Goal: Contribute content: Add original content to the website for others to see

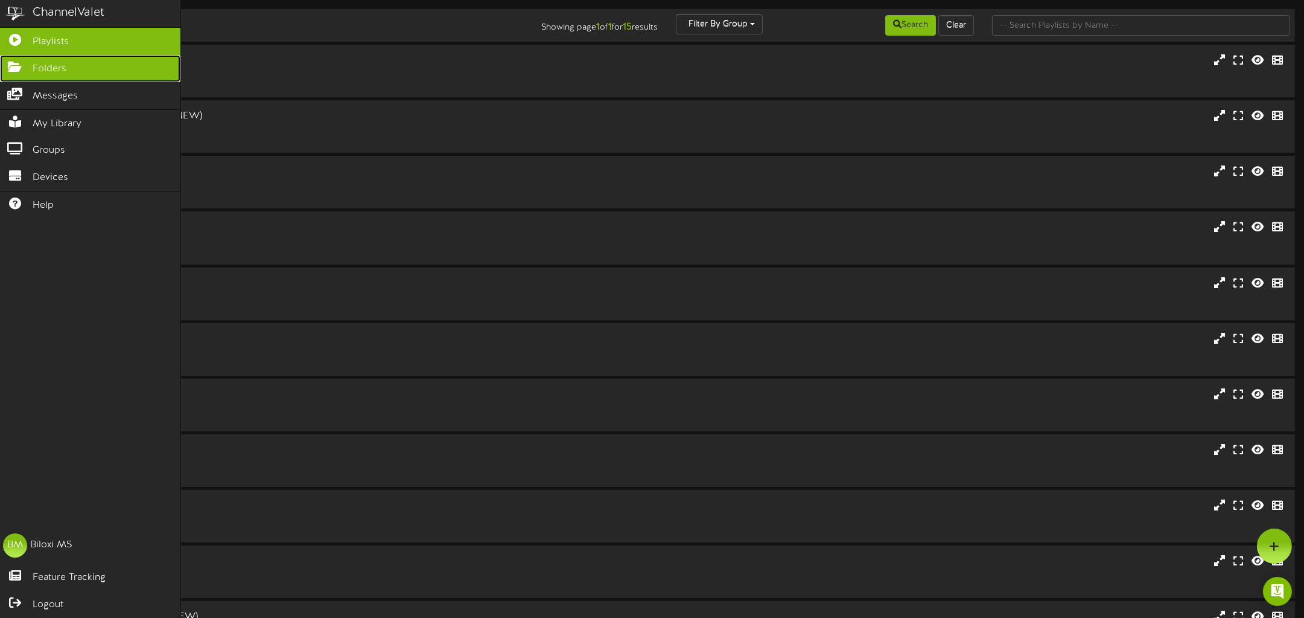
click at [13, 62] on icon at bounding box center [15, 65] width 30 height 9
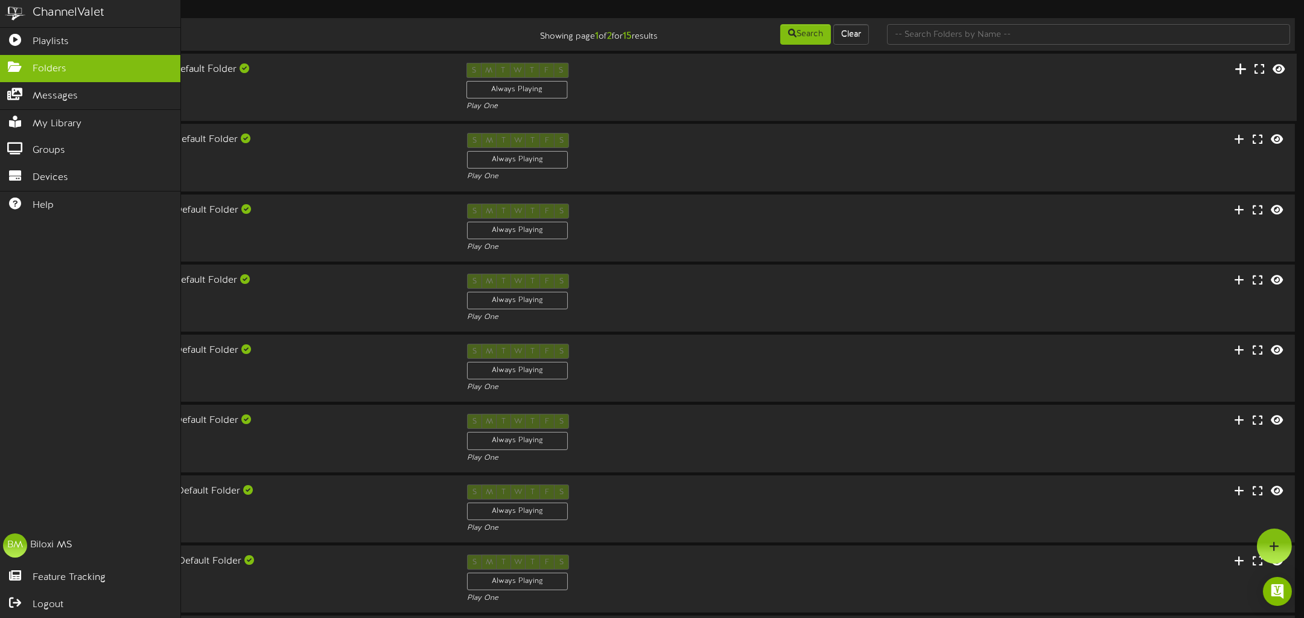
click at [1235, 75] on icon at bounding box center [1241, 68] width 12 height 13
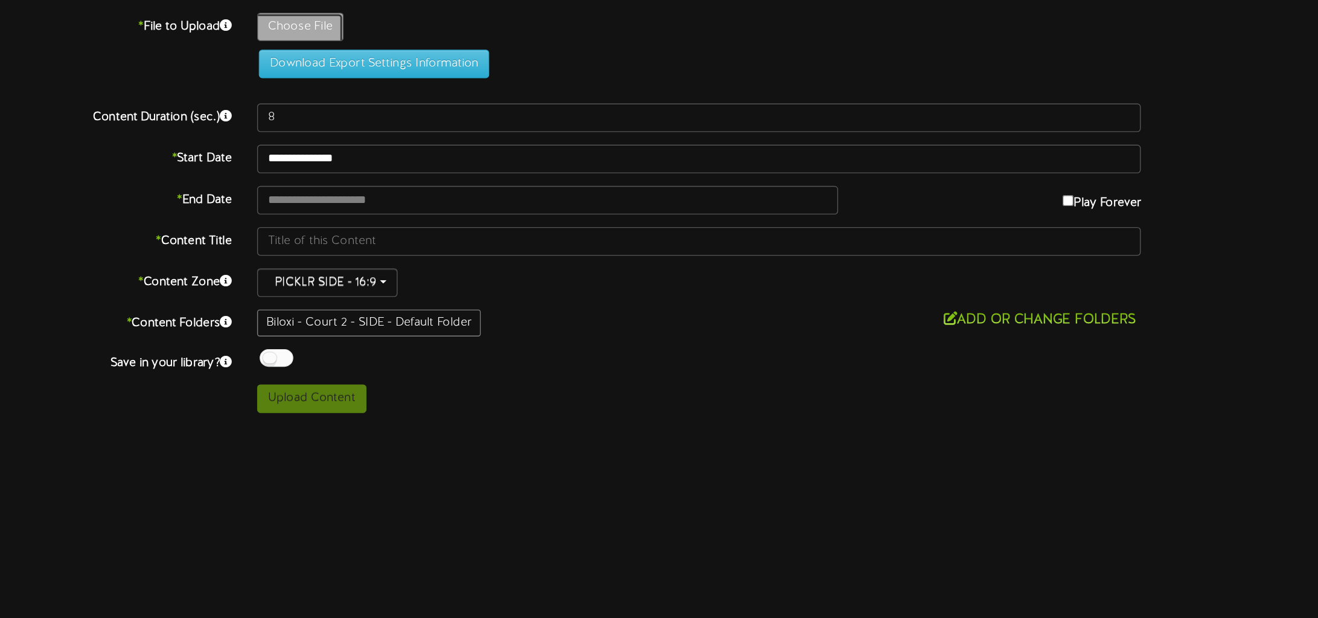
type input "**********"
type input "Revel-Swinging"
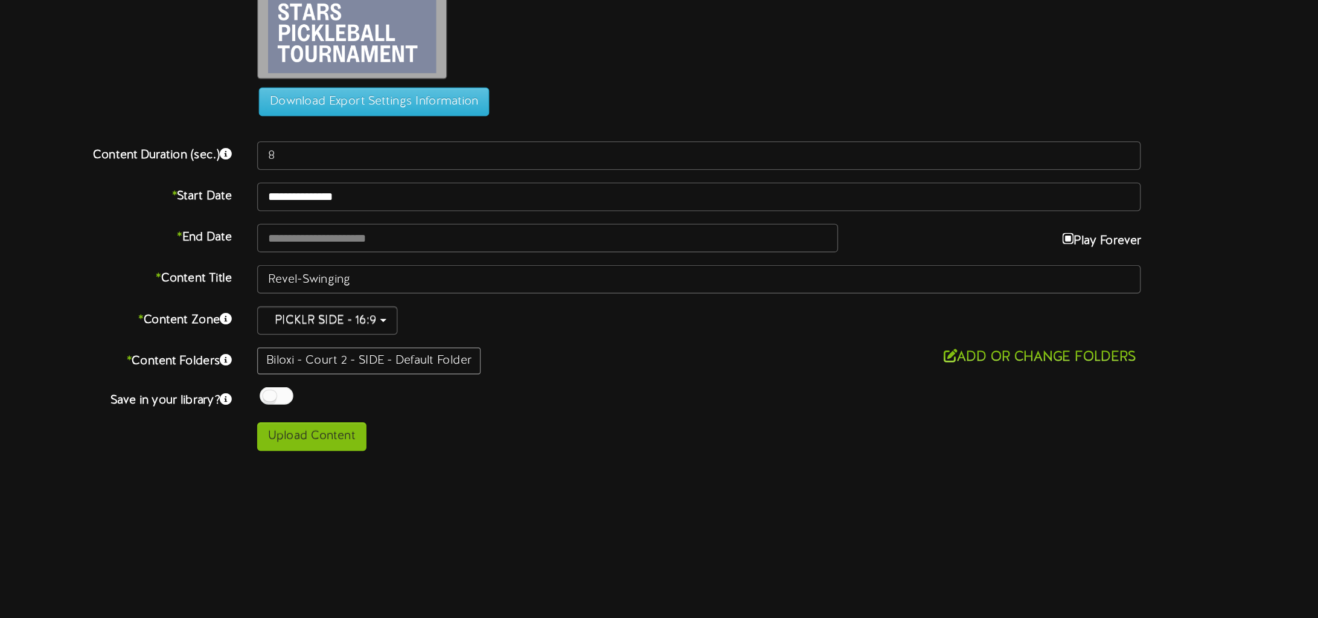
type input "**********"
click at [474, 348] on body "ChannelValet Playlists Folders Messages My Library Groups Devices Help BM Bilox…" at bounding box center [659, 253] width 1318 height 506
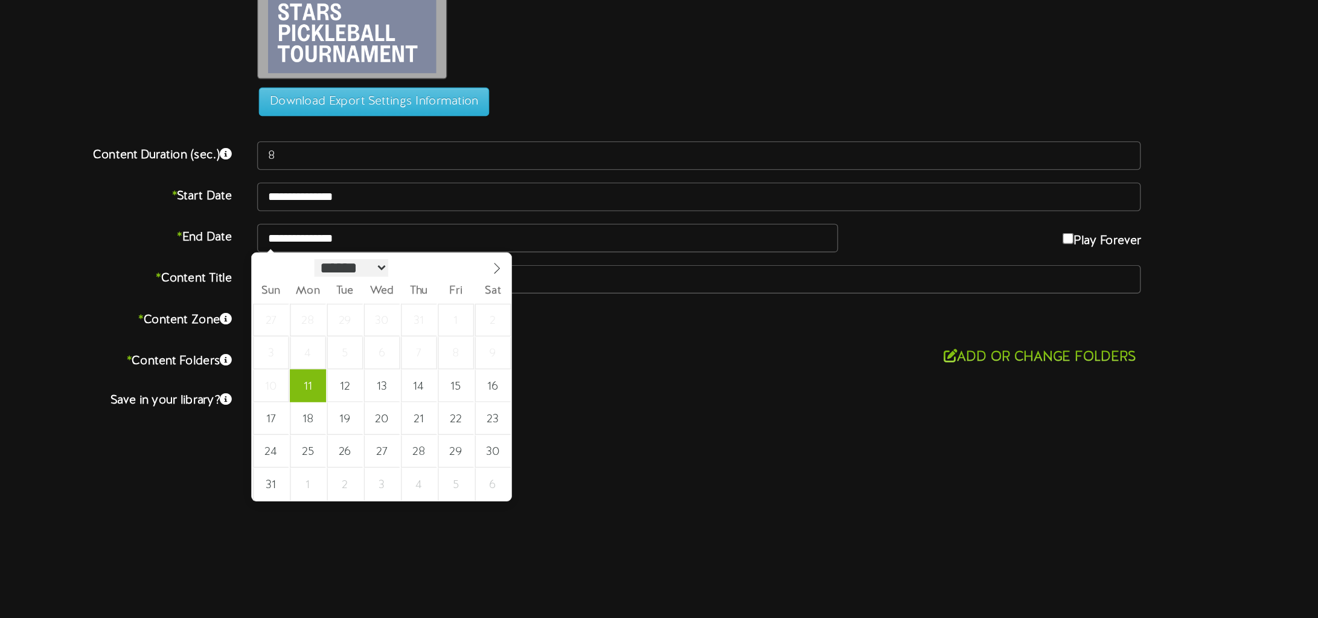
click at [451, 371] on select "****** ********* ******* ******** ********" at bounding box center [424, 366] width 53 height 13
select select "**"
click at [398, 359] on select "****** ********* ******* ******** ********" at bounding box center [424, 365] width 53 height 13
type input "**********"
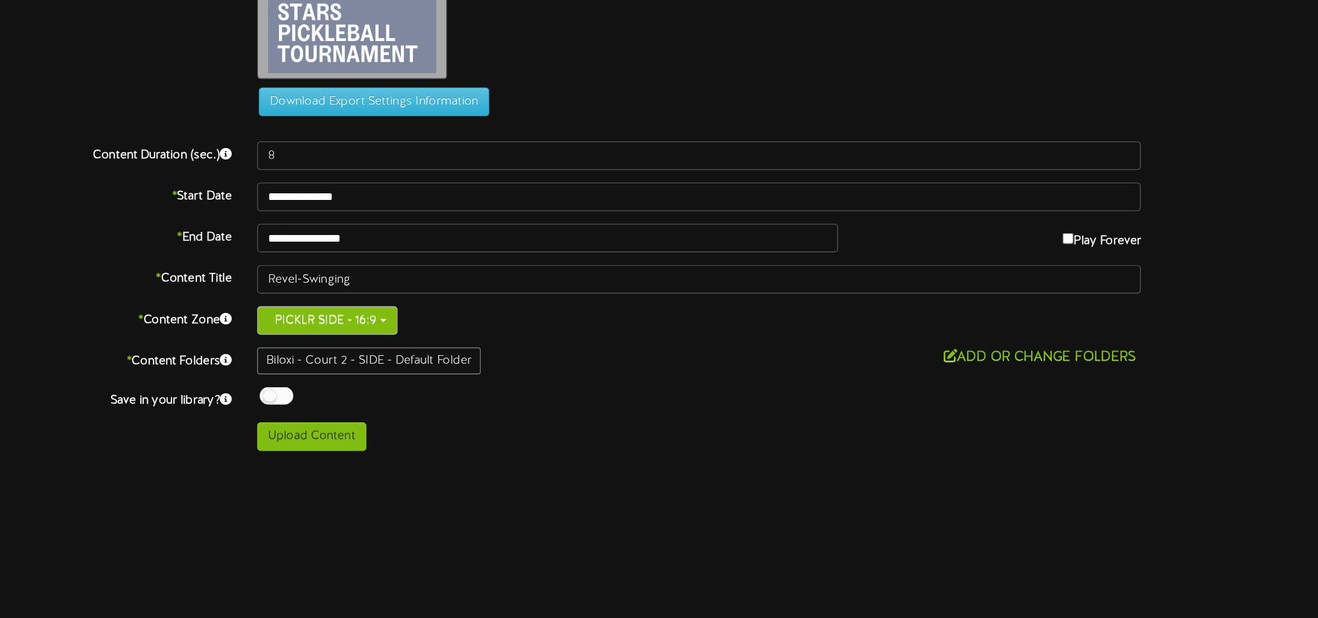
click at [447, 403] on span "button" at bounding box center [447, 404] width 5 height 2
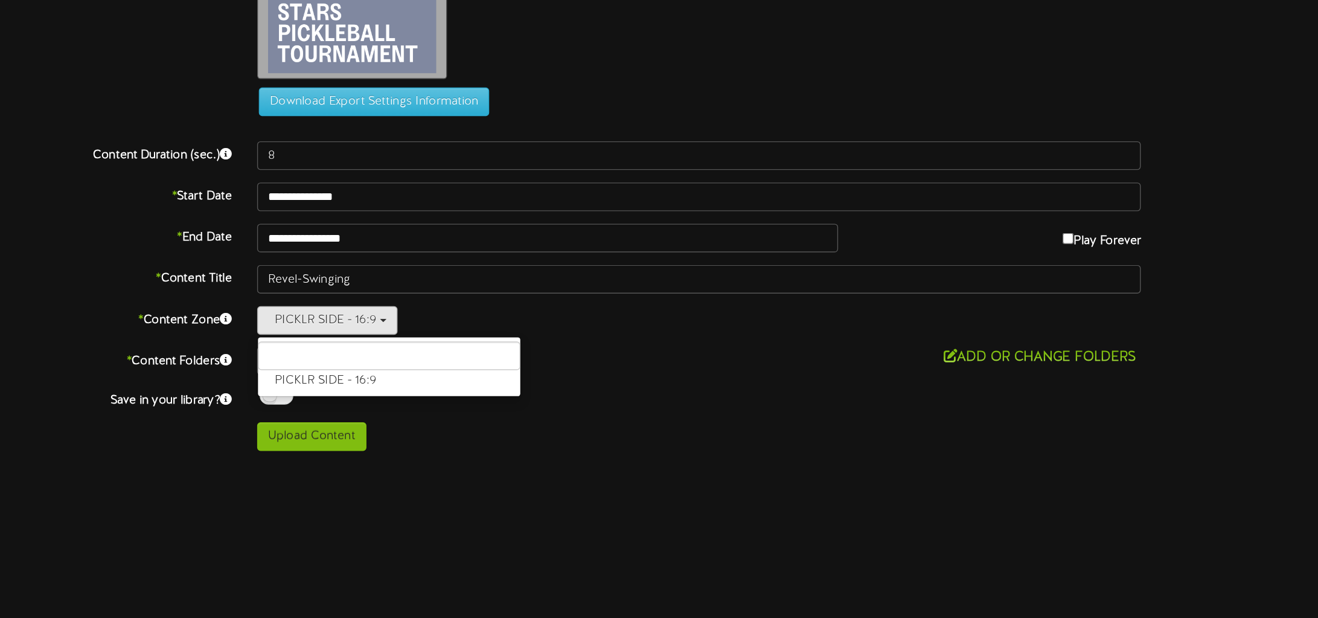
click at [653, 506] on html "ChannelValet Playlists Folders Messages My Library Groups Devices Help BM Bilox…" at bounding box center [659, 253] width 1318 height 506
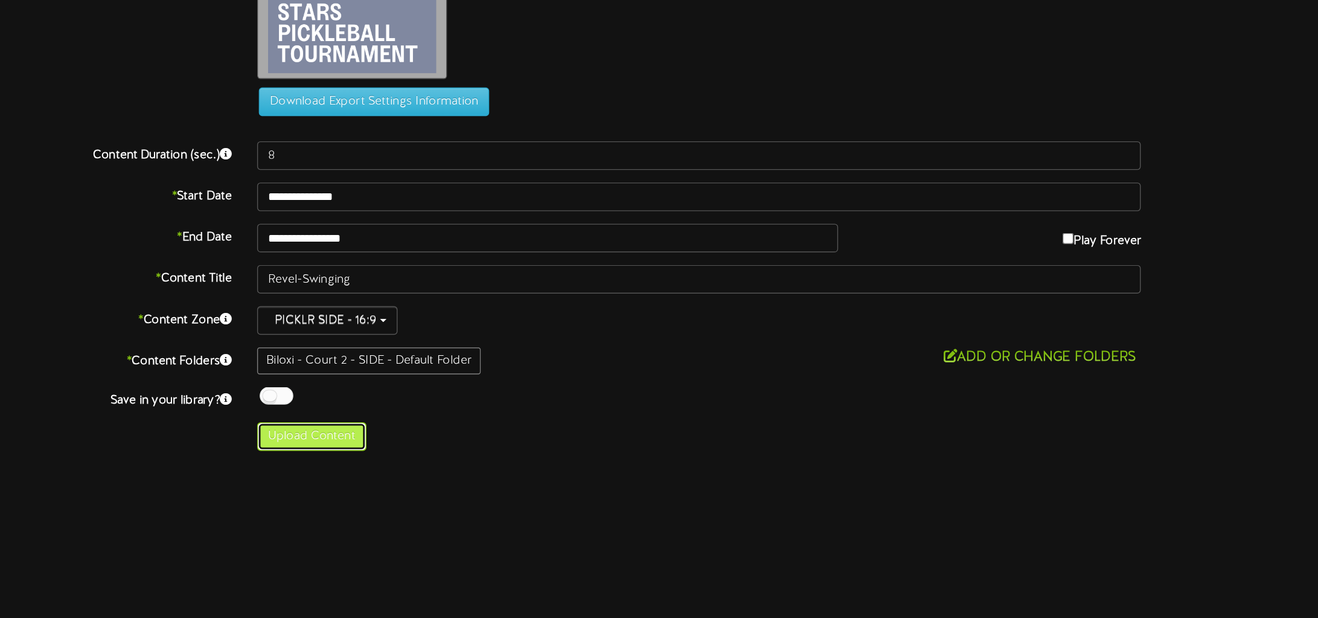
click at [419, 488] on button "Upload Content" at bounding box center [396, 487] width 78 height 21
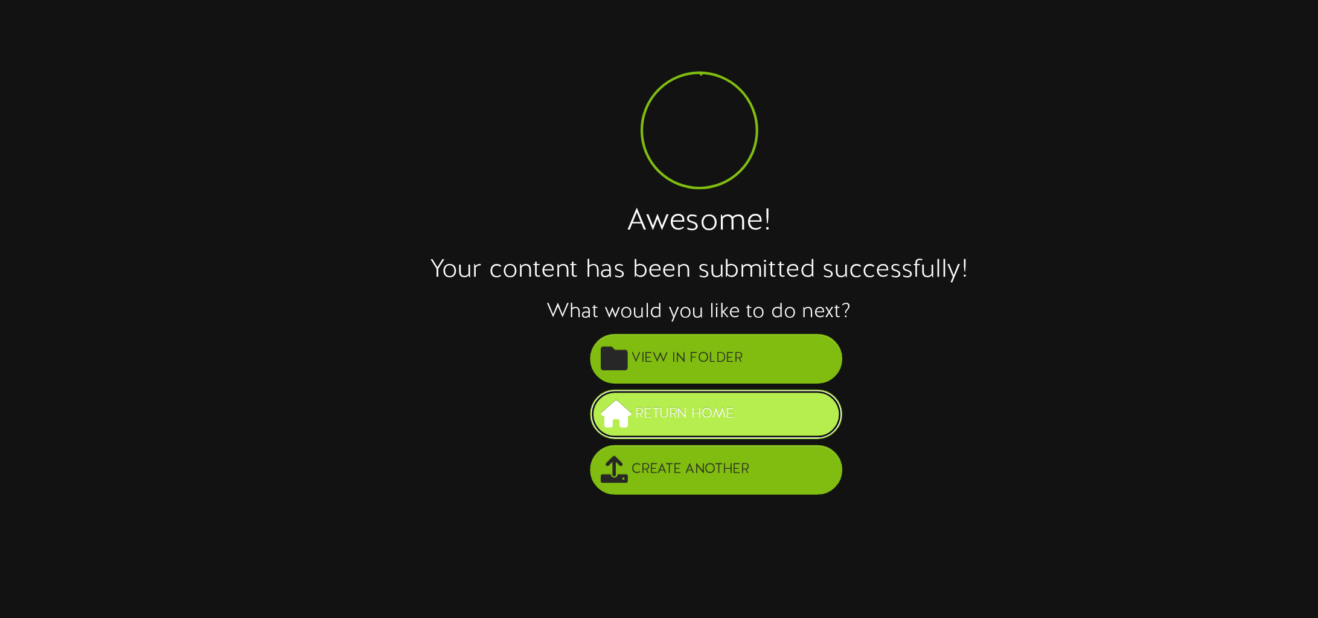
click at [663, 295] on span "Return Home" at bounding box center [663, 297] width 77 height 20
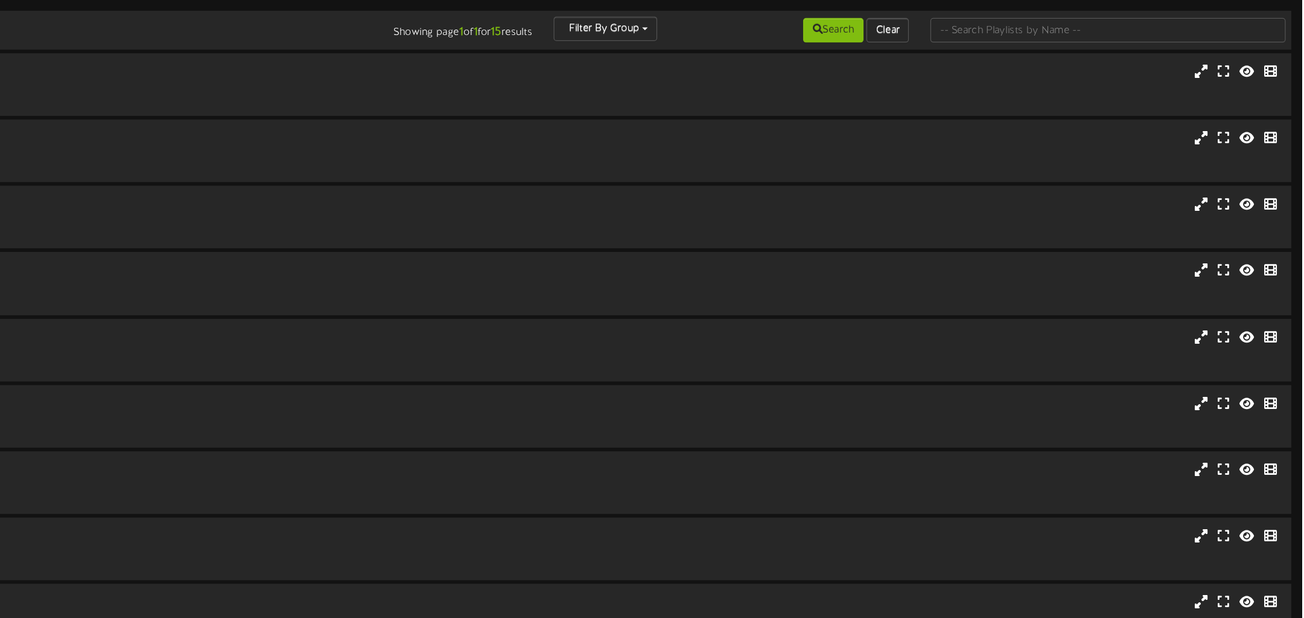
scroll to position [8, 0]
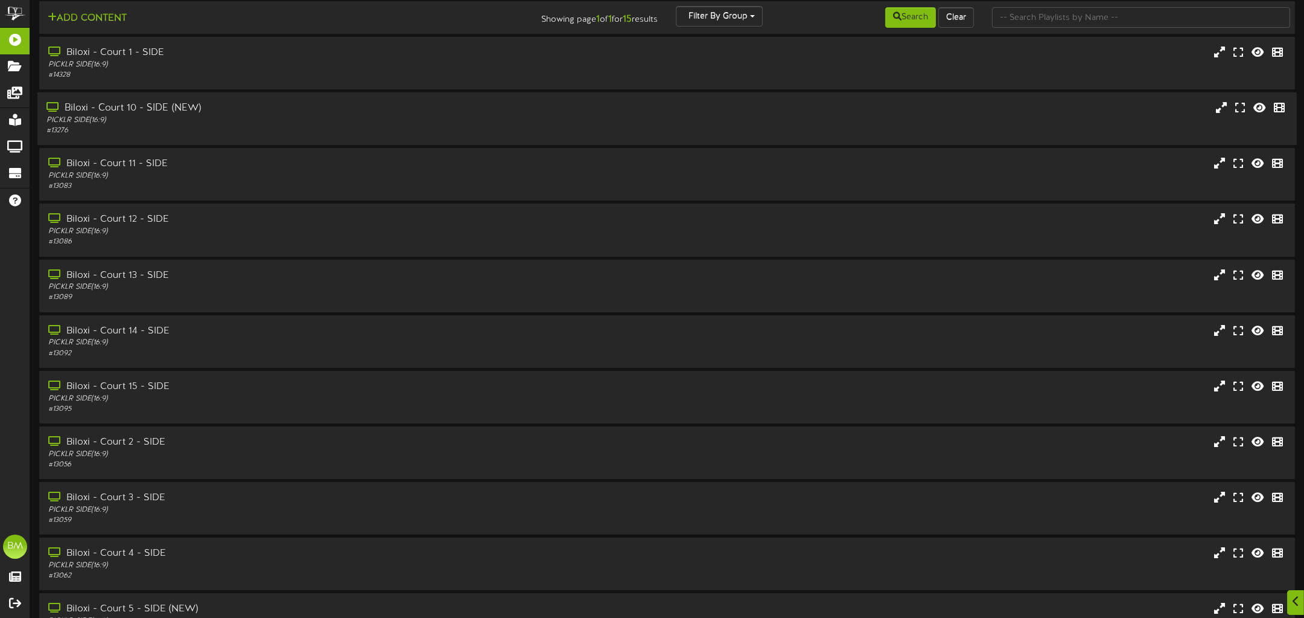
click at [1180, 129] on div "Biloxi - Court 10 - SIDE (NEW) PICKLR SIDE ( 16:9 ) # 13276" at bounding box center [667, 118] width 1260 height 34
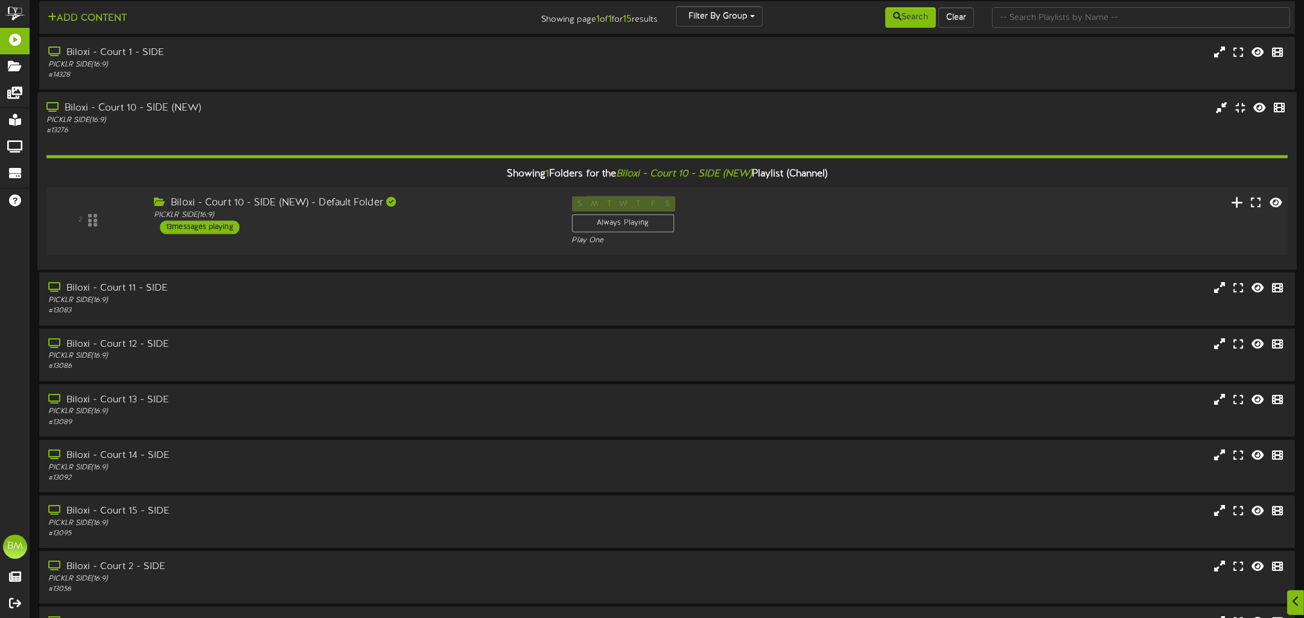
click at [1233, 203] on icon at bounding box center [1237, 201] width 13 height 13
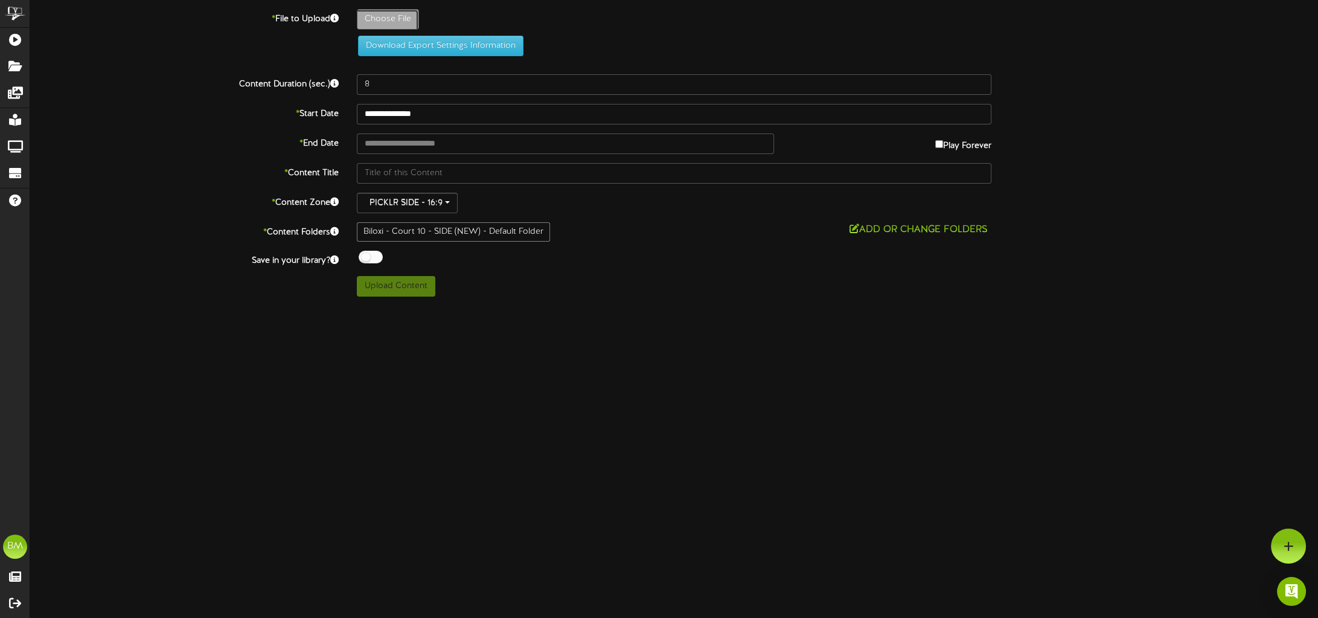
type input "**********"
type input "Revel-Swinging"
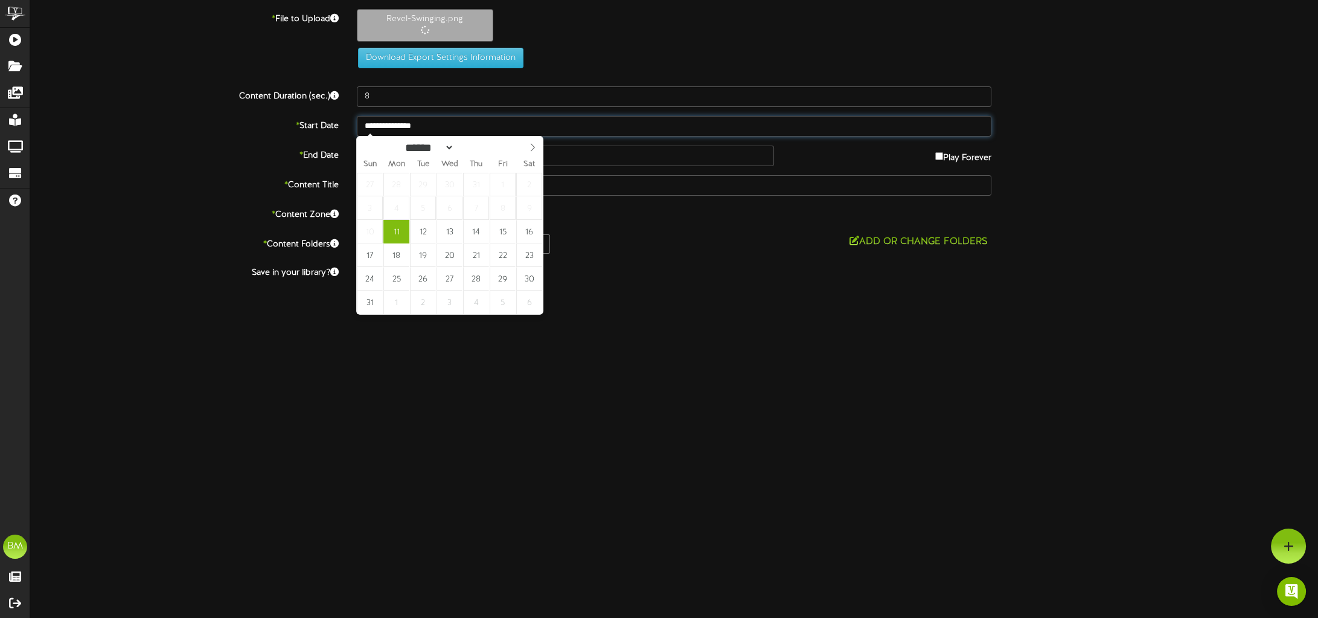
click at [554, 129] on input "**********" at bounding box center [674, 126] width 635 height 21
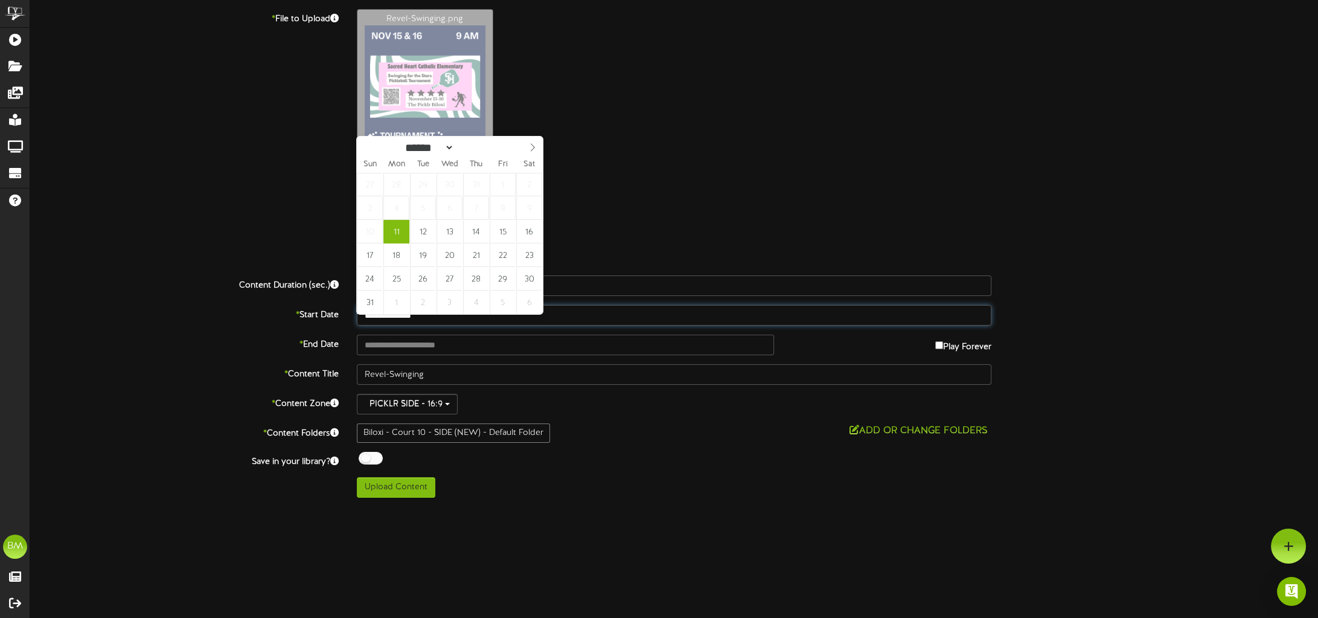
click at [554, 129] on div "**********" at bounding box center [674, 253] width 1288 height 488
click at [944, 348] on label "Play Forever" at bounding box center [963, 343] width 56 height 19
type input "**********"
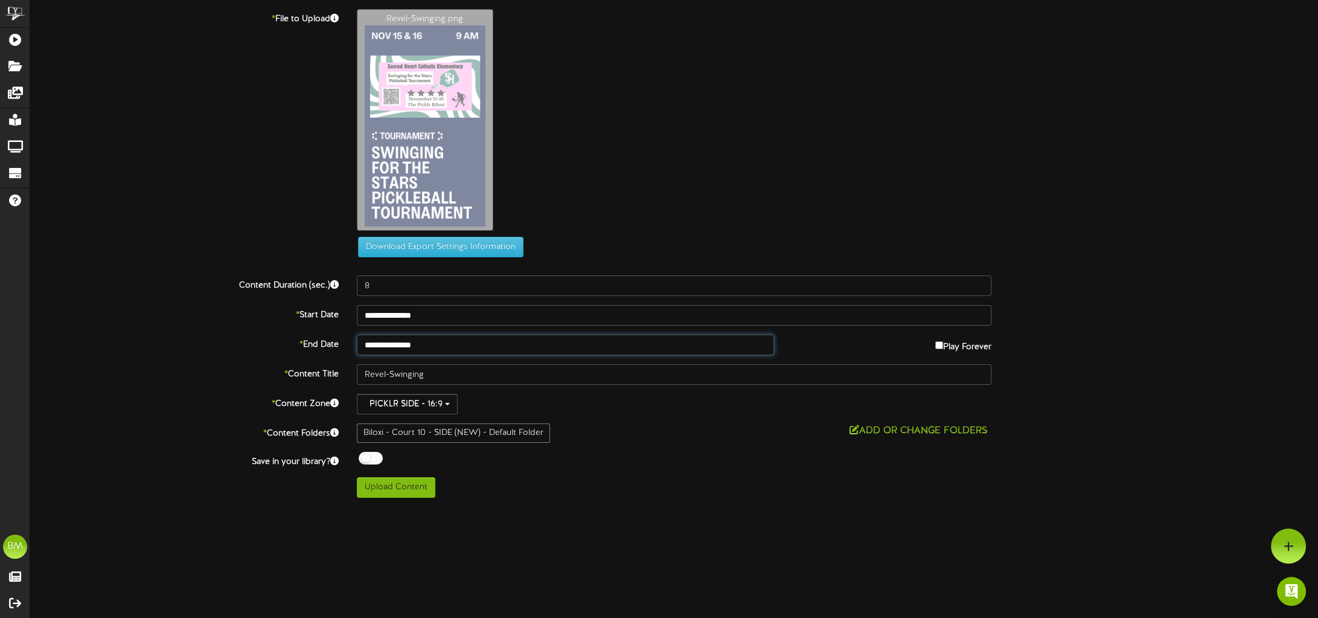
click at [491, 347] on input "**********" at bounding box center [565, 344] width 417 height 21
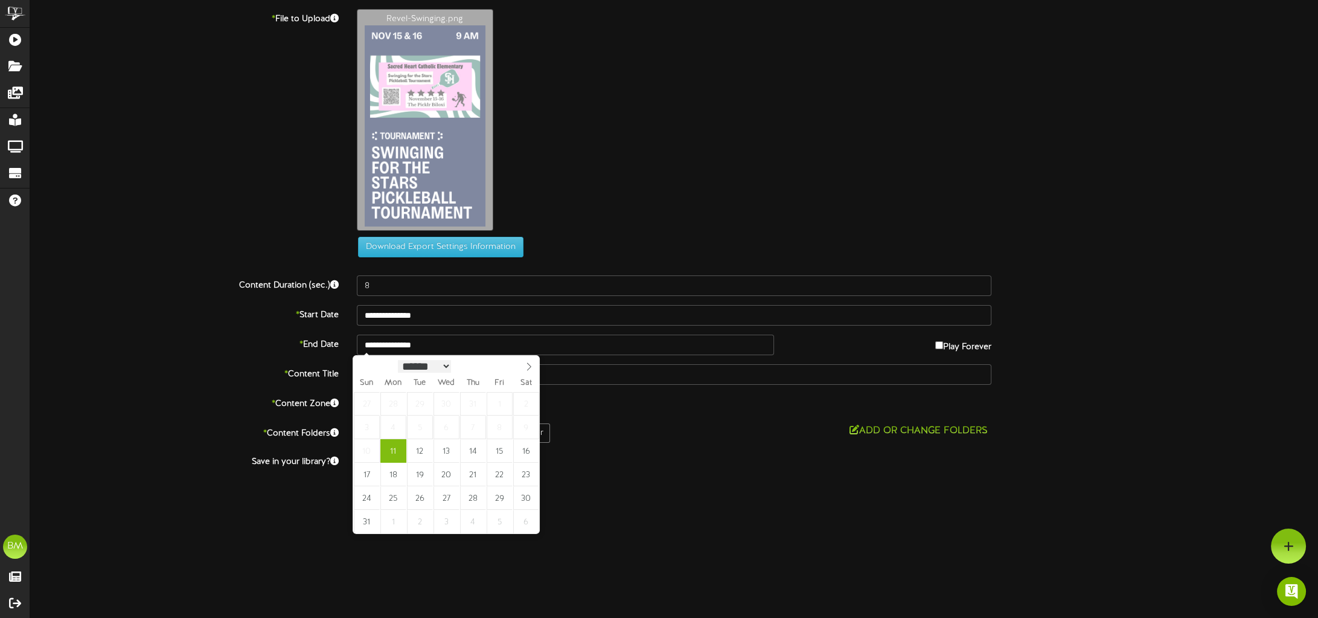
scroll to position [1, 0]
click at [451, 370] on select "****** ********* ******* ******** ********" at bounding box center [424, 365] width 53 height 13
select select "**"
click at [398, 359] on select "****** ********* ******* ******** ********" at bounding box center [424, 365] width 53 height 13
type input "**********"
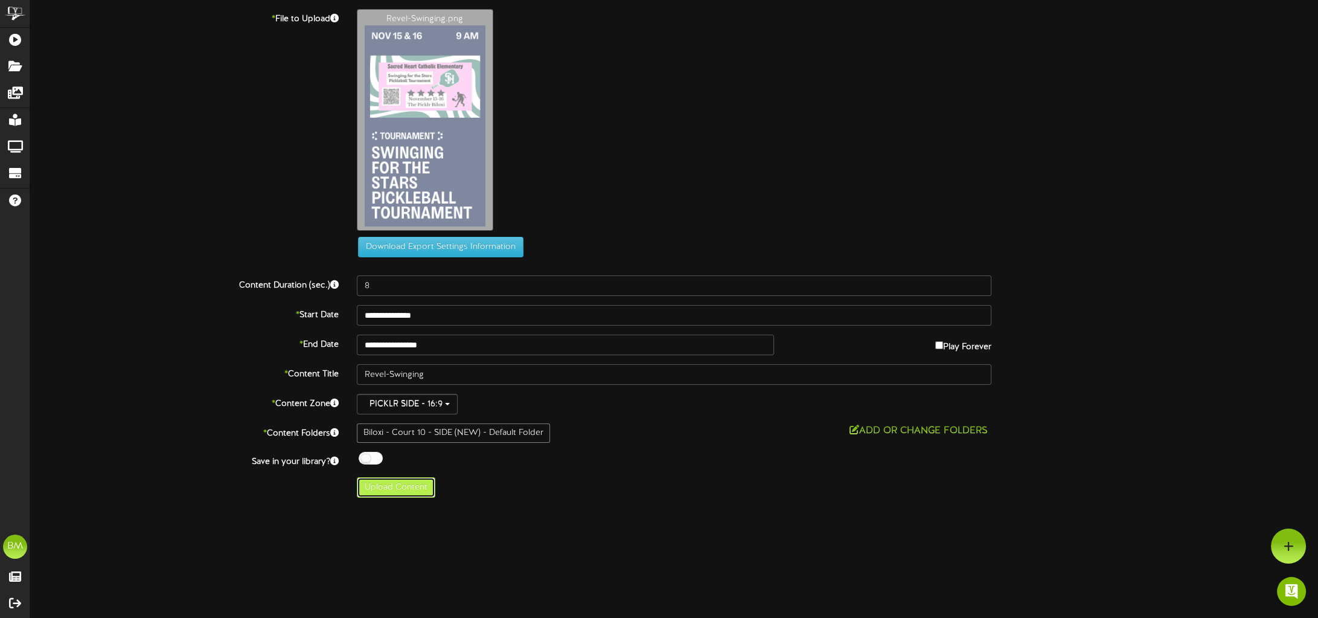
click at [404, 484] on button "Upload Content" at bounding box center [396, 487] width 78 height 21
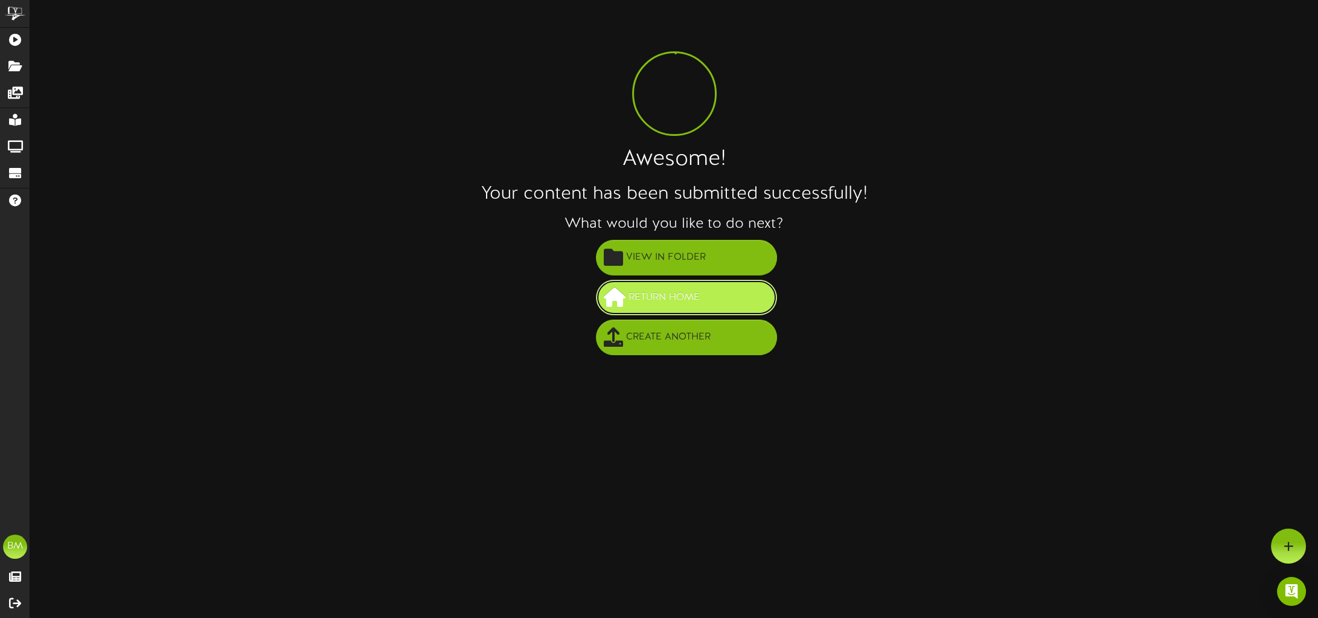
click at [694, 306] on span "Return Home" at bounding box center [663, 297] width 77 height 20
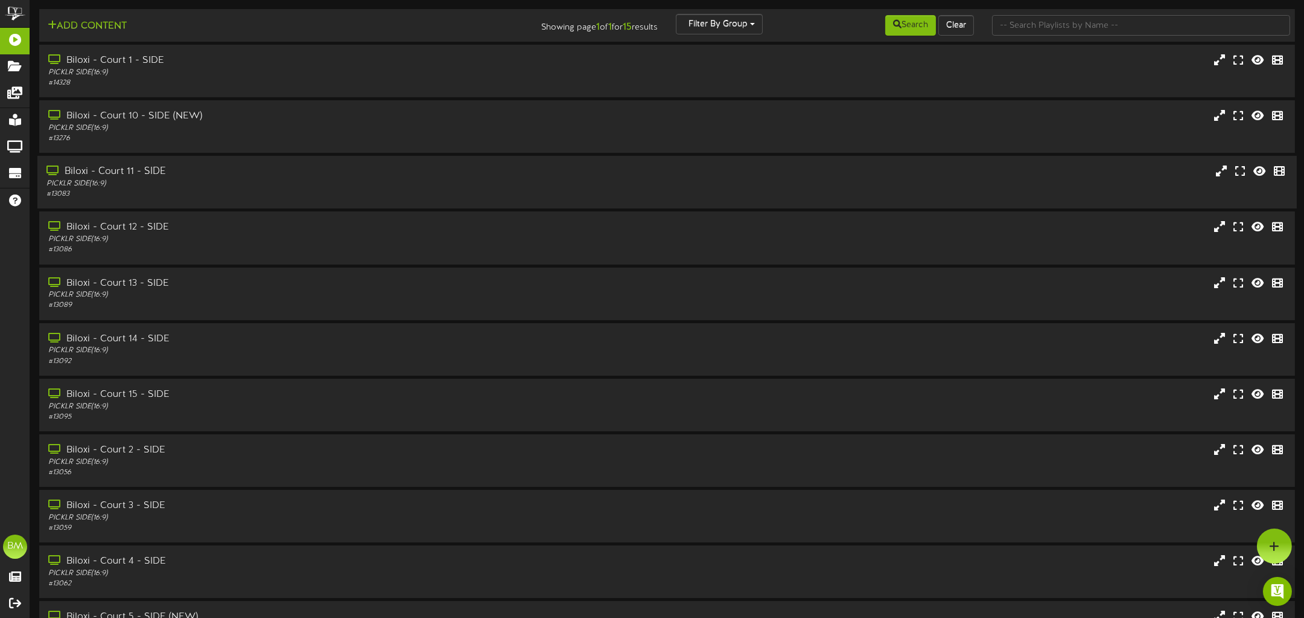
click at [1175, 176] on div at bounding box center [1192, 173] width 210 height 16
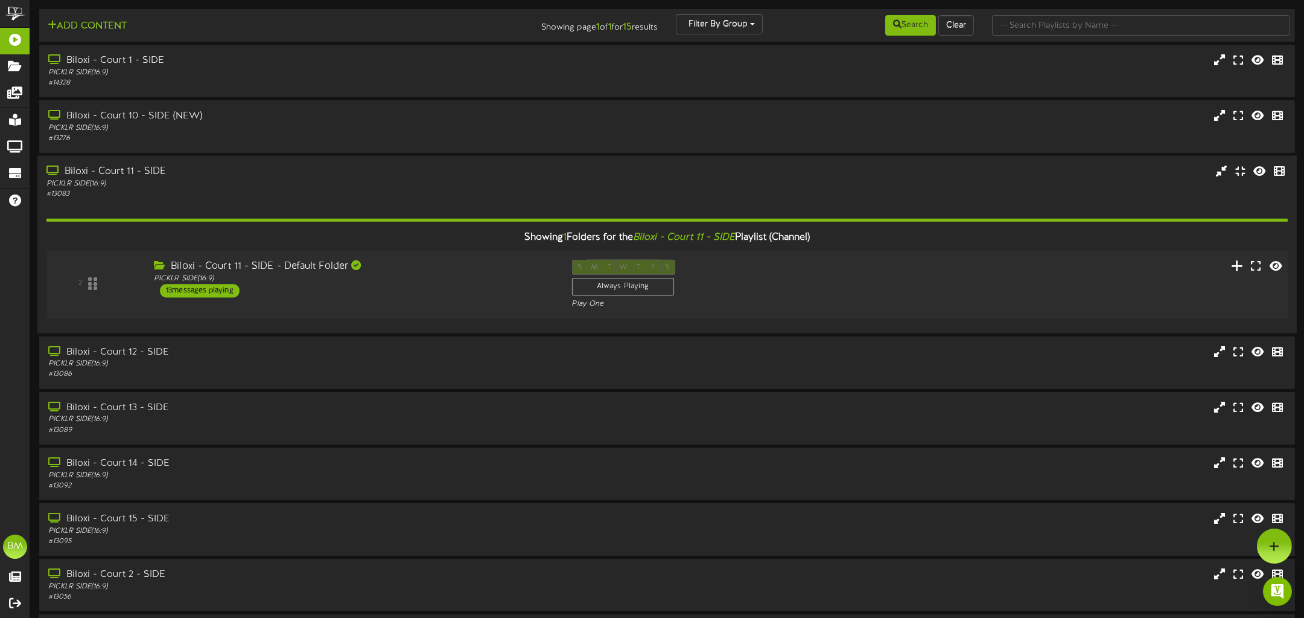
click at [1239, 272] on icon at bounding box center [1237, 264] width 13 height 13
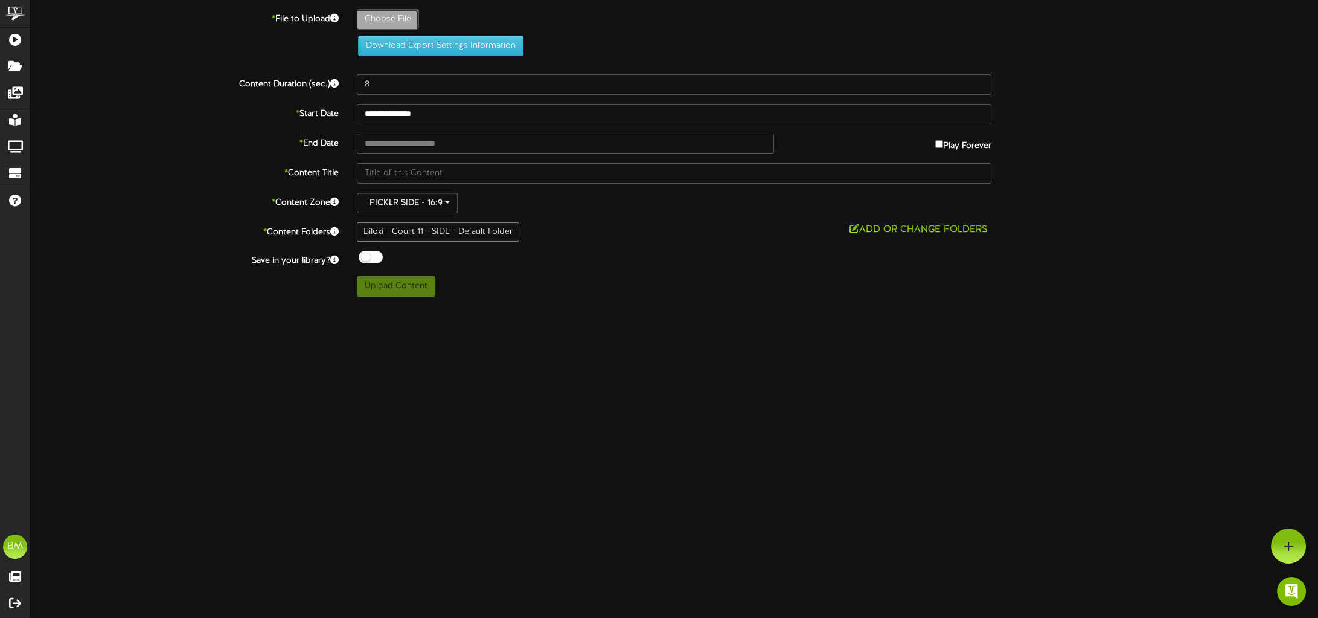
type input "**********"
type input "Revel-Swinging"
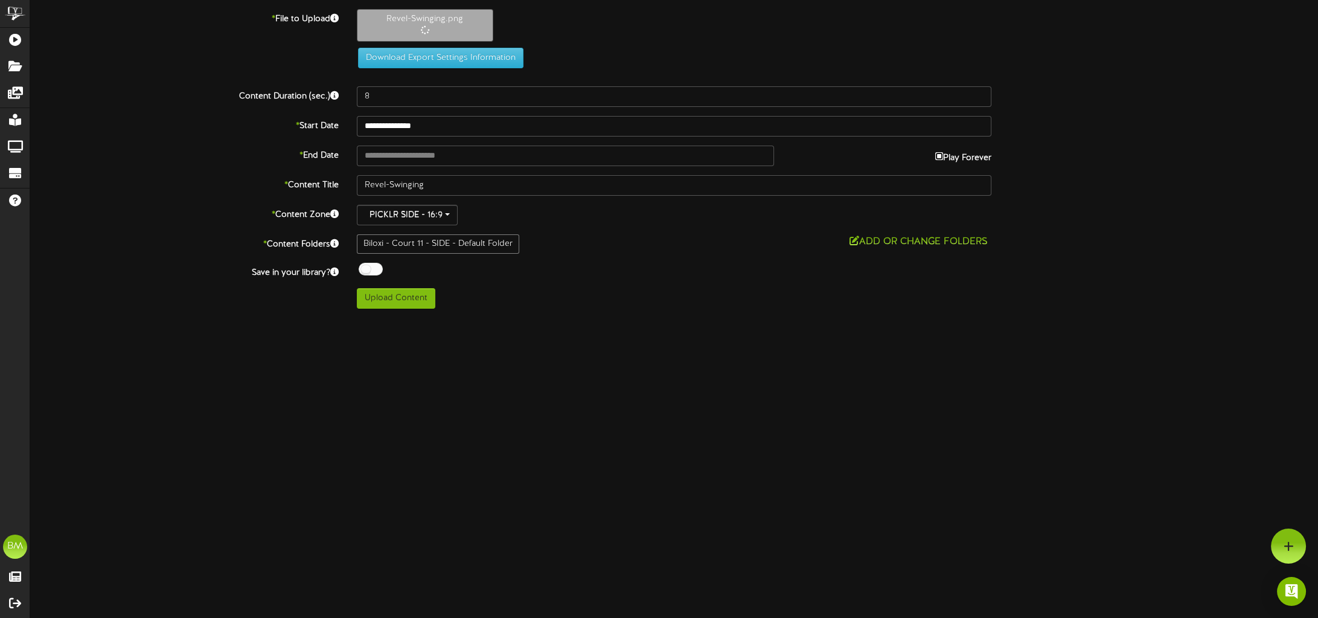
type input "**********"
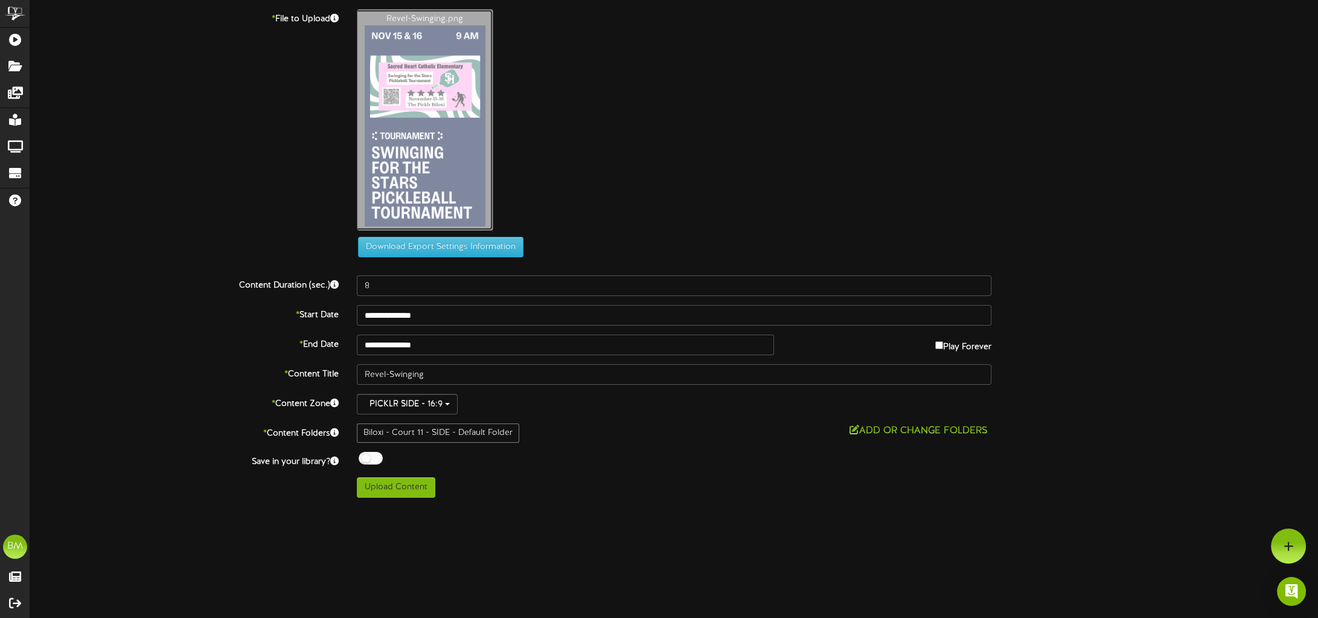
click at [404, 343] on body "ChannelValet Playlists Folders Messages My Library Groups Devices Help BM Bilox…" at bounding box center [659, 253] width 1318 height 506
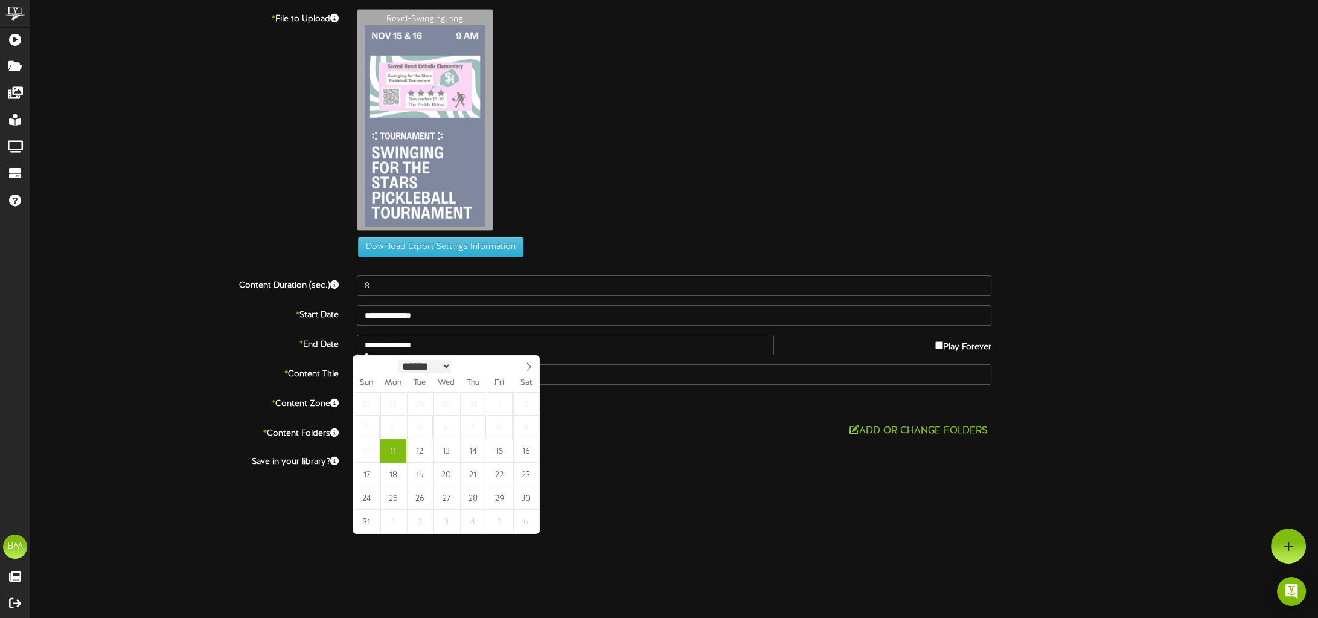
click at [451, 367] on select "****** ********* ******* ******** ********" at bounding box center [424, 366] width 53 height 13
select select "**"
click at [398, 359] on select "****** ********* ******* ******** ********" at bounding box center [424, 365] width 53 height 13
type input "**********"
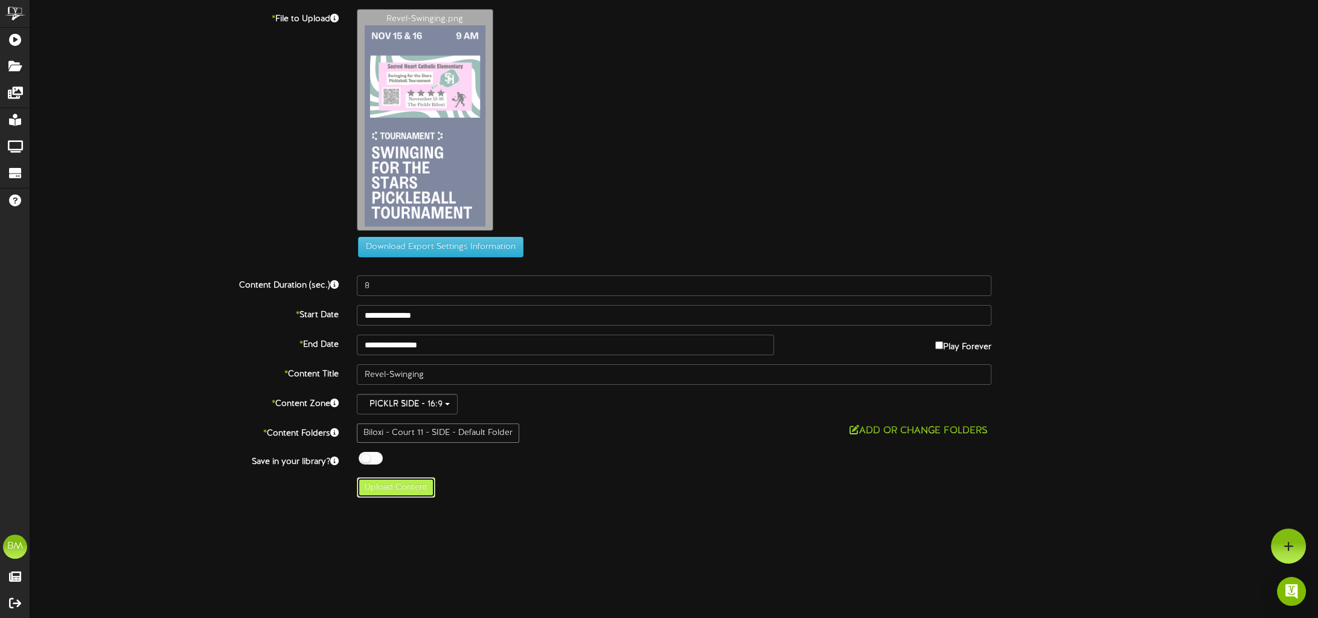
click at [407, 484] on button "Upload Content" at bounding box center [396, 487] width 78 height 21
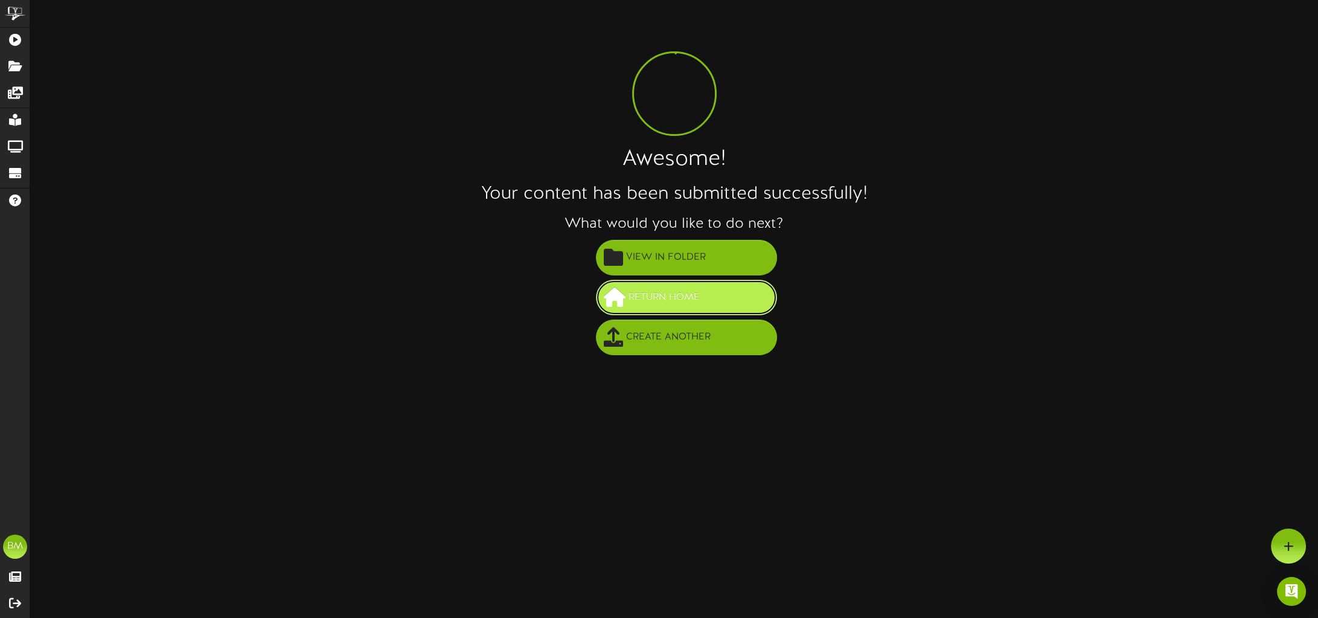
click at [674, 295] on span "Return Home" at bounding box center [663, 297] width 77 height 20
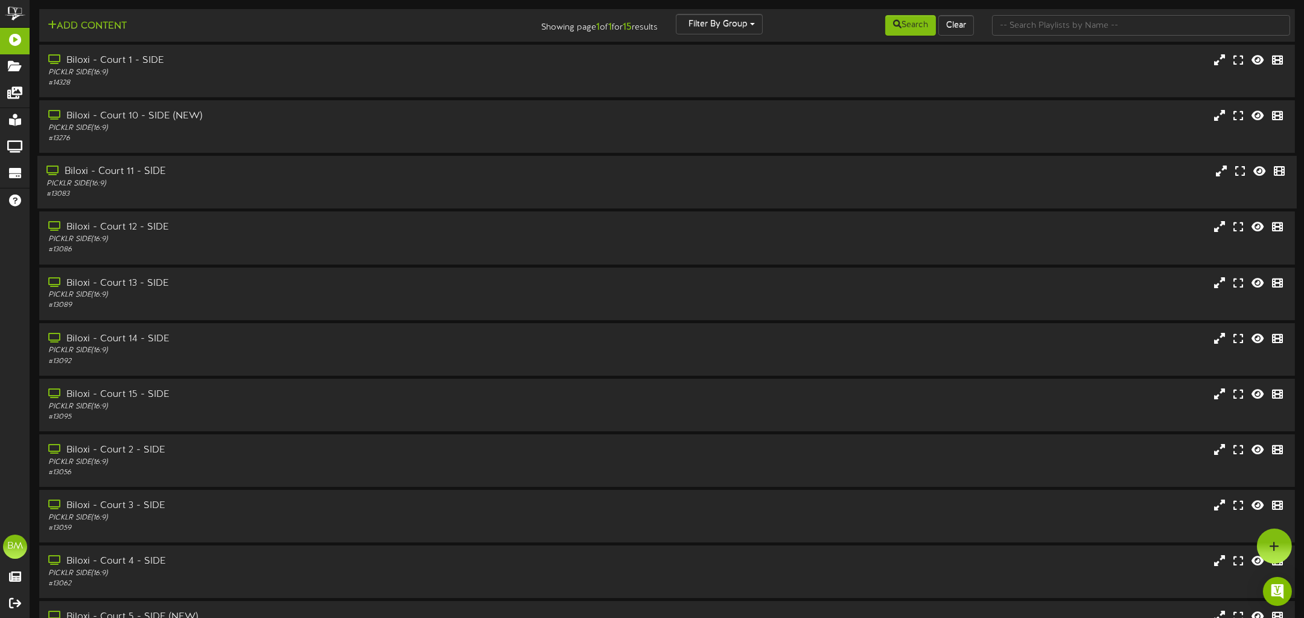
click at [157, 177] on div "Biloxi - Court 11 - SIDE" at bounding box center [299, 172] width 507 height 14
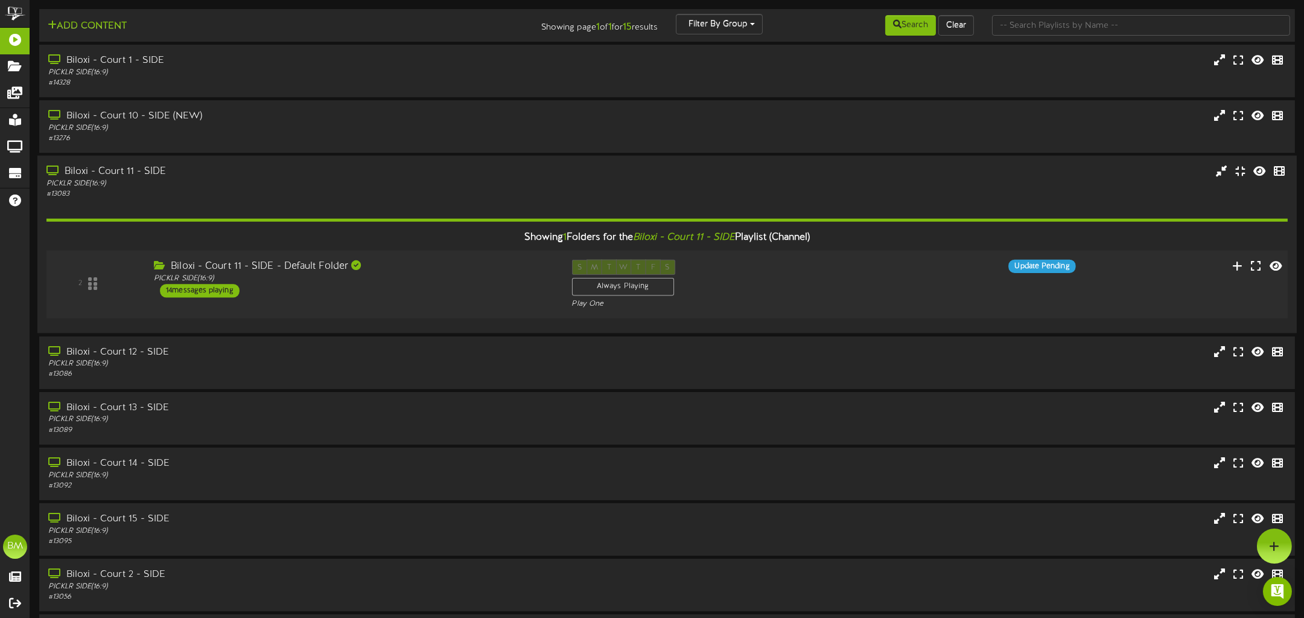
click at [209, 295] on div "14 messages playing" at bounding box center [200, 290] width 80 height 13
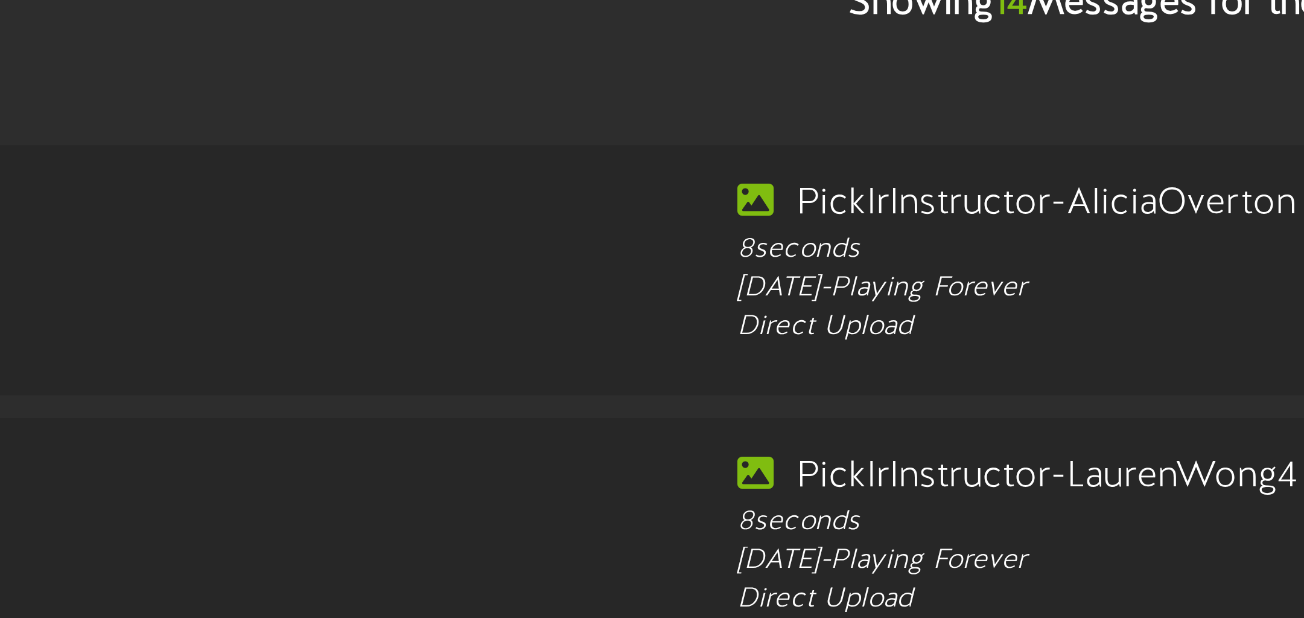
scroll to position [210, 0]
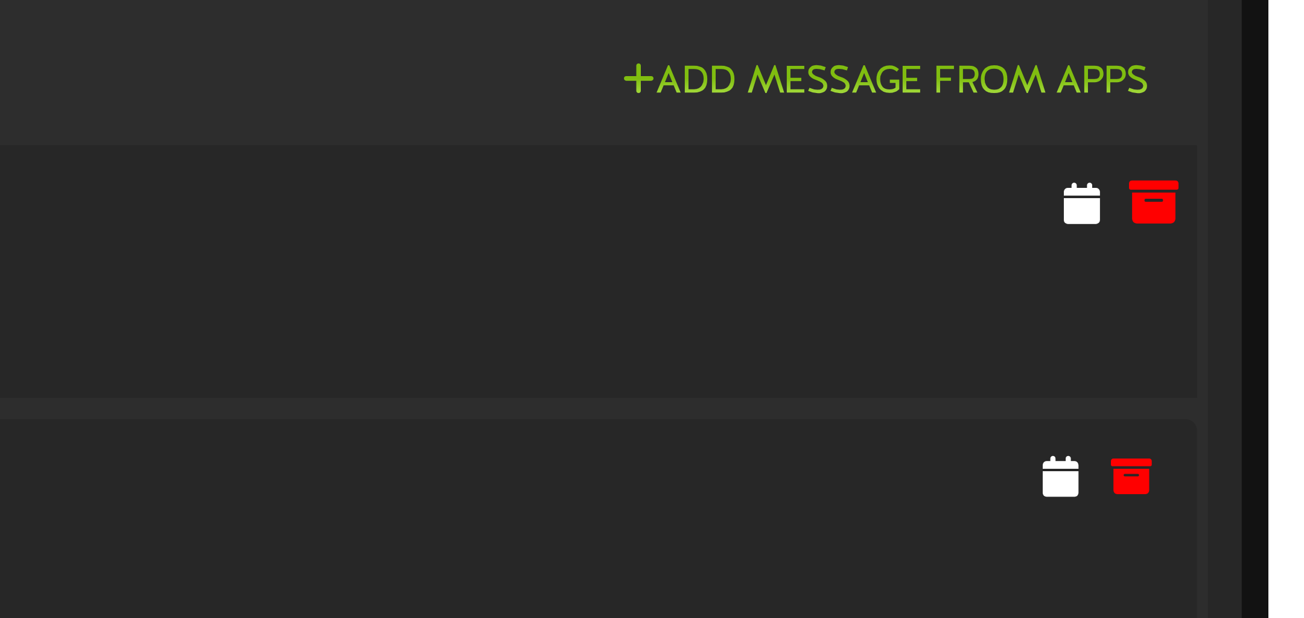
click at [1269, 184] on icon at bounding box center [1273, 182] width 13 height 13
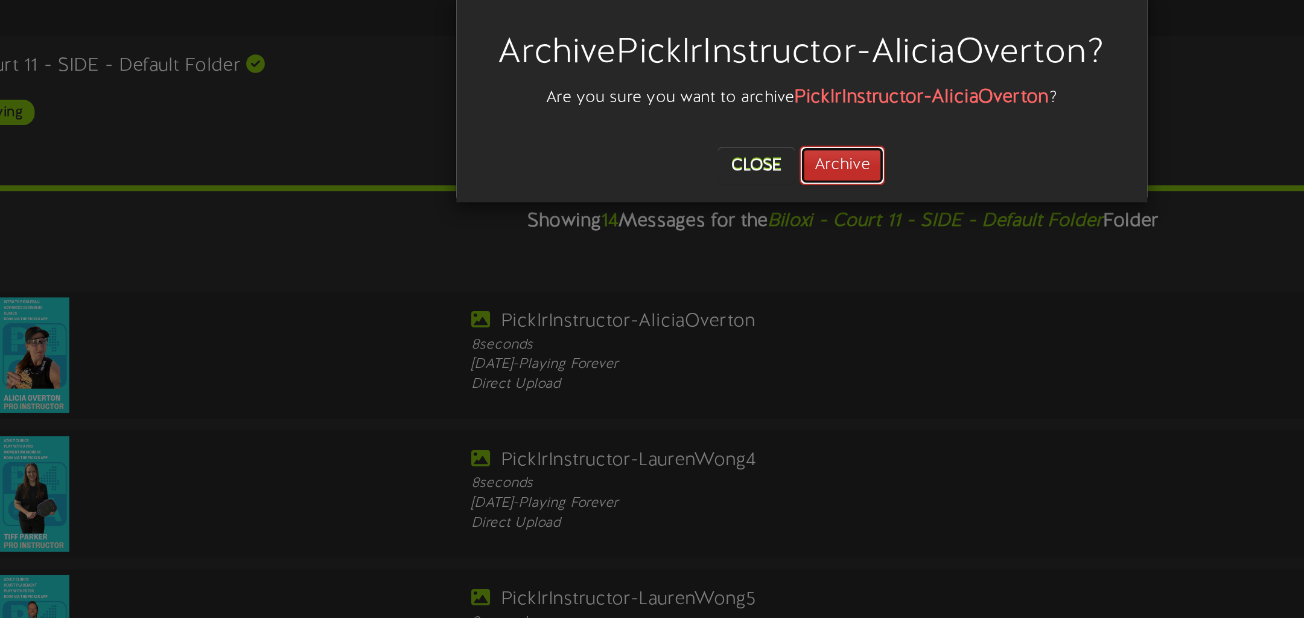
click at [681, 111] on button "Archive" at bounding box center [667, 108] width 45 height 21
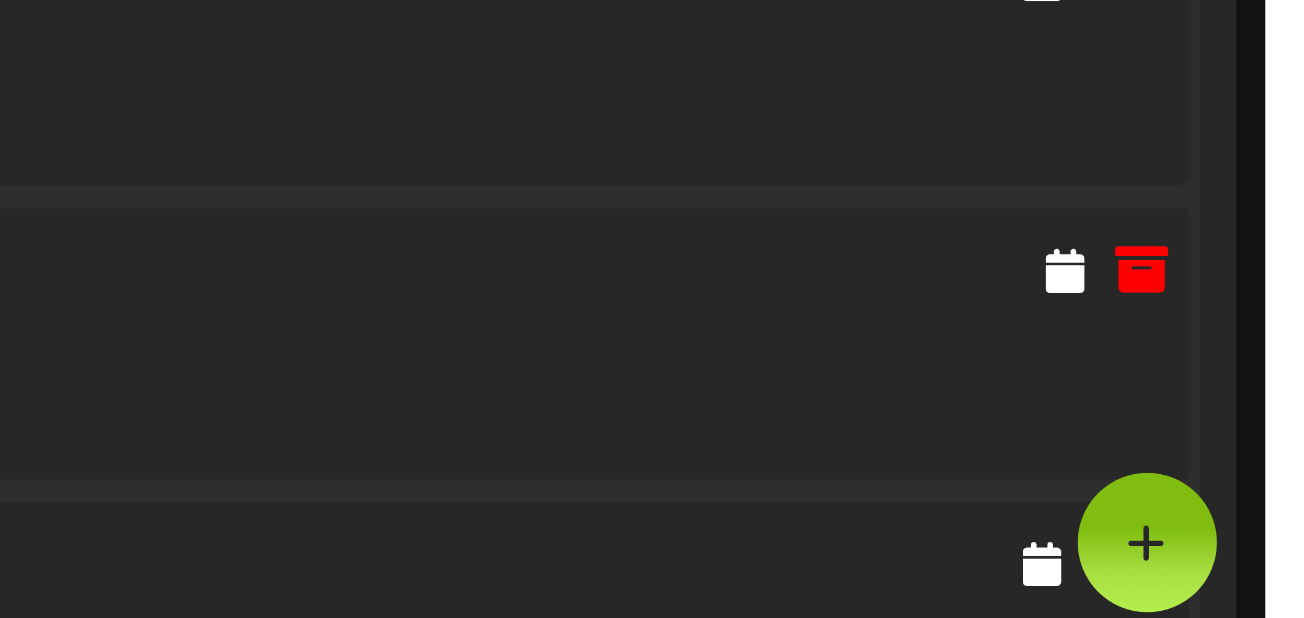
click at [1267, 482] on icon at bounding box center [1273, 476] width 13 height 13
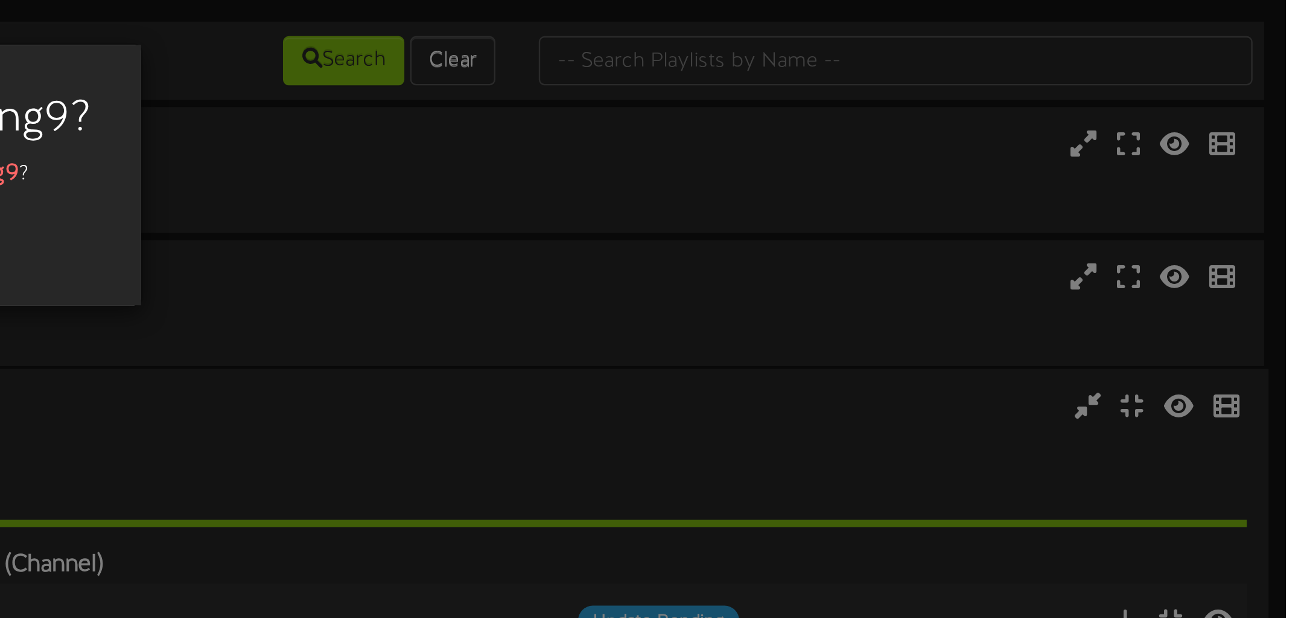
scroll to position [0, 0]
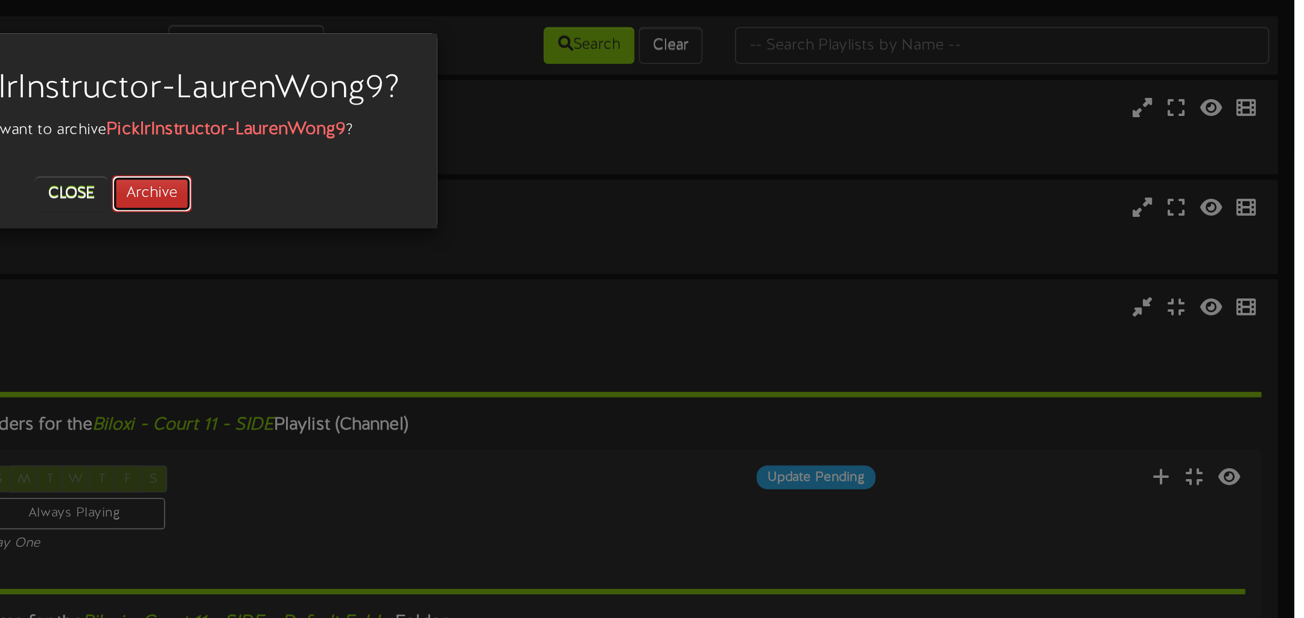
click at [684, 118] on button "Archive" at bounding box center [667, 108] width 45 height 21
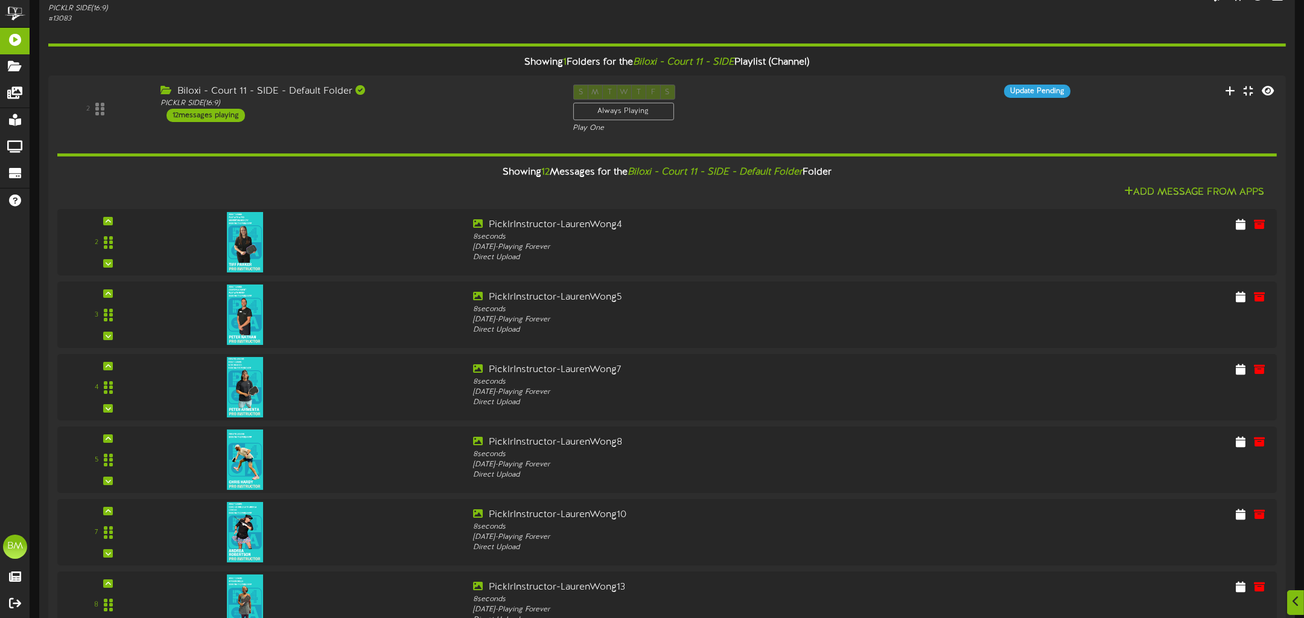
scroll to position [179, 0]
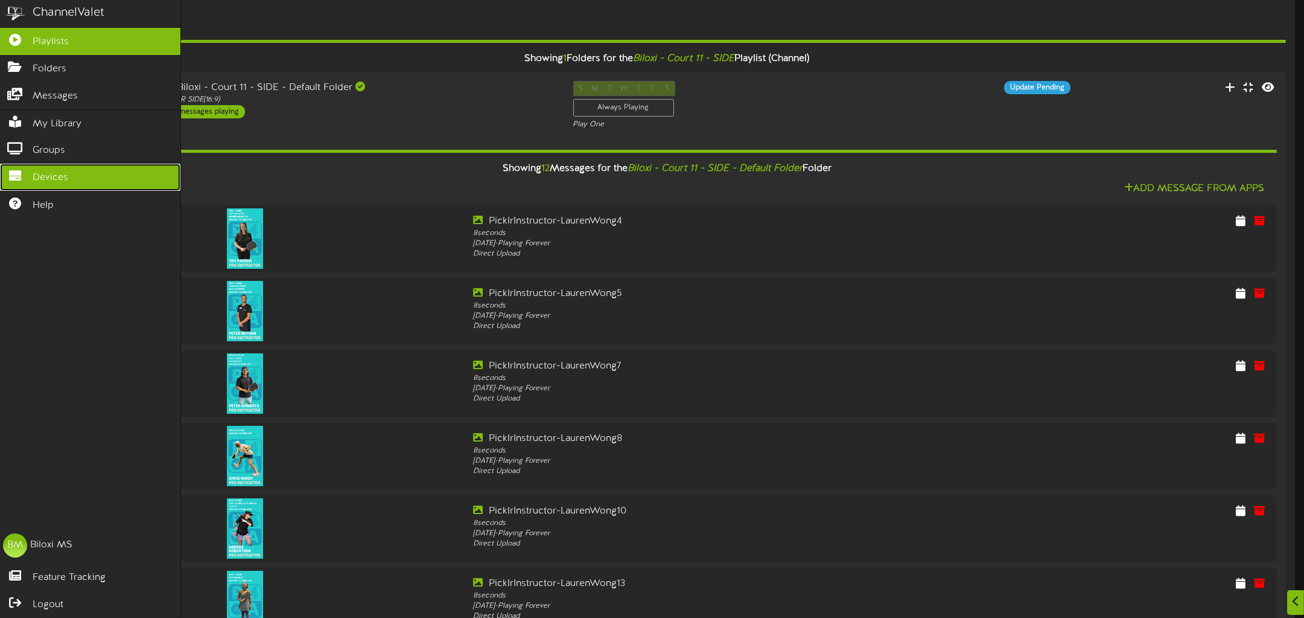
click at [72, 177] on link "Devices" at bounding box center [90, 177] width 180 height 27
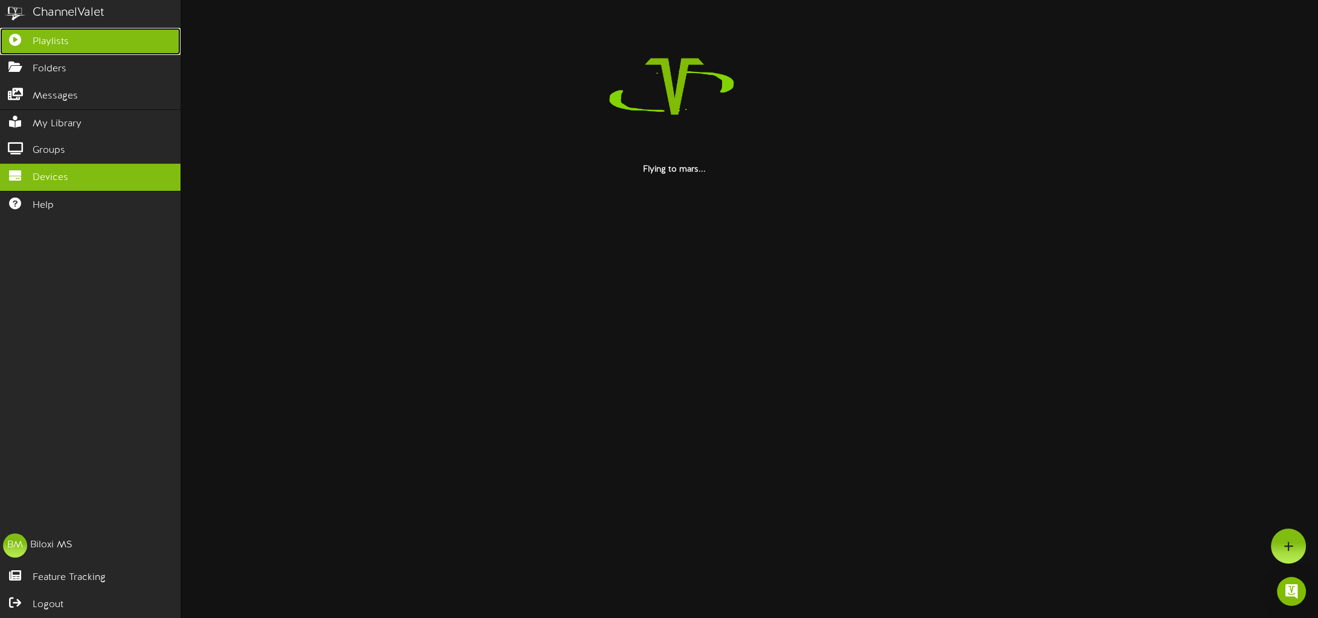
click at [46, 44] on span "Playlists" at bounding box center [51, 42] width 36 height 14
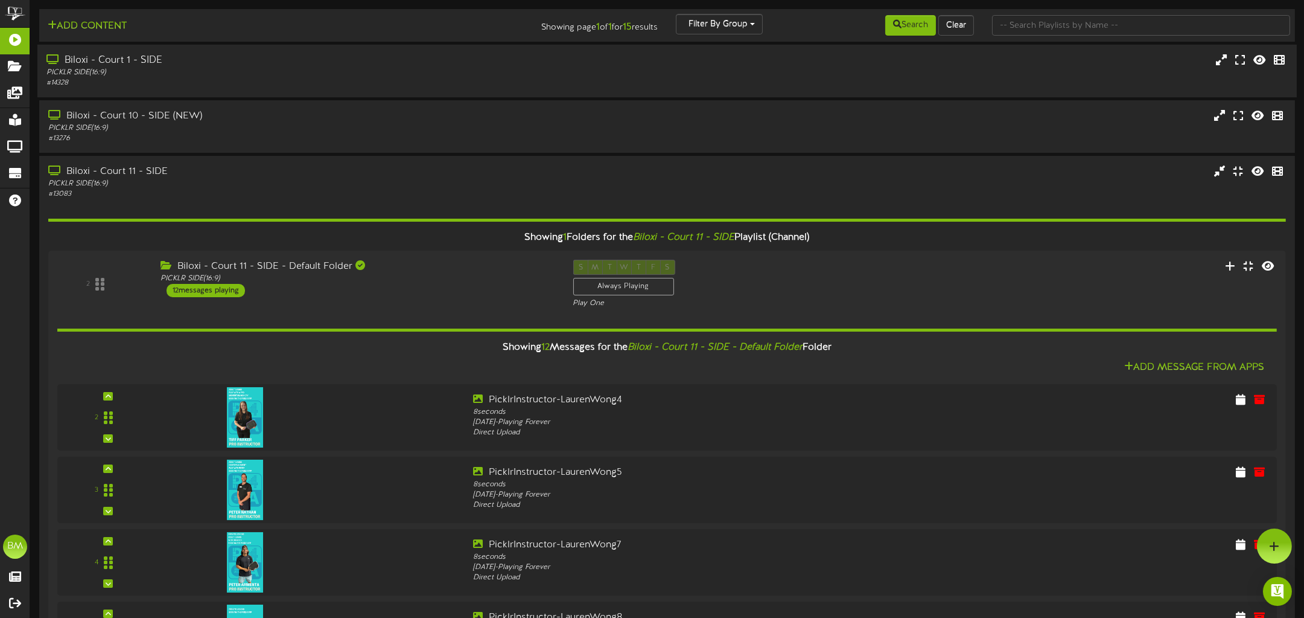
click at [172, 78] on div "# 14328" at bounding box center [299, 83] width 507 height 10
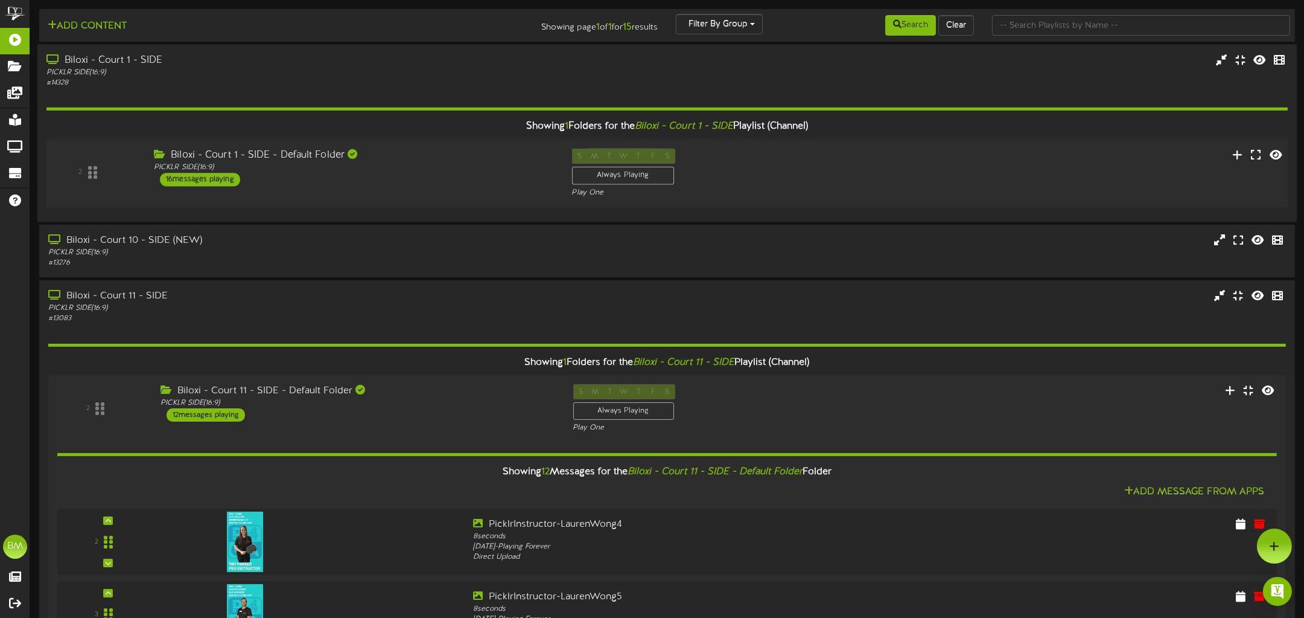
click at [202, 179] on div "16 messages playing" at bounding box center [200, 179] width 80 height 13
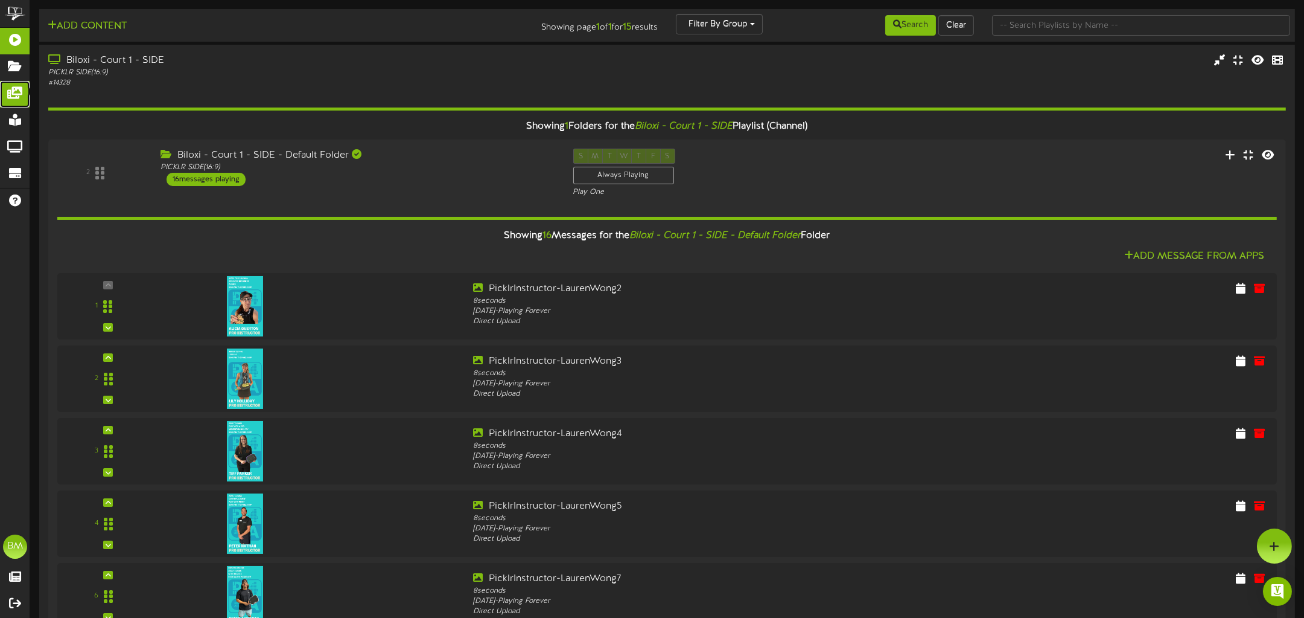
click at [18, 89] on icon at bounding box center [15, 91] width 30 height 9
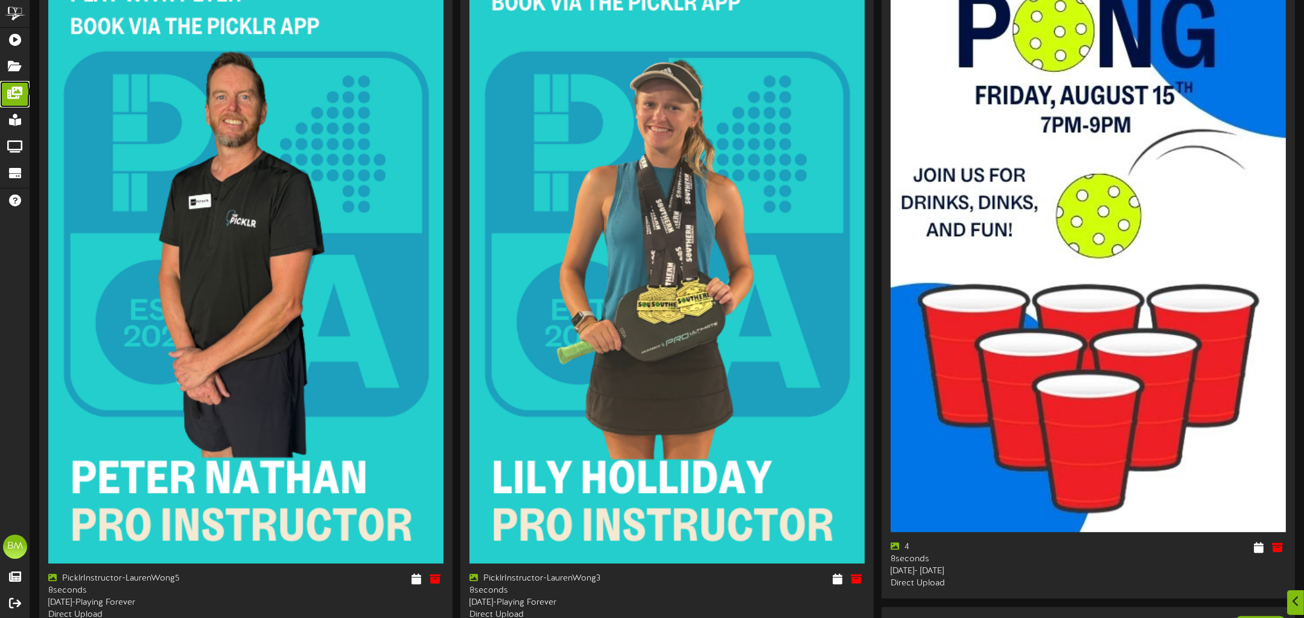
scroll to position [995, 0]
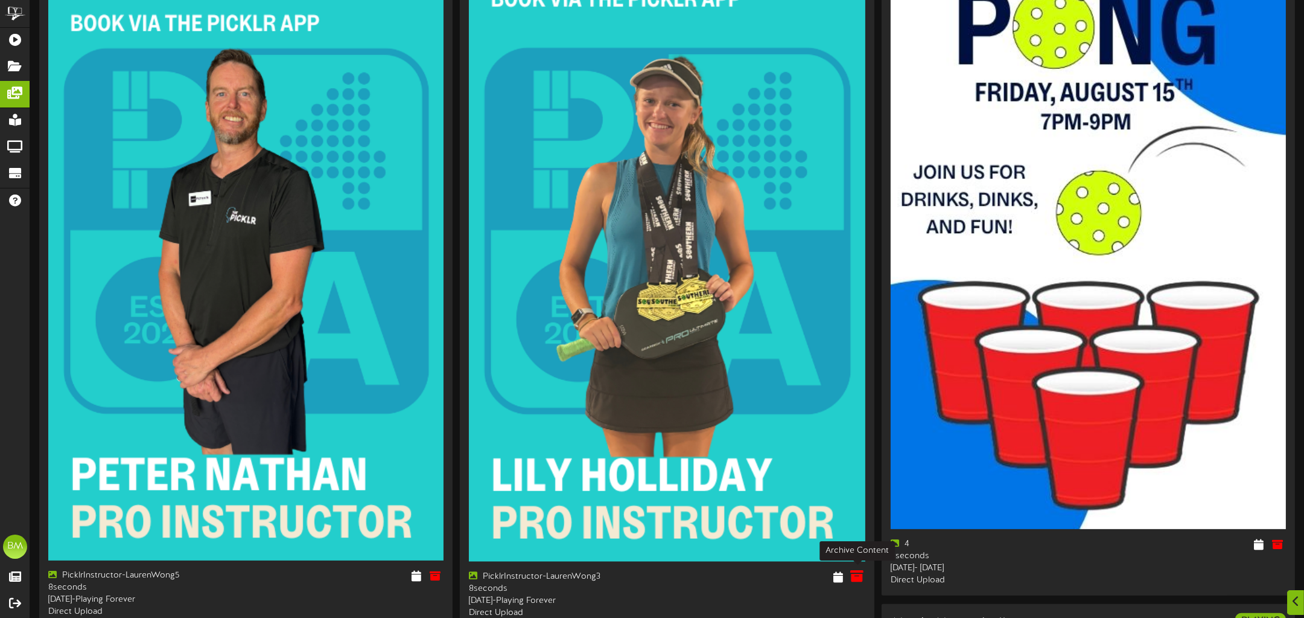
click at [857, 572] on icon at bounding box center [857, 576] width 13 height 13
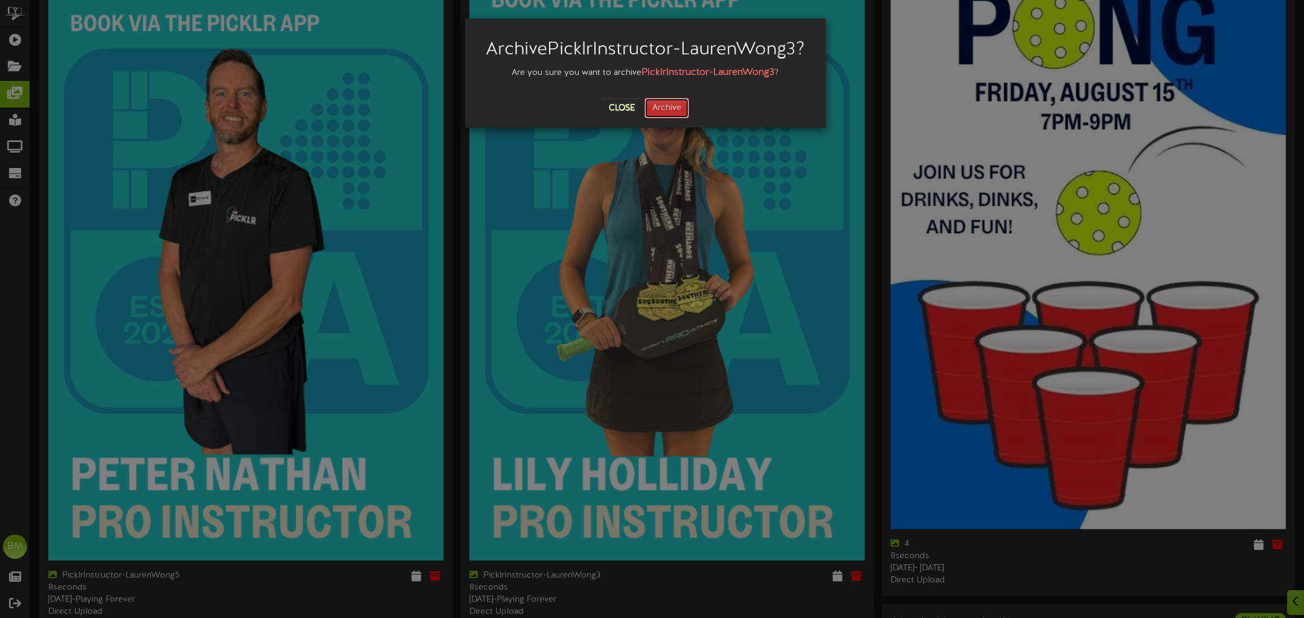
click at [669, 107] on button "Archive" at bounding box center [667, 108] width 45 height 21
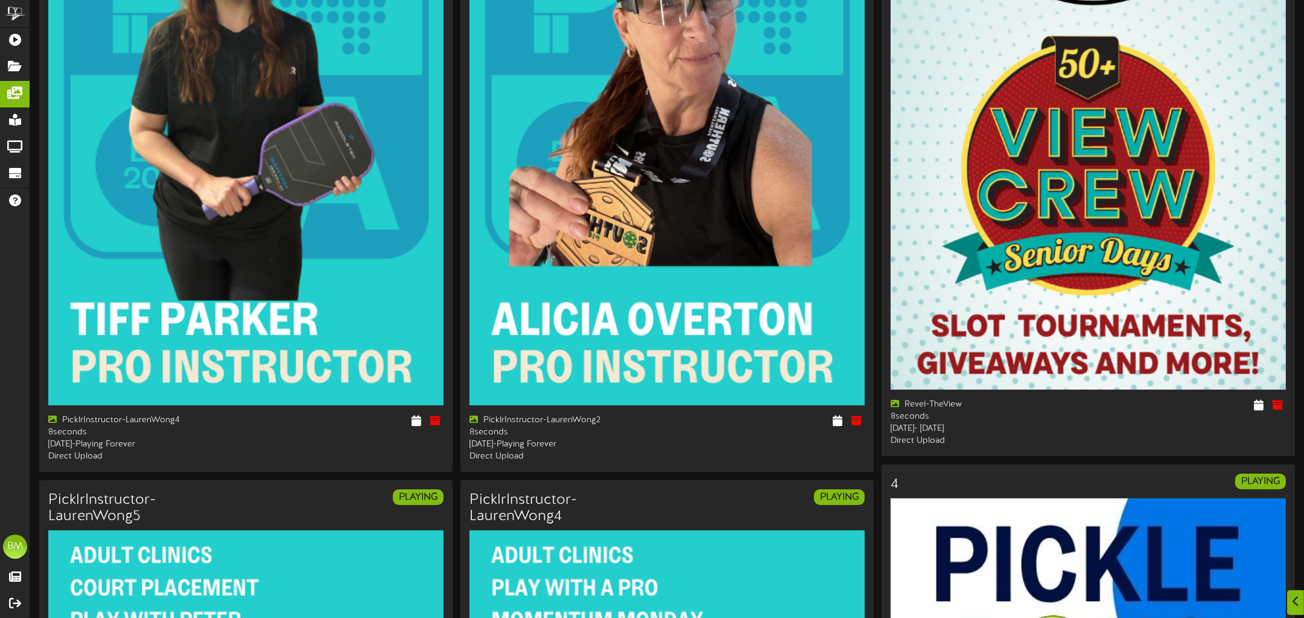
scroll to position [371, 0]
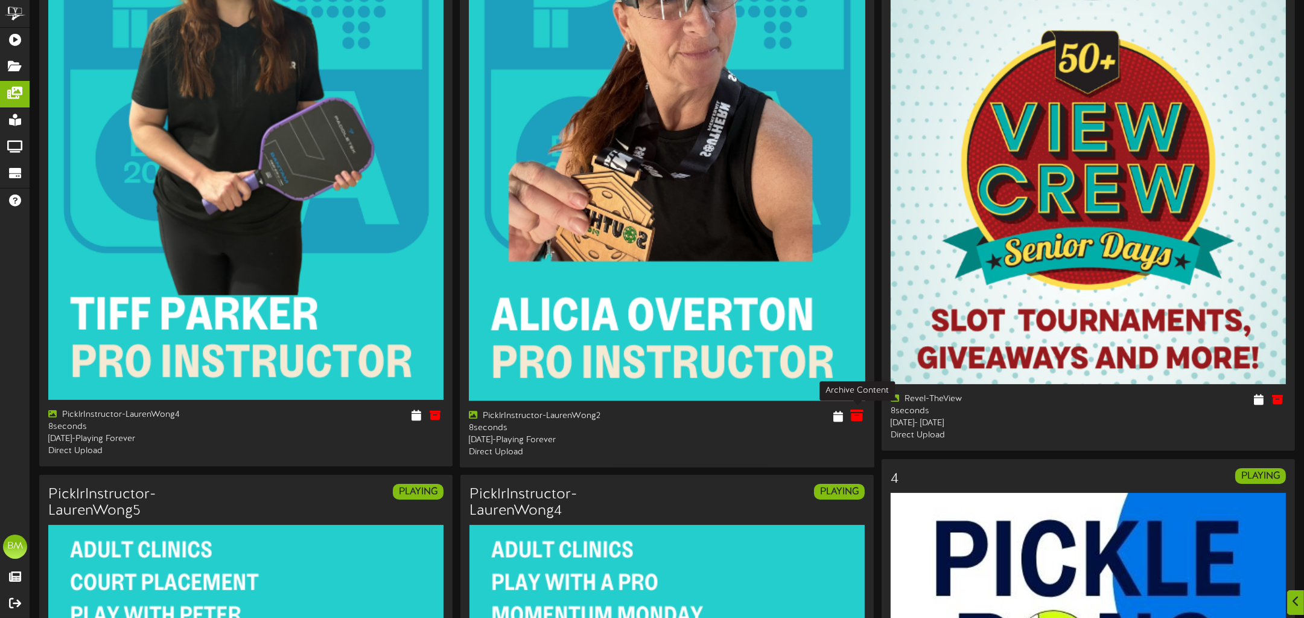
click at [862, 412] on icon at bounding box center [857, 415] width 13 height 13
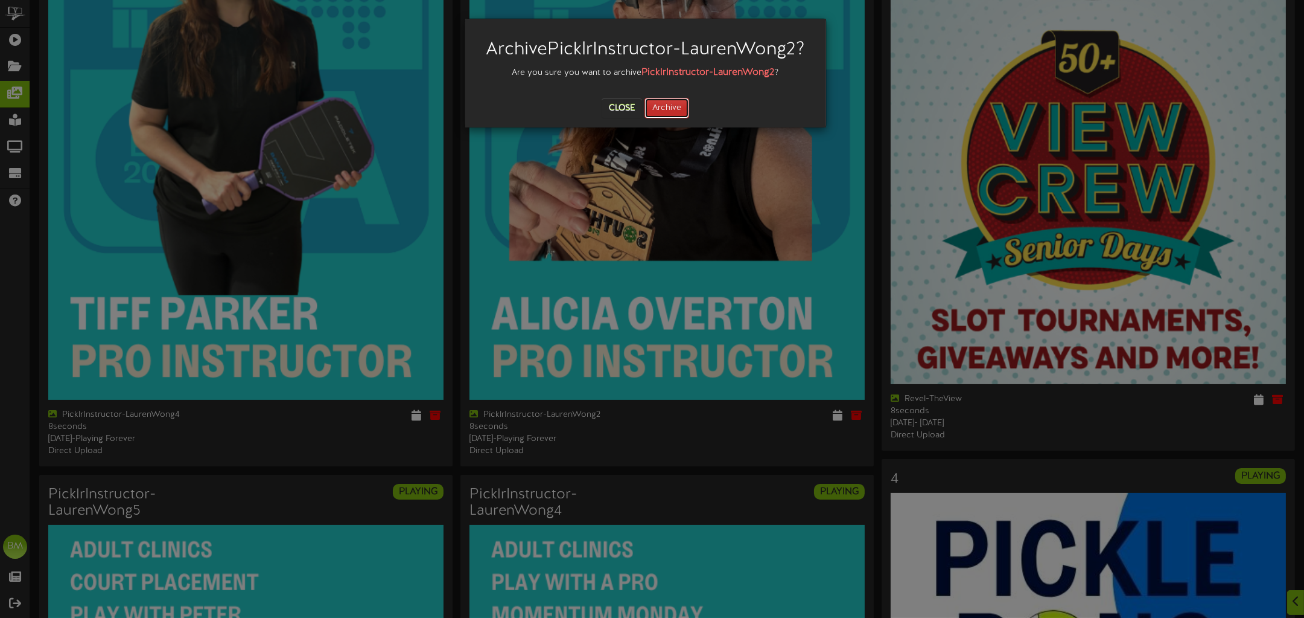
click at [671, 109] on button "Archive" at bounding box center [667, 108] width 45 height 21
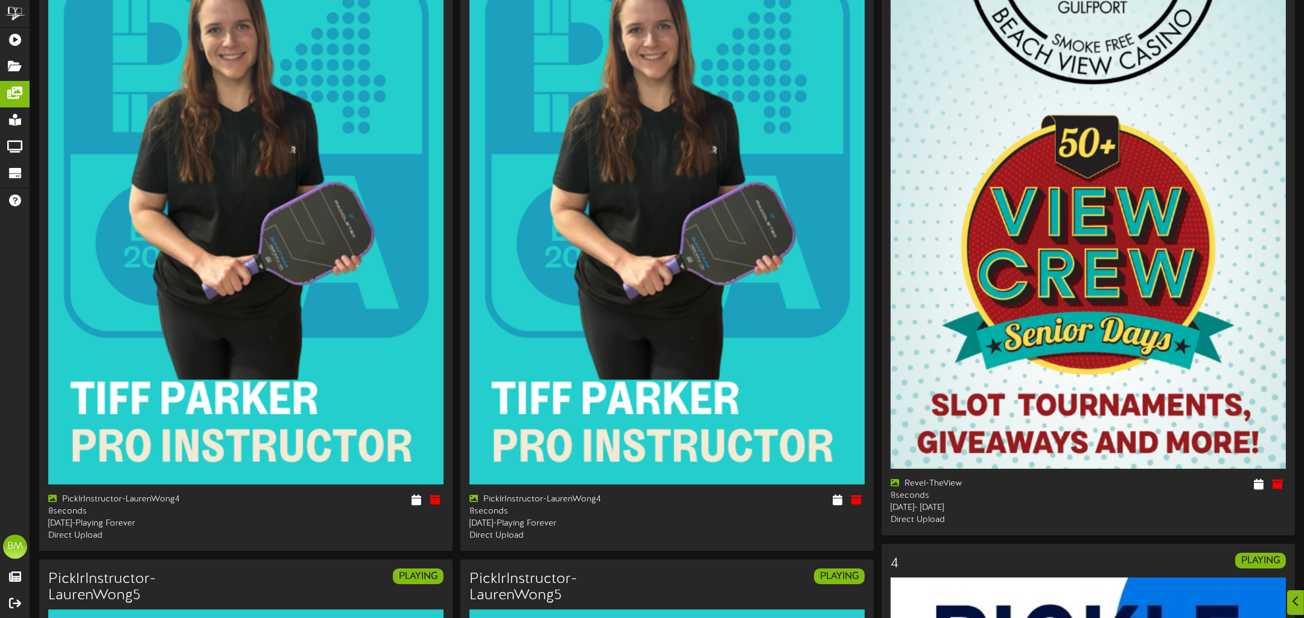
scroll to position [289, 0]
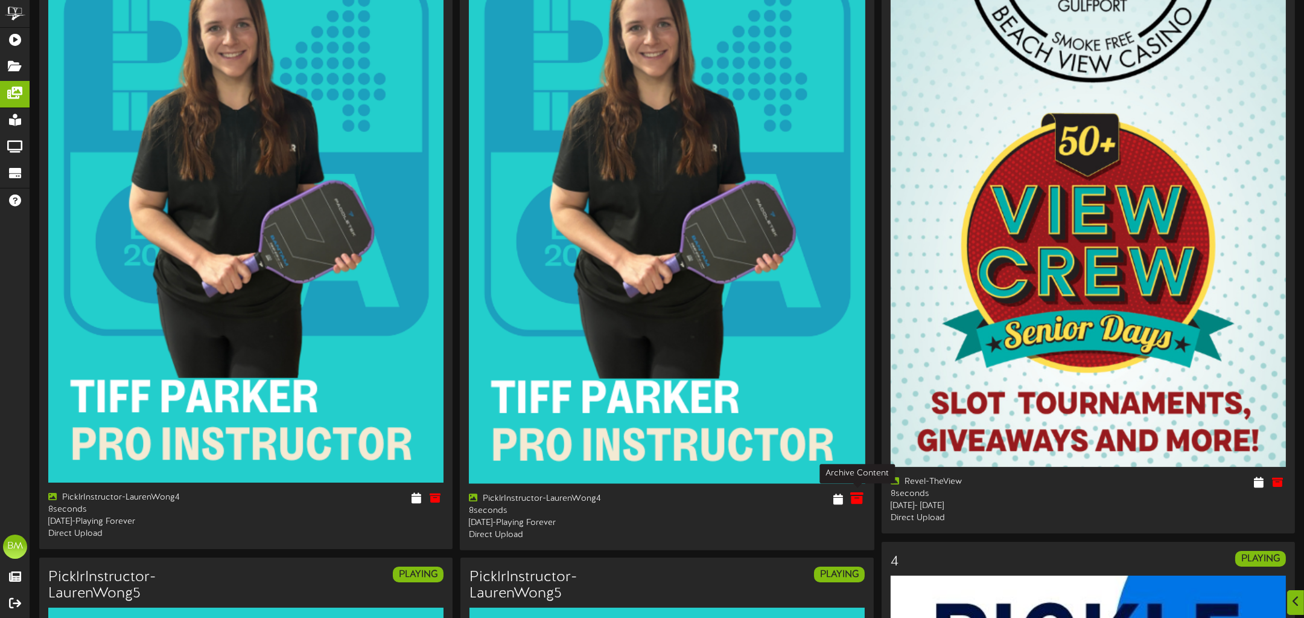
click at [860, 496] on icon at bounding box center [857, 497] width 13 height 13
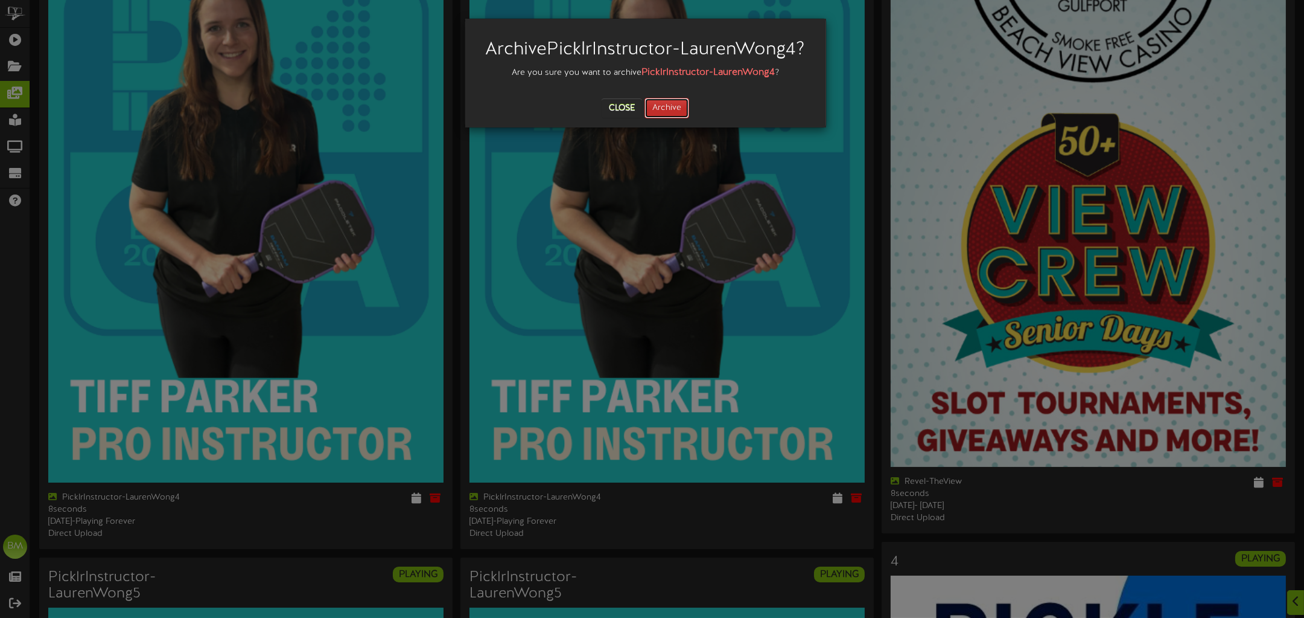
click at [674, 118] on button "Archive" at bounding box center [667, 108] width 45 height 21
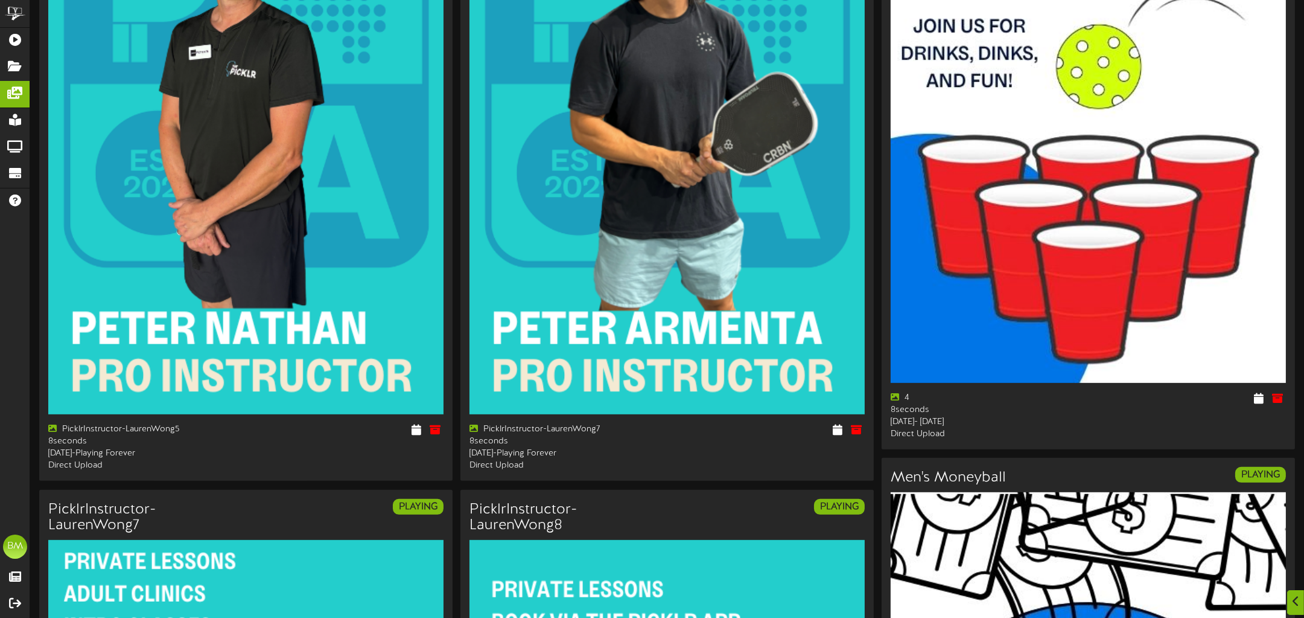
scroll to position [1142, 0]
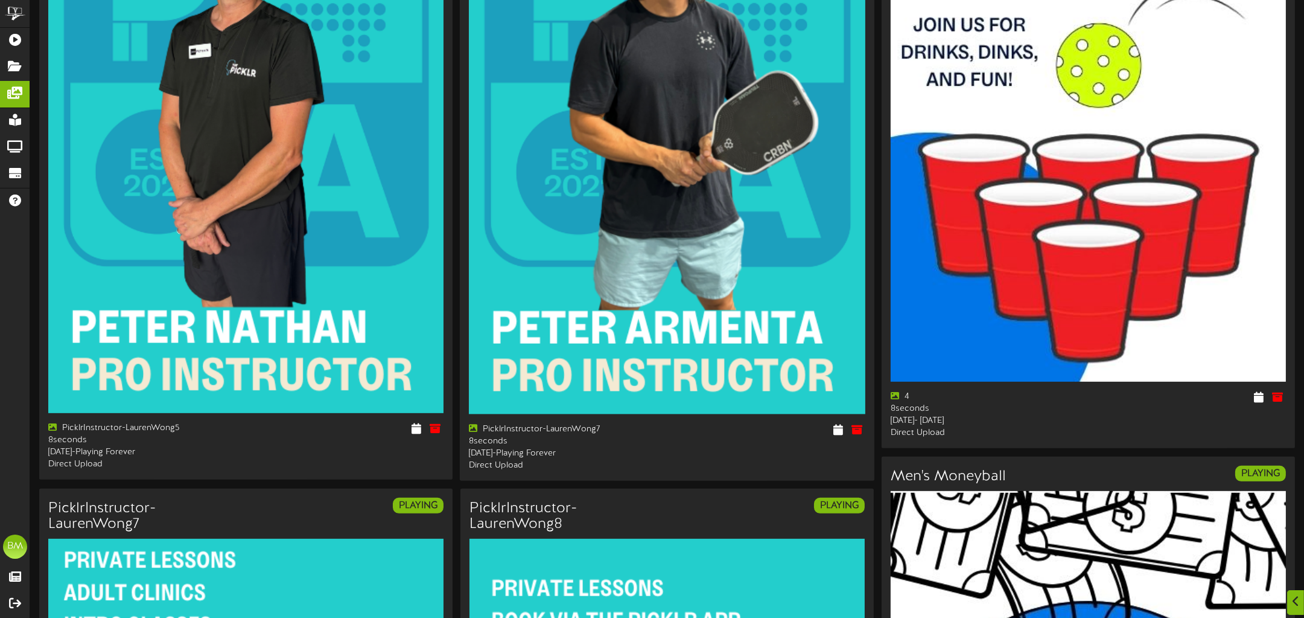
drag, startPoint x: 443, startPoint y: 429, endPoint x: 756, endPoint y: 331, distance: 327.6
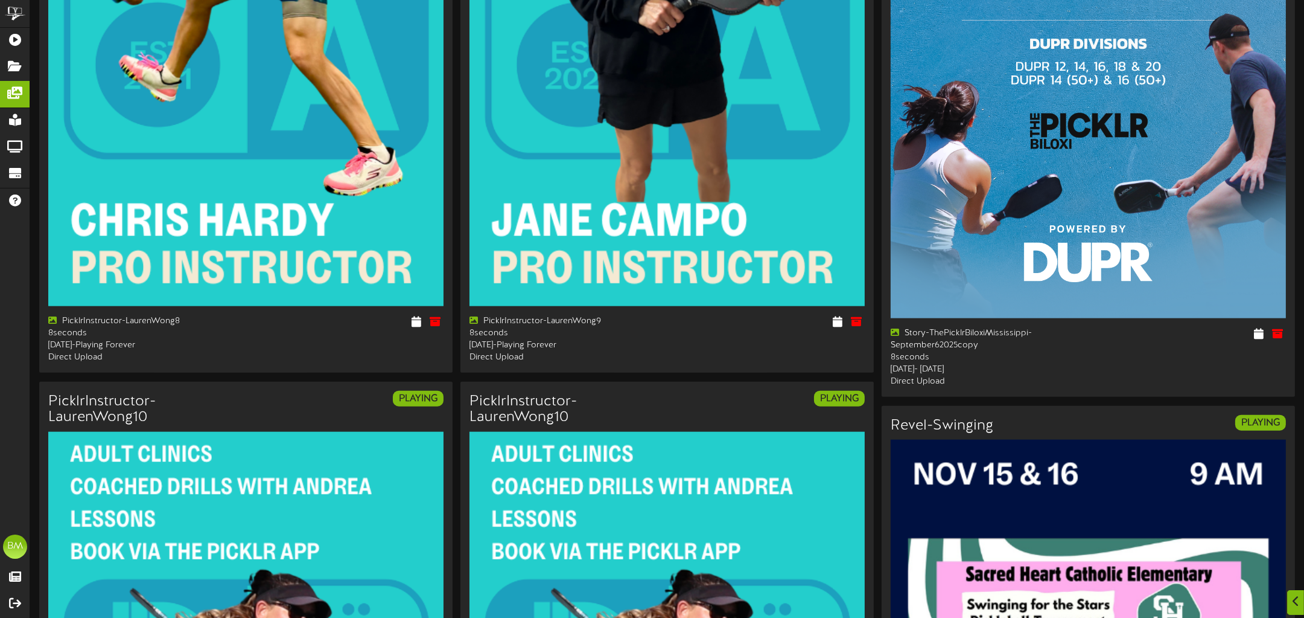
scroll to position [2822, 0]
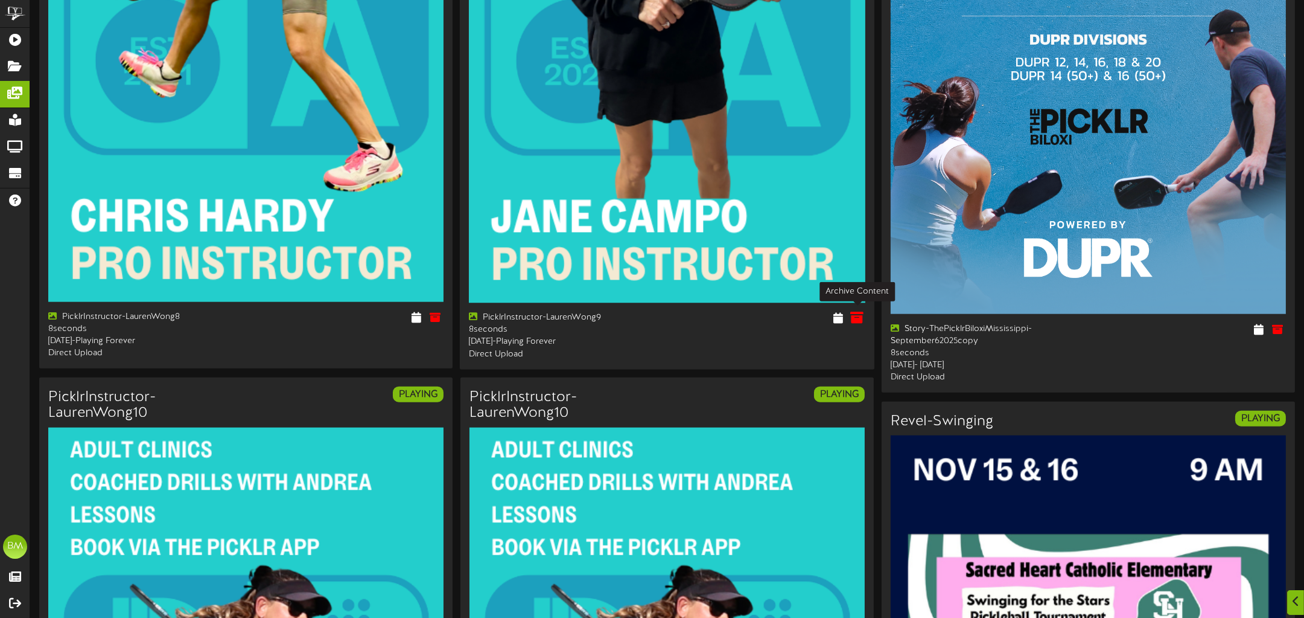
click at [860, 316] on icon at bounding box center [857, 317] width 13 height 13
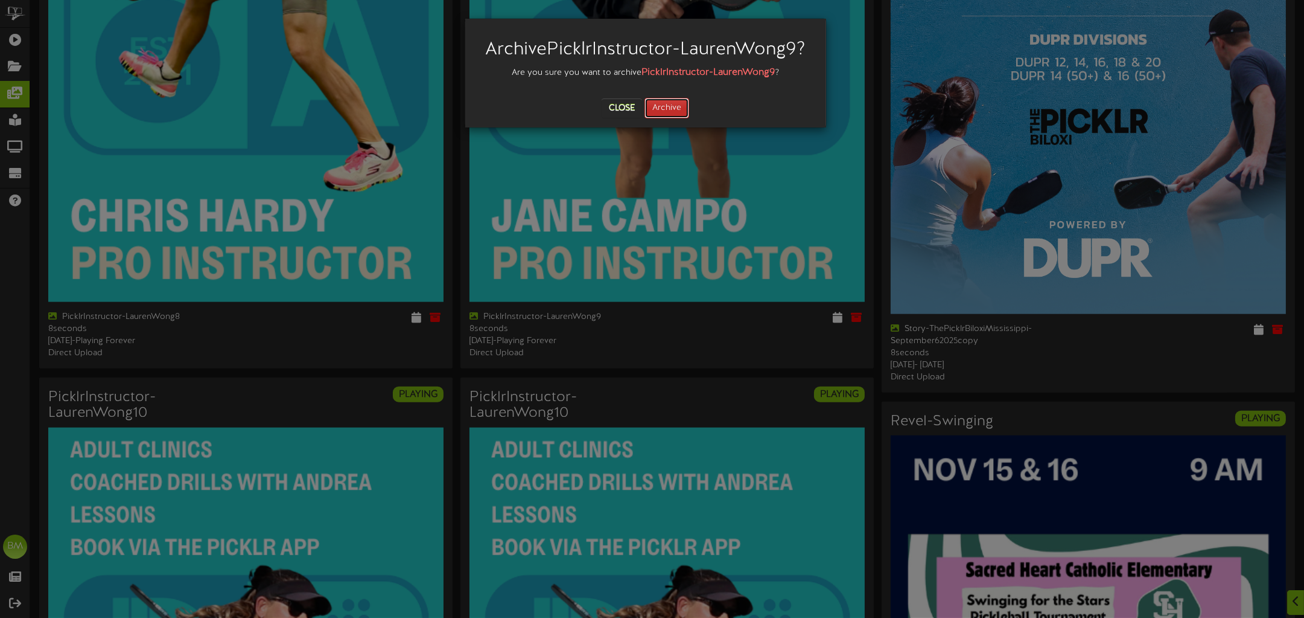
click at [676, 118] on button "Archive" at bounding box center [667, 108] width 45 height 21
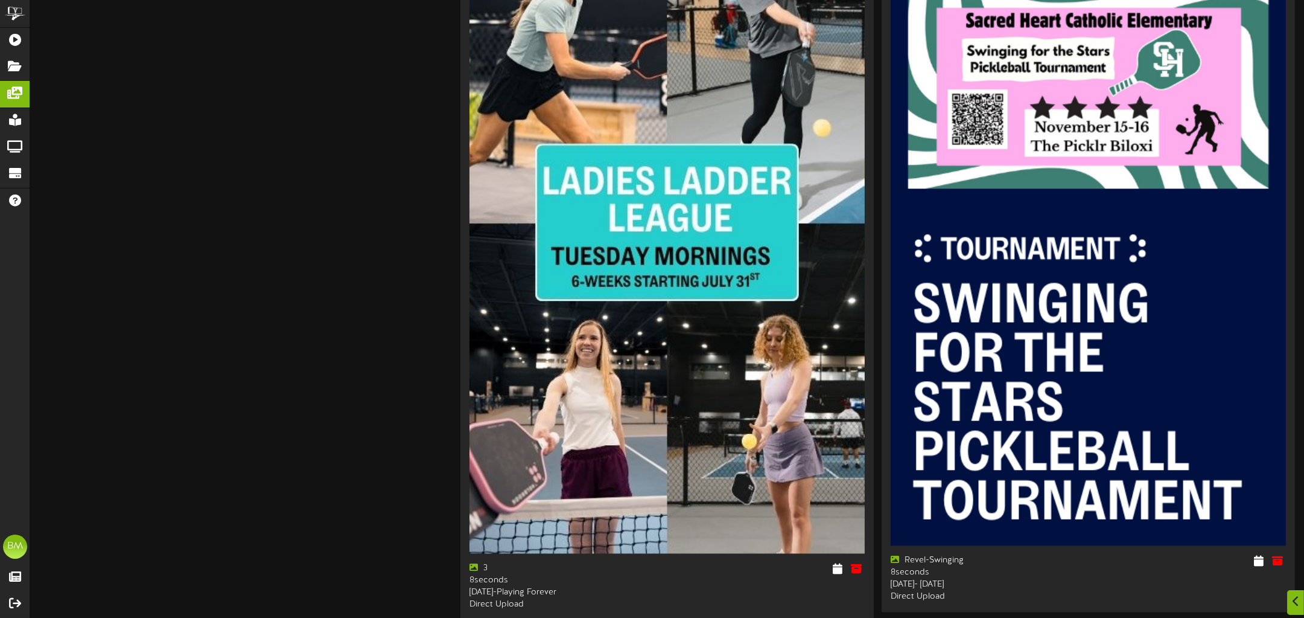
scroll to position [4958, 0]
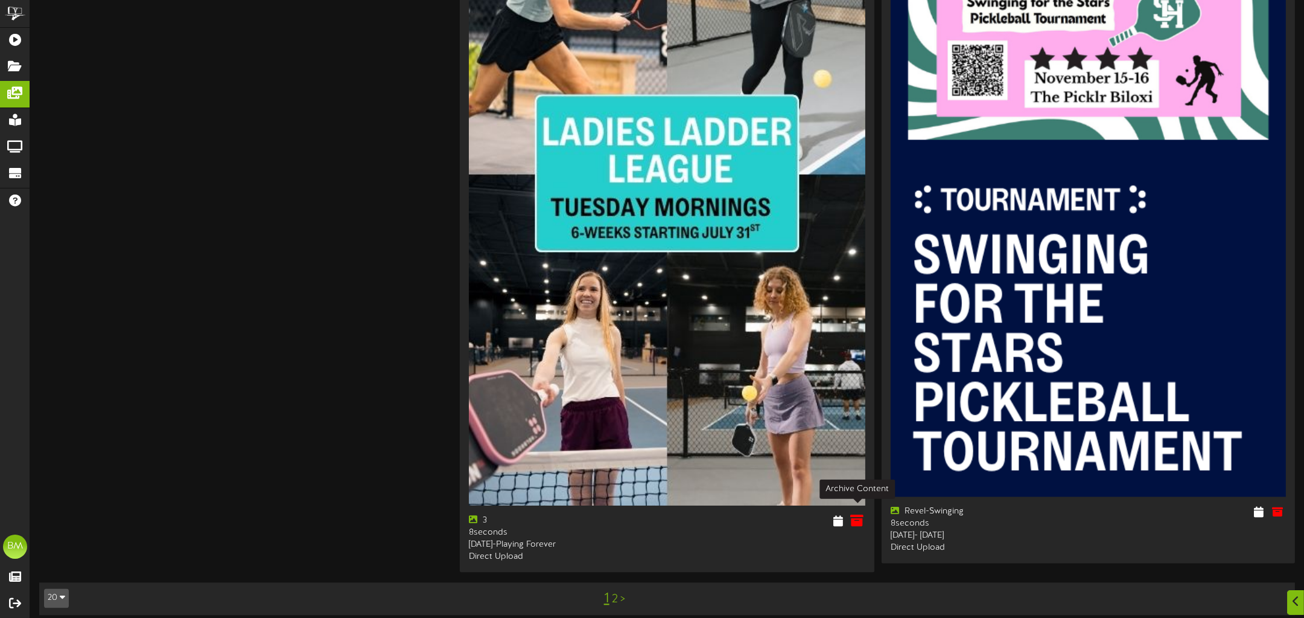
click at [856, 513] on icon at bounding box center [857, 519] width 13 height 13
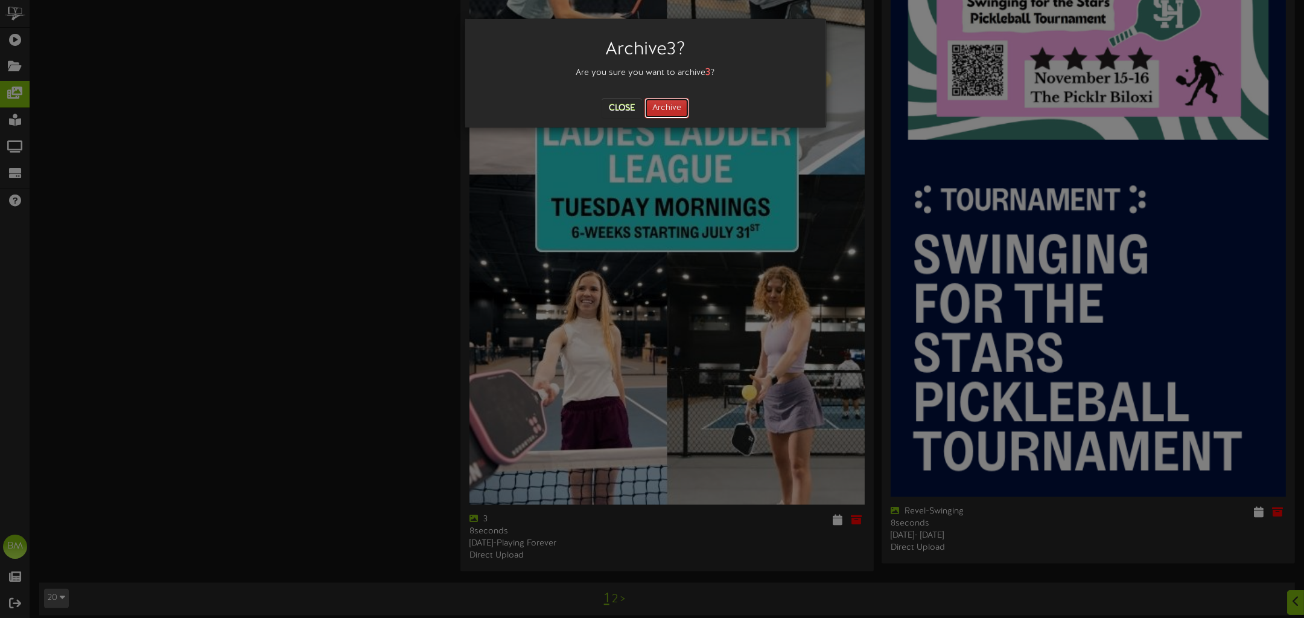
click at [678, 101] on button "Archive" at bounding box center [667, 108] width 45 height 21
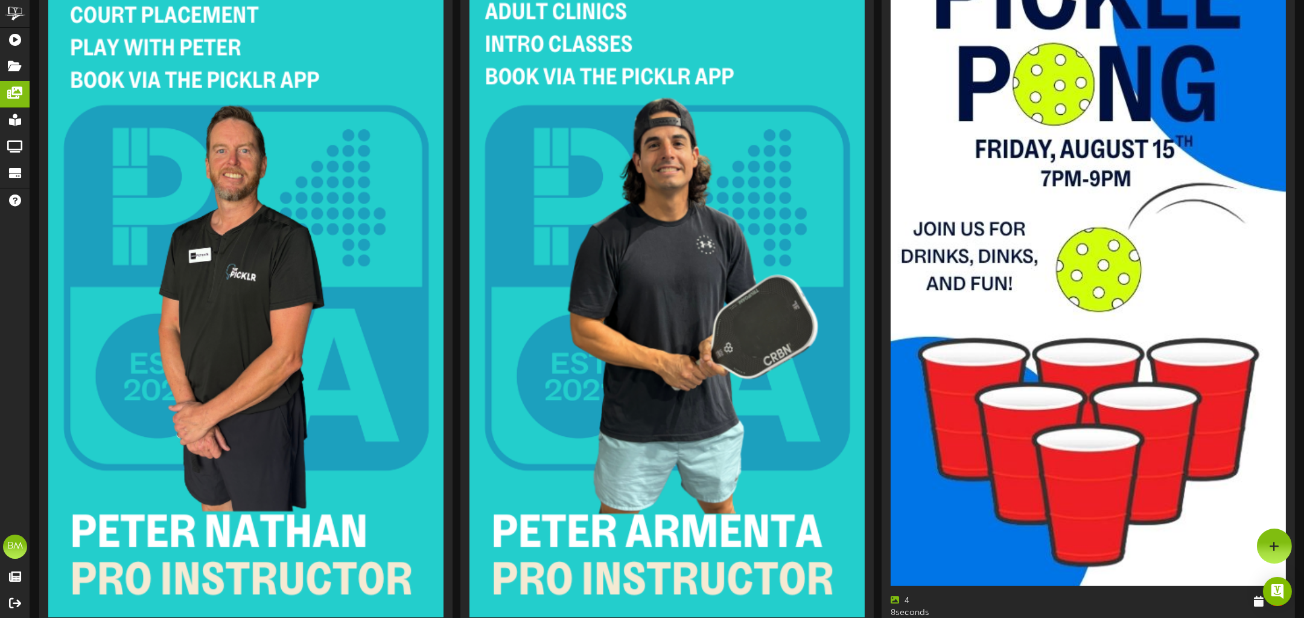
scroll to position [0, 0]
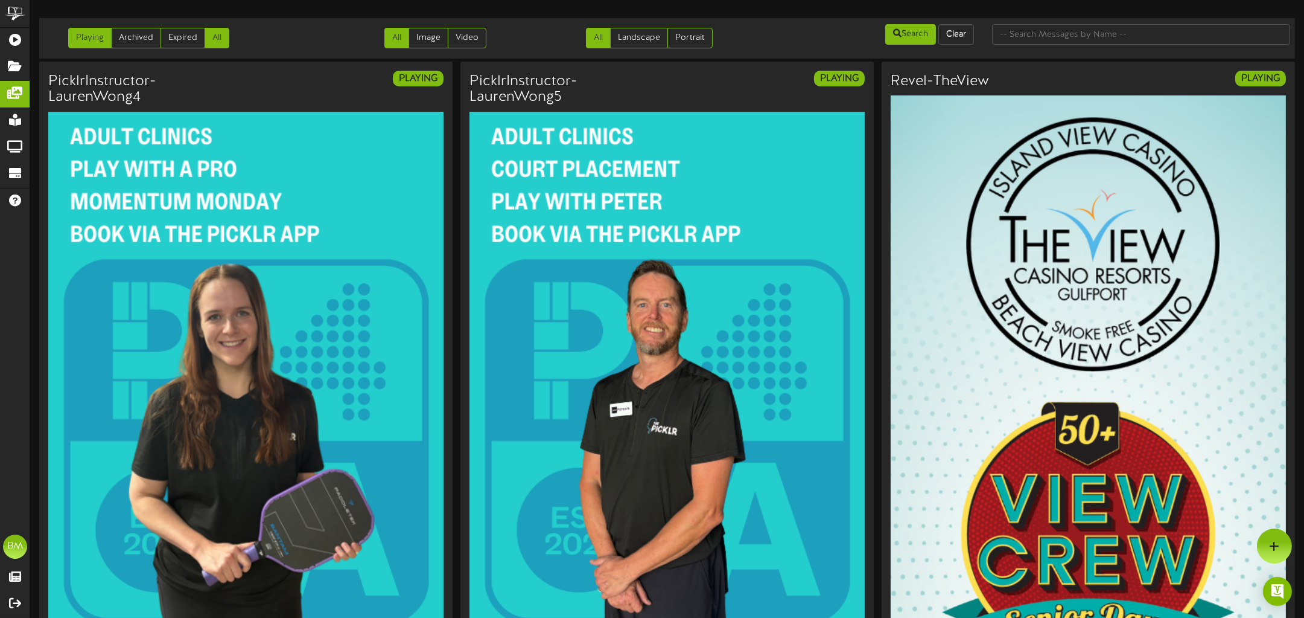
click at [215, 37] on link "All" at bounding box center [217, 38] width 25 height 21
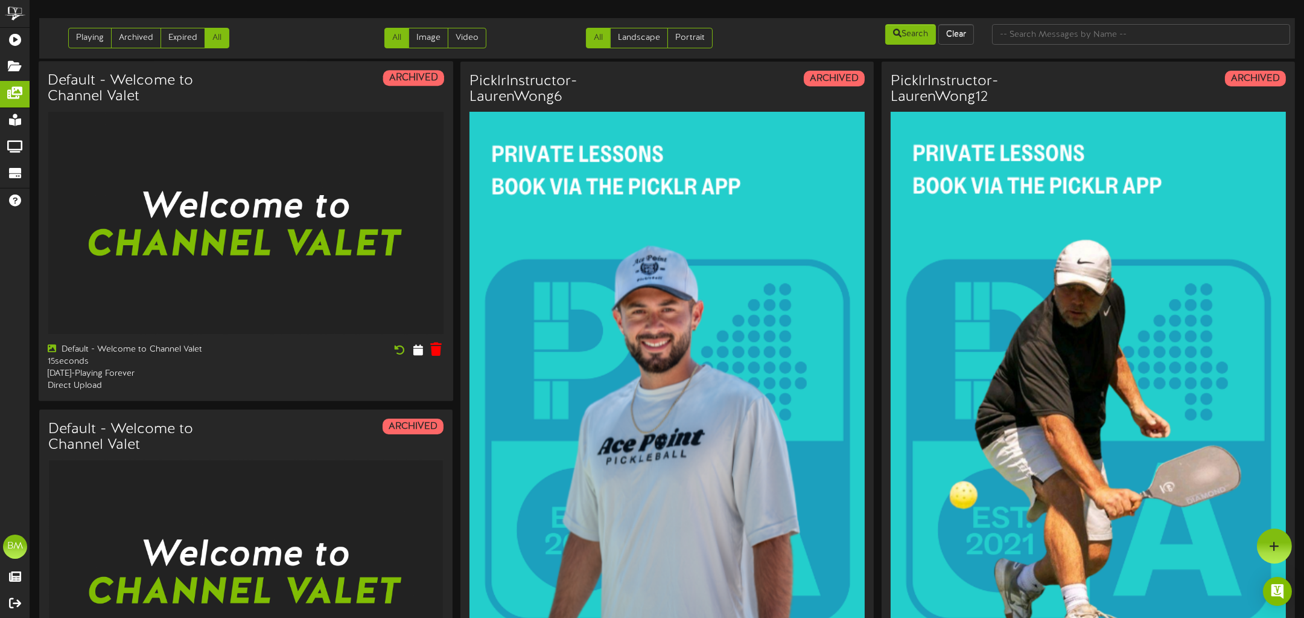
click at [438, 348] on icon at bounding box center [436, 349] width 11 height 13
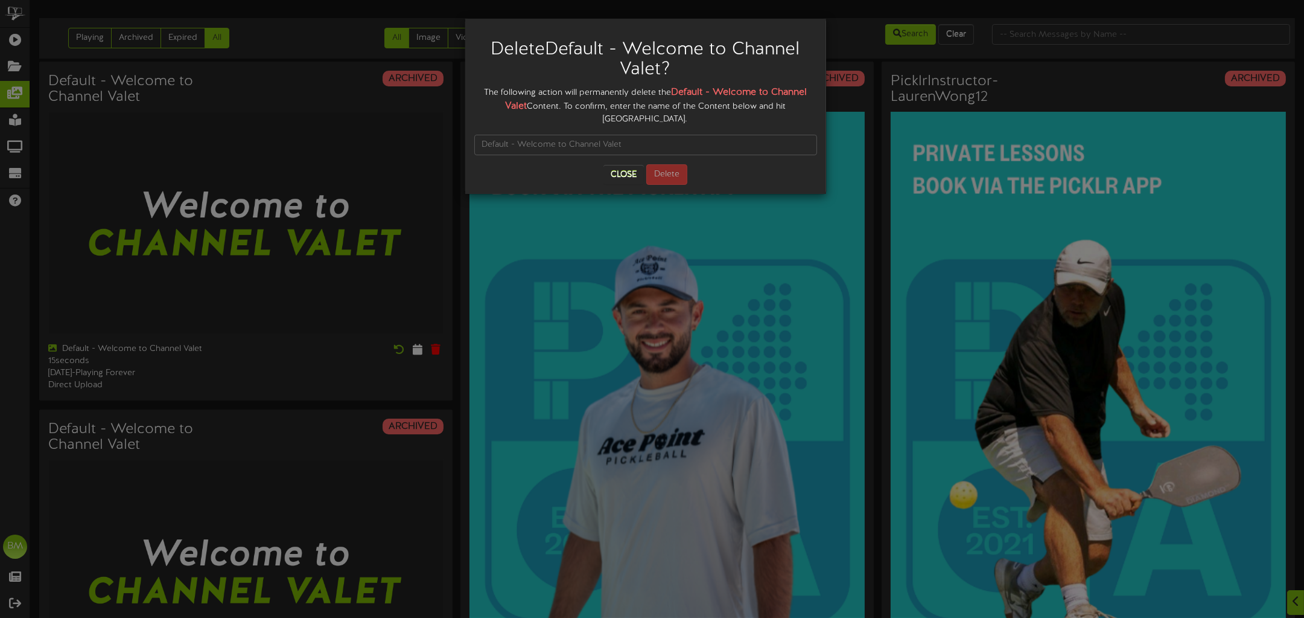
scroll to position [1, 0]
click at [615, 165] on button "Close" at bounding box center [624, 174] width 40 height 19
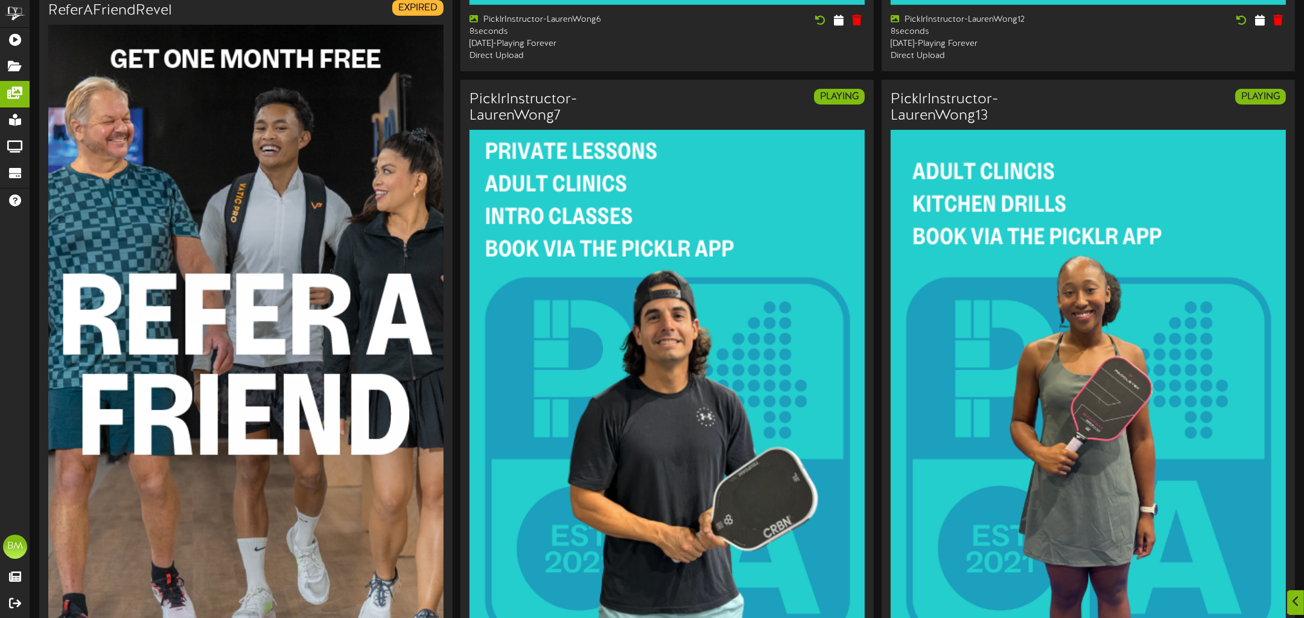
scroll to position [788, 0]
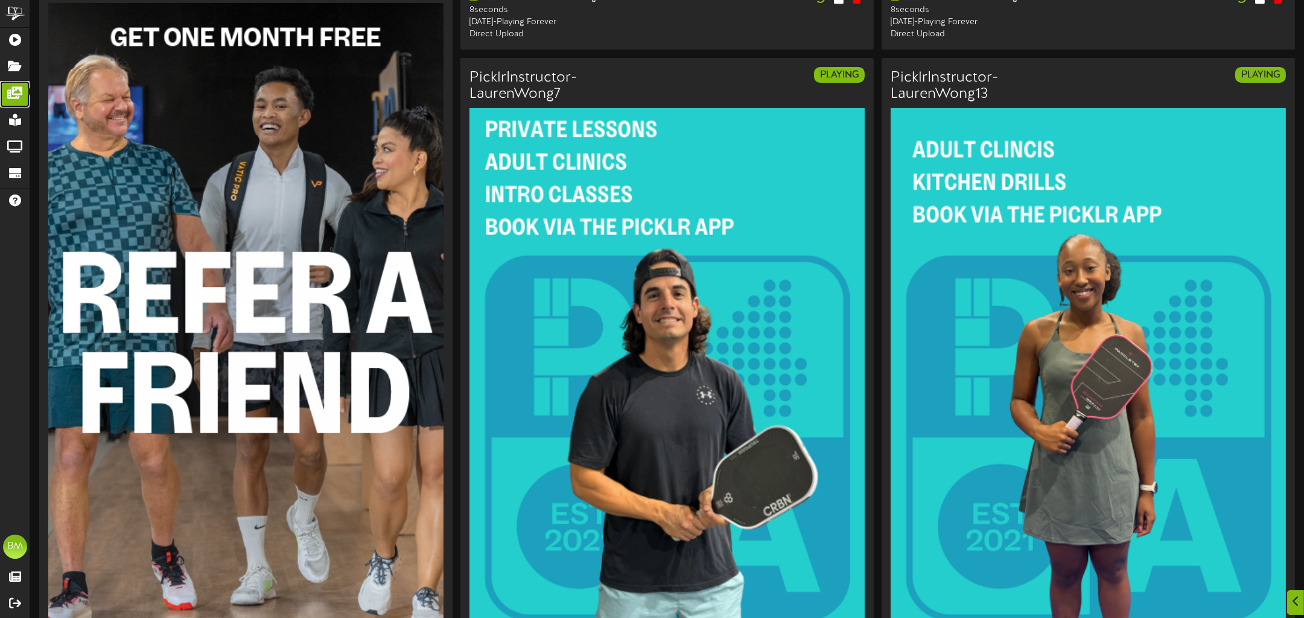
click at [16, 91] on icon at bounding box center [15, 91] width 30 height 9
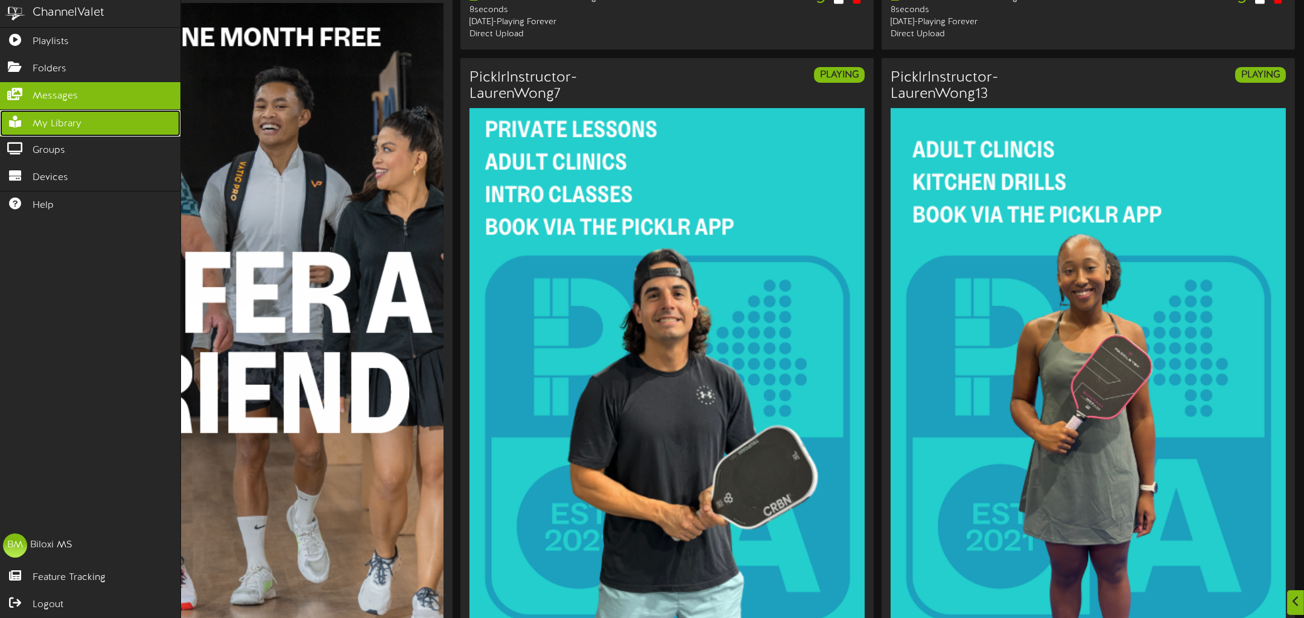
click at [52, 120] on span "My Library" at bounding box center [57, 124] width 49 height 14
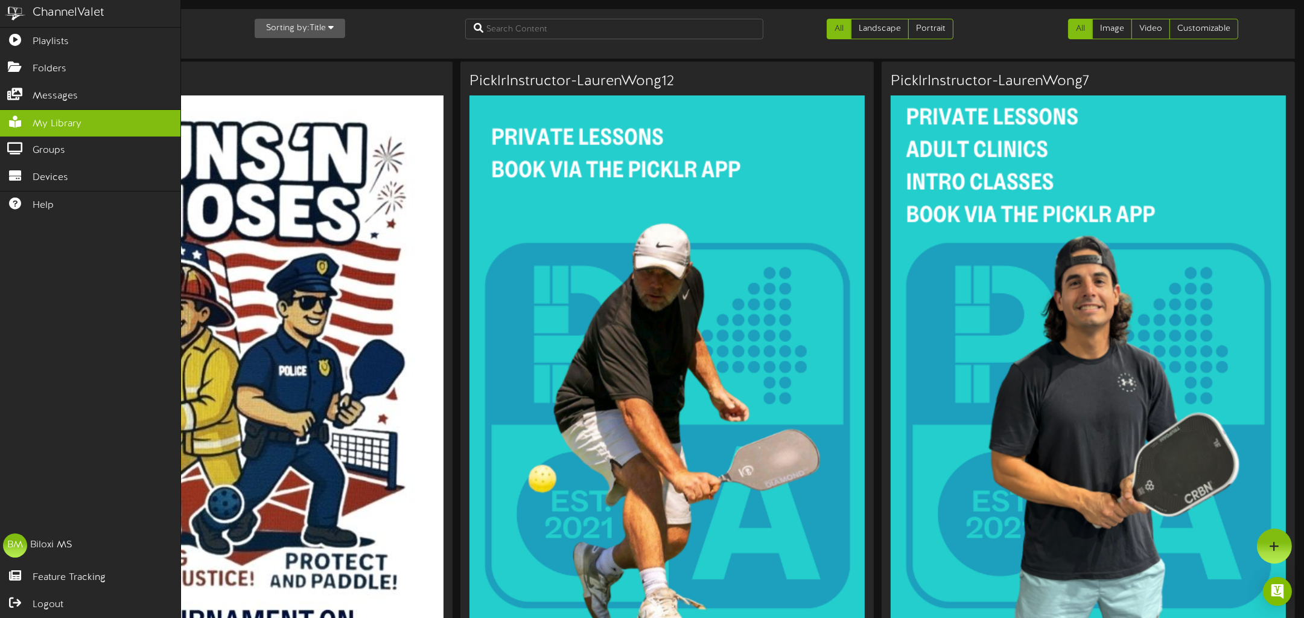
click at [332, 223] on img at bounding box center [245, 424] width 395 height 659
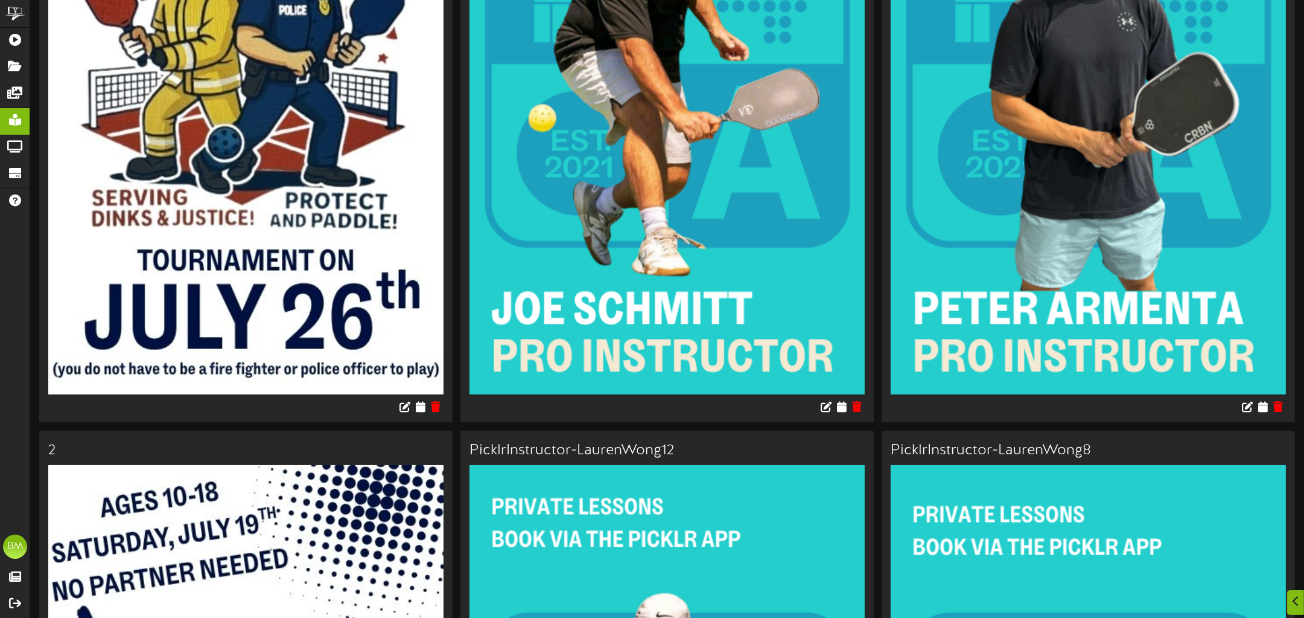
scroll to position [362, 0]
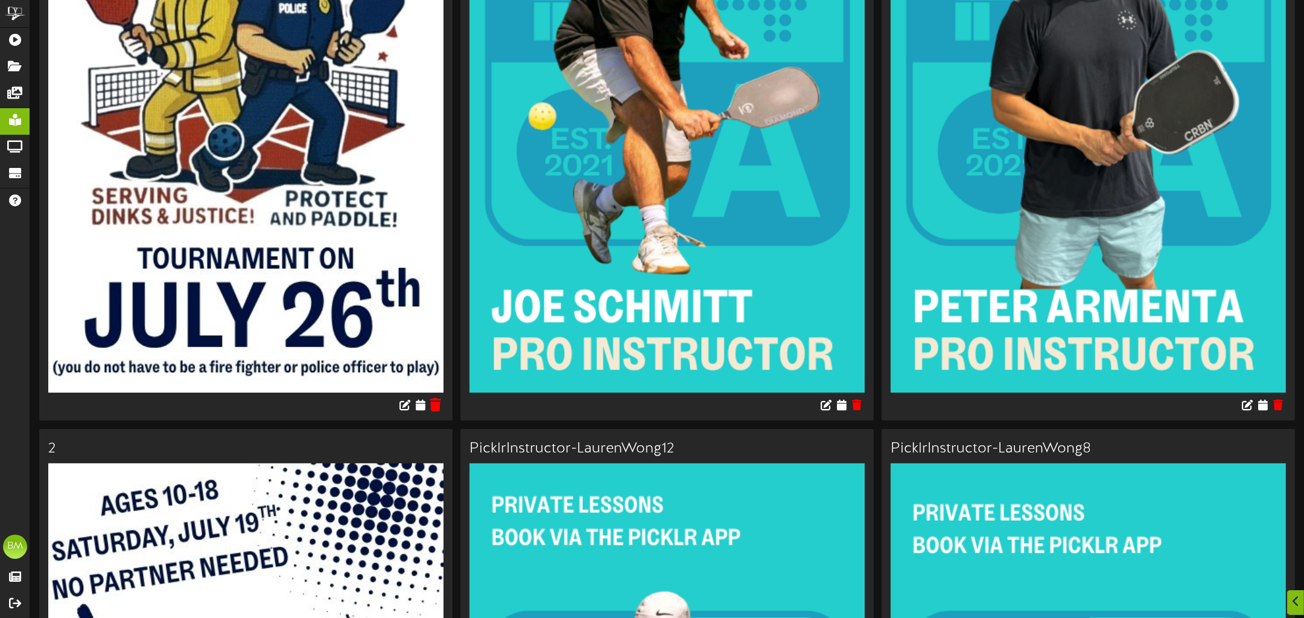
click at [438, 407] on icon at bounding box center [435, 404] width 11 height 13
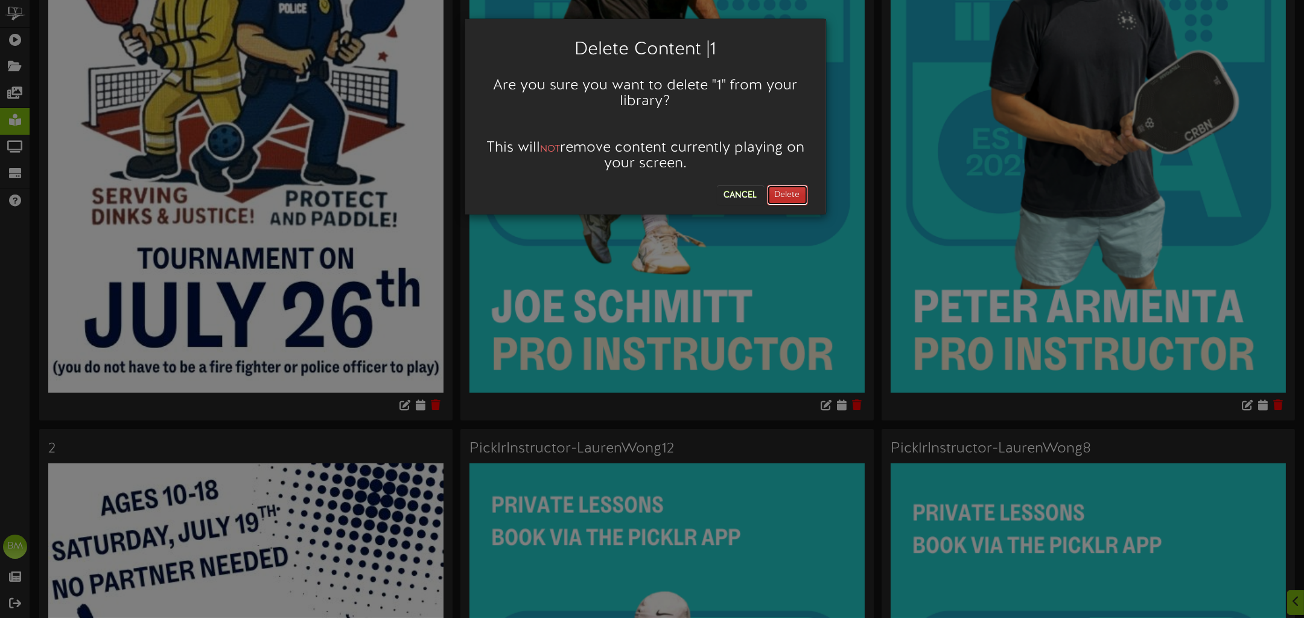
click at [794, 193] on button "Delete" at bounding box center [787, 195] width 41 height 21
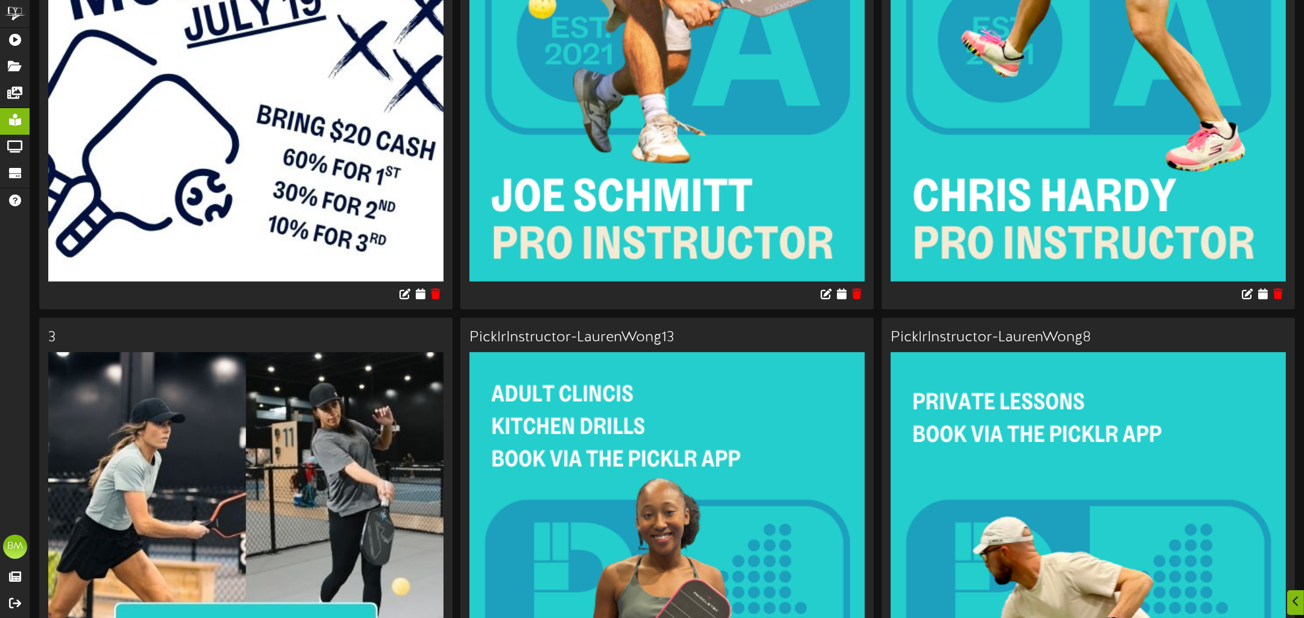
scroll to position [476, 0]
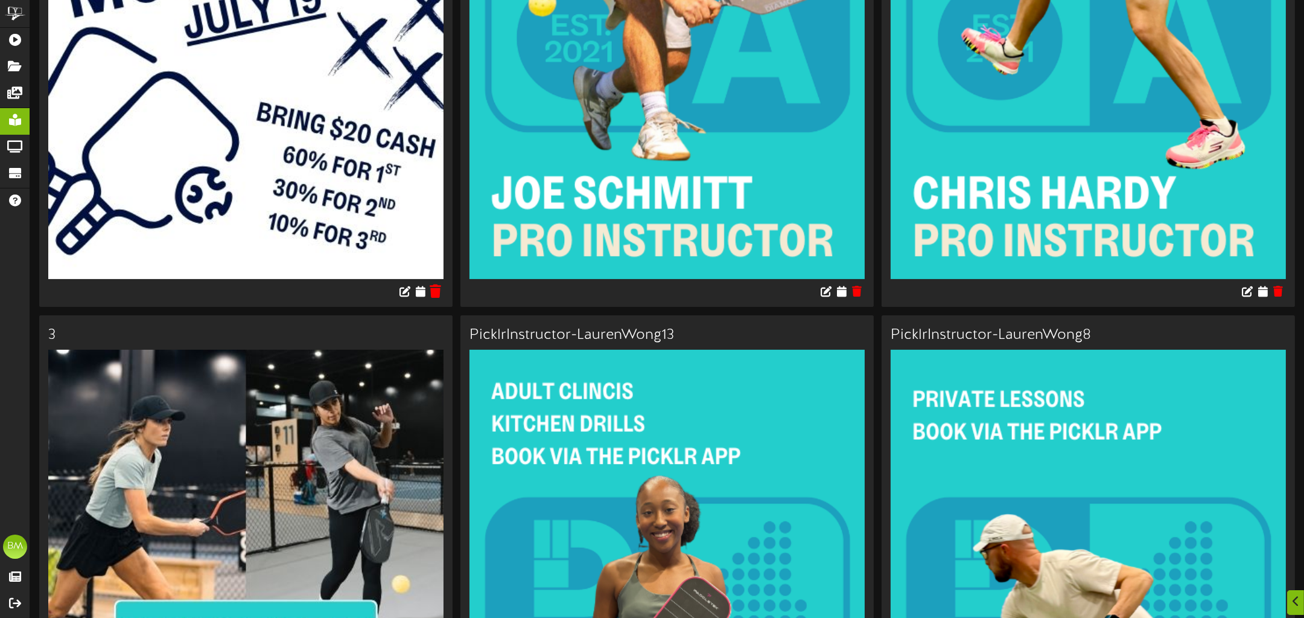
click at [437, 295] on icon at bounding box center [435, 290] width 11 height 13
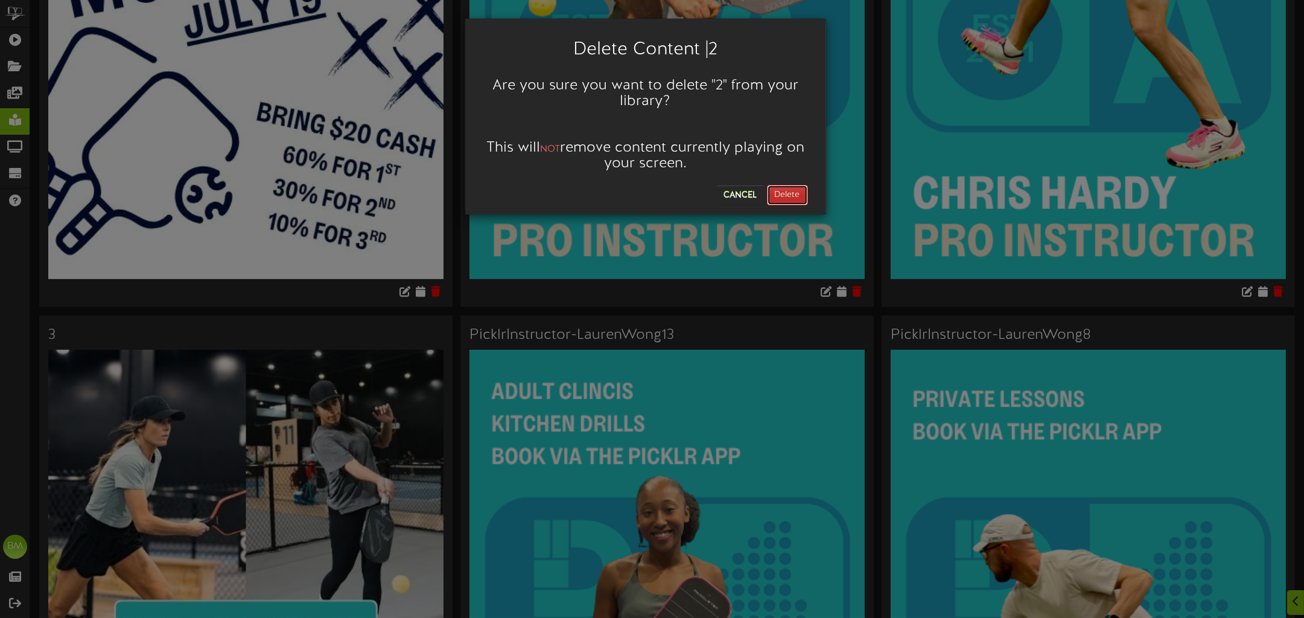
click at [800, 194] on button "Delete" at bounding box center [787, 195] width 41 height 21
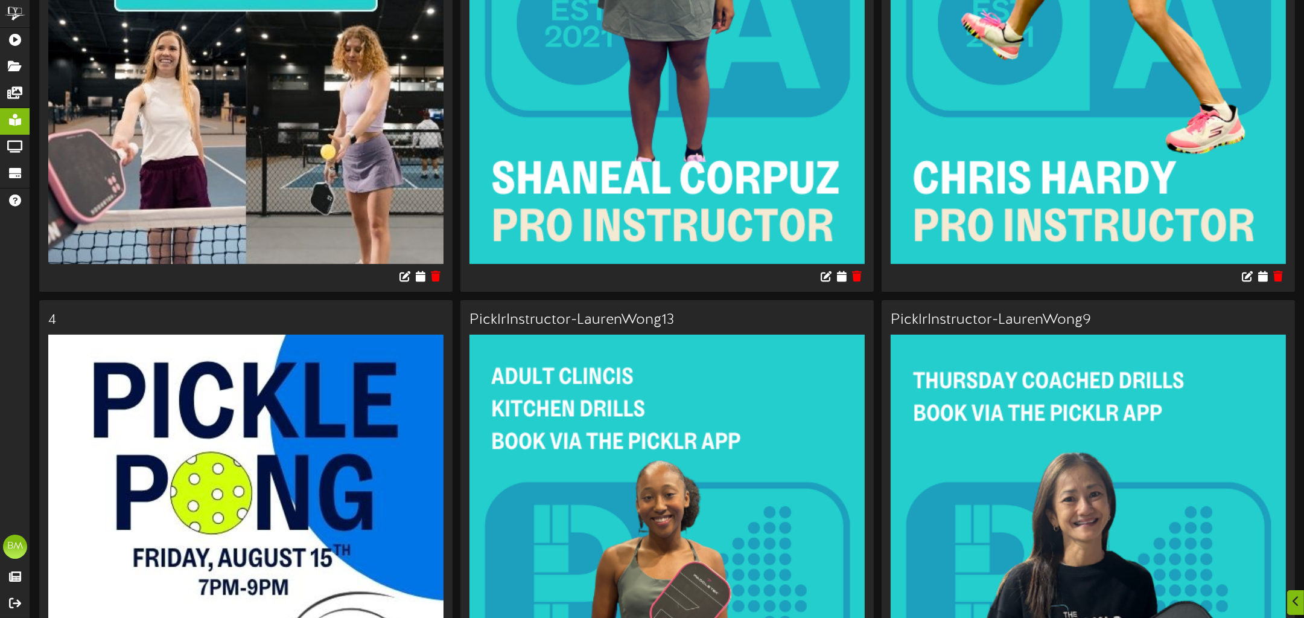
scroll to position [491, 0]
click at [439, 275] on icon at bounding box center [435, 275] width 11 height 13
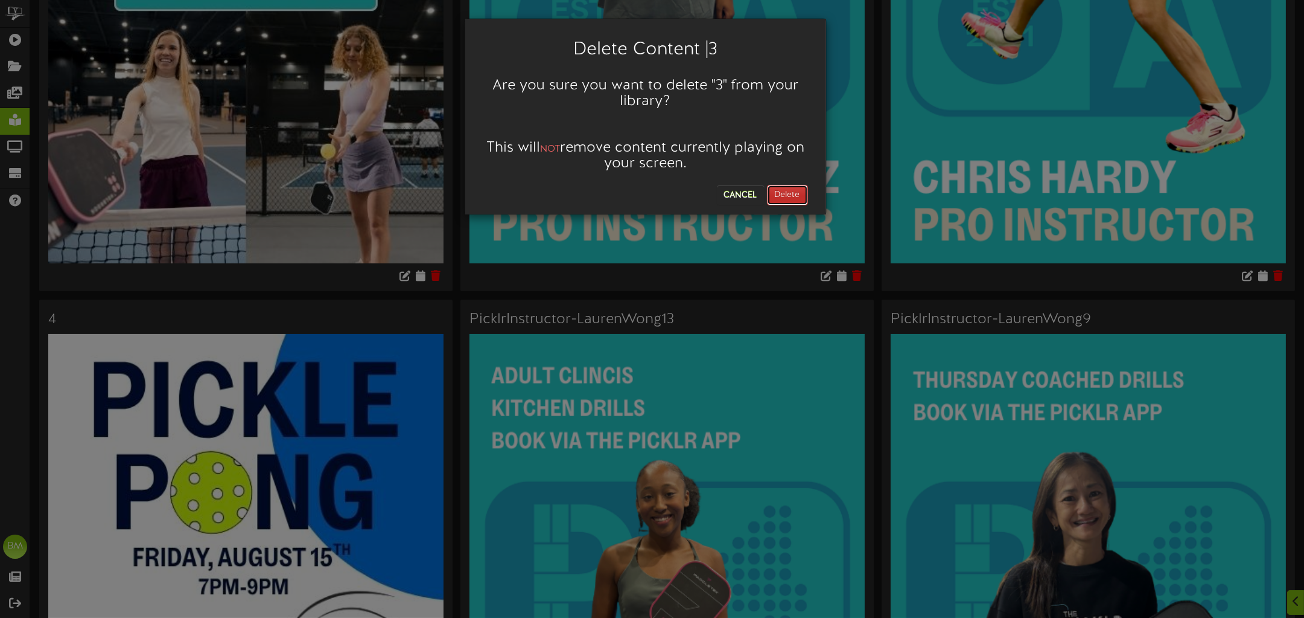
click at [796, 190] on button "Delete" at bounding box center [787, 195] width 41 height 21
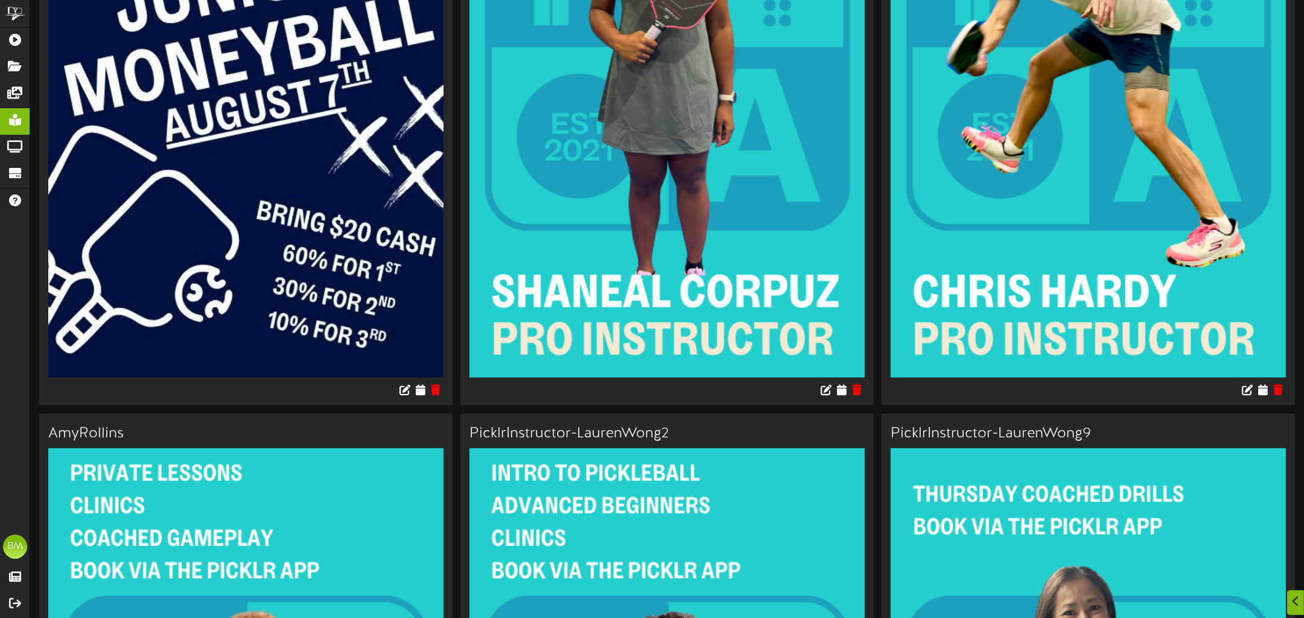
scroll to position [1117, 0]
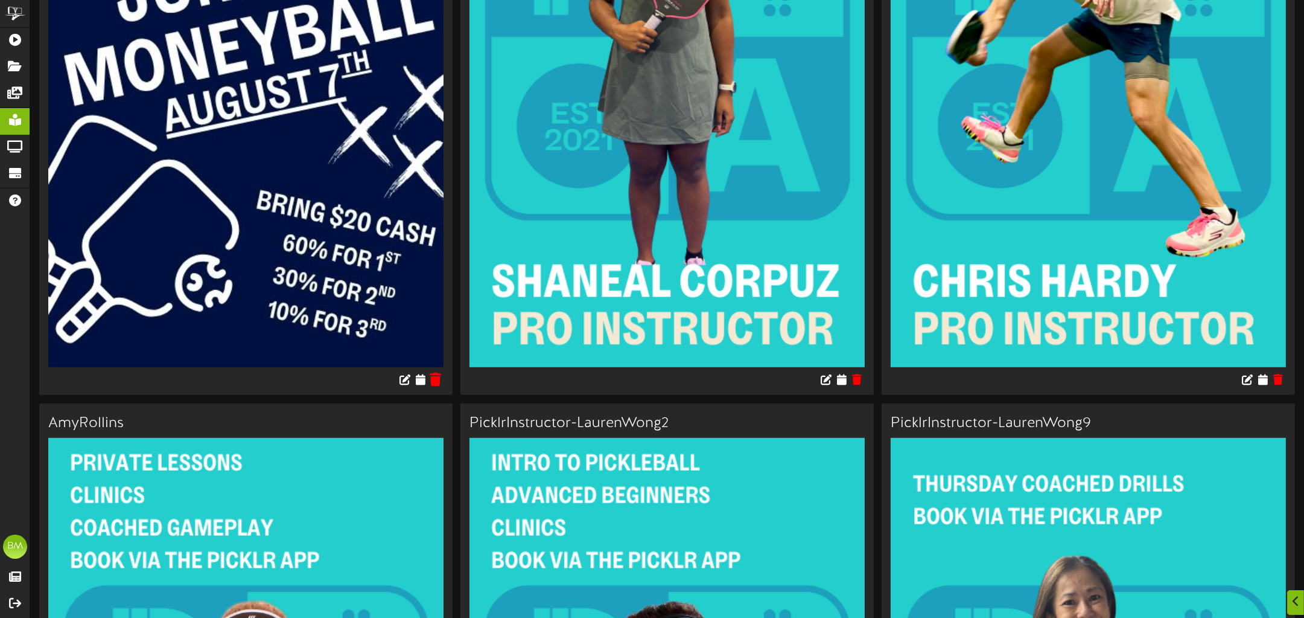
click at [436, 379] on icon at bounding box center [435, 378] width 11 height 13
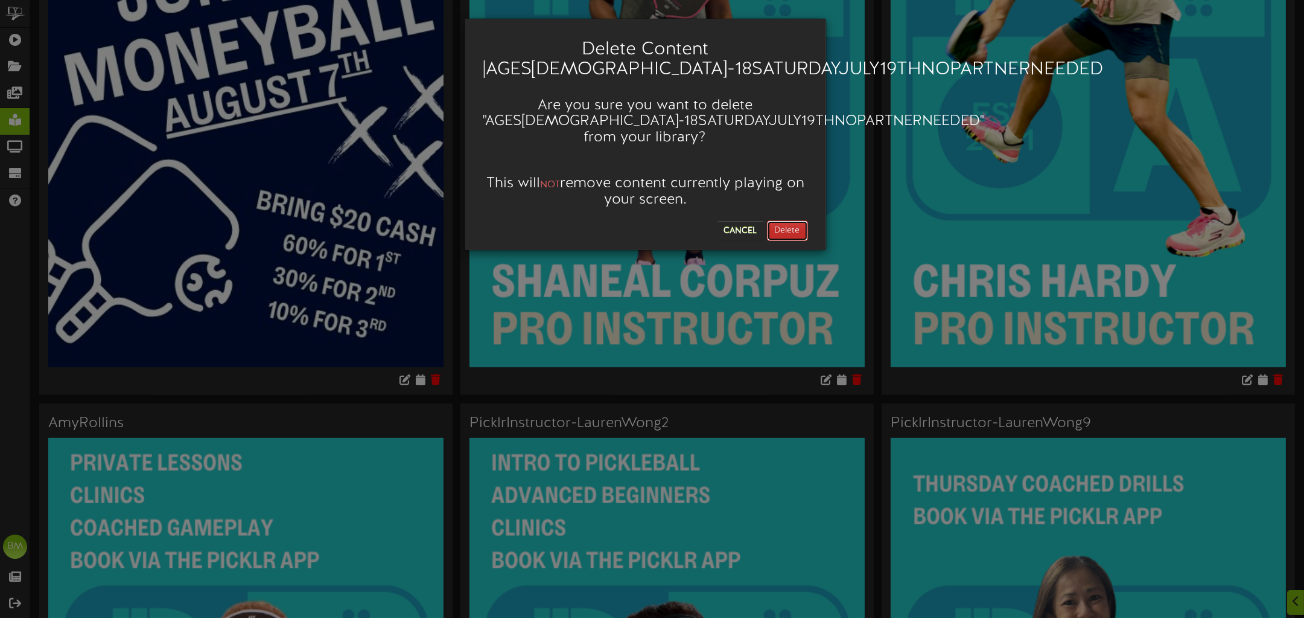
click at [800, 229] on button "Delete" at bounding box center [787, 230] width 41 height 21
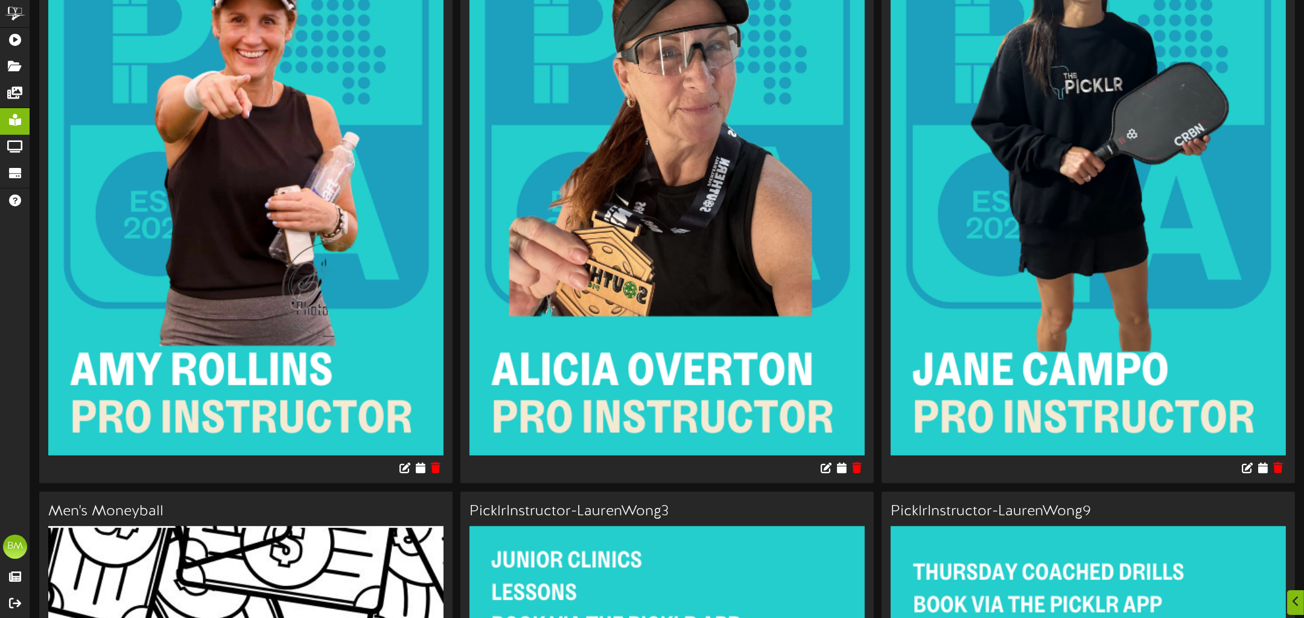
scroll to position [1030, 0]
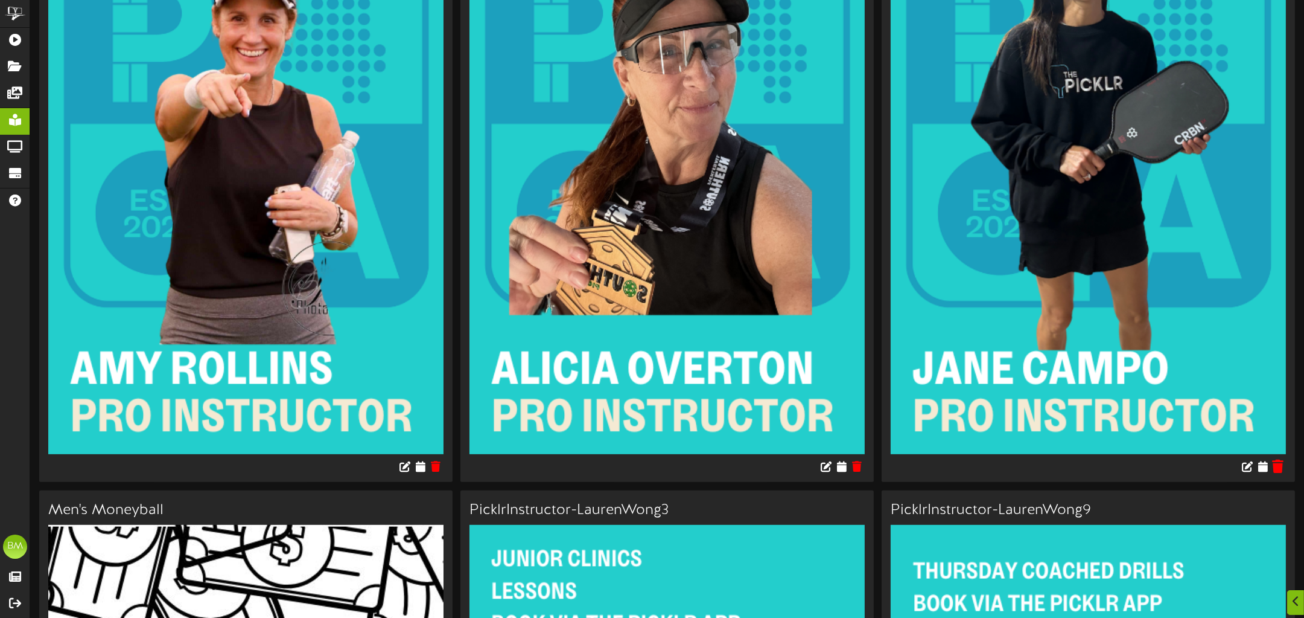
click at [1279, 467] on icon at bounding box center [1277, 465] width 11 height 13
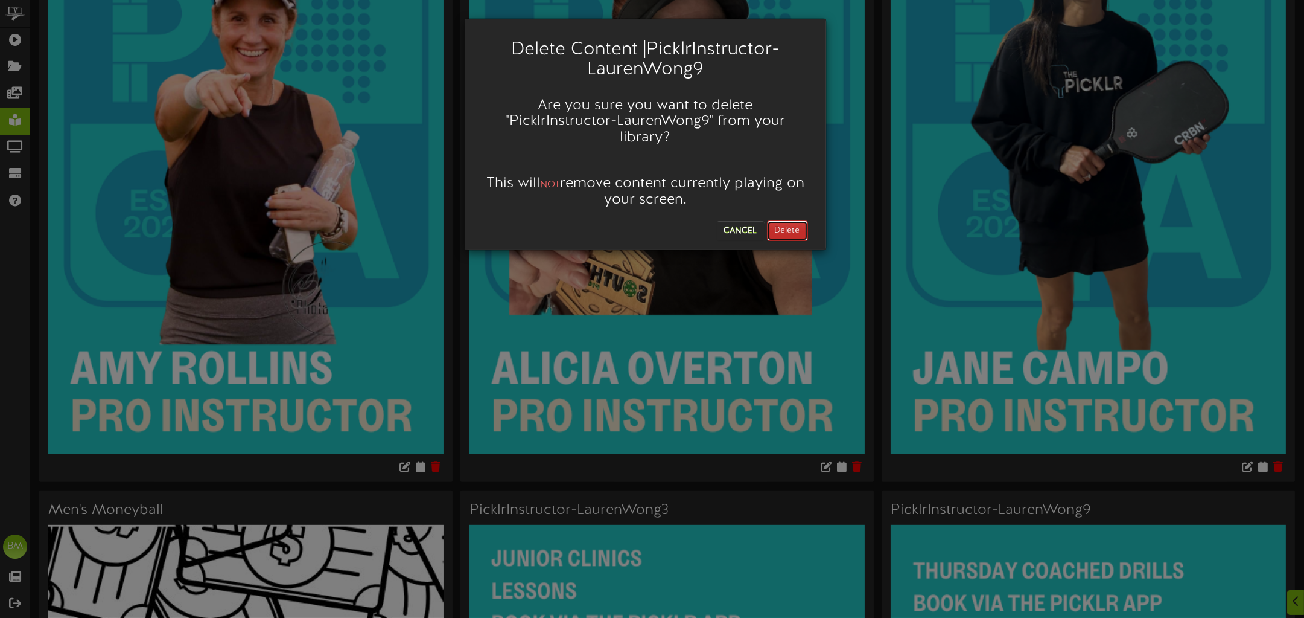
click at [790, 228] on button "Delete" at bounding box center [787, 230] width 41 height 21
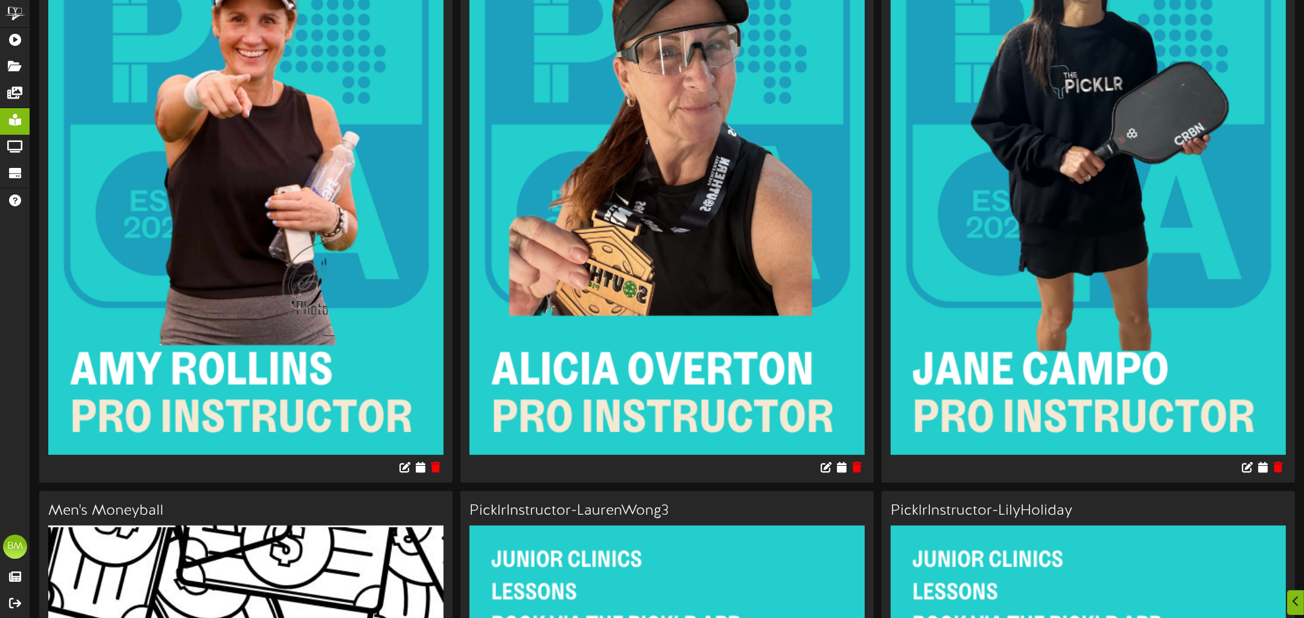
scroll to position [1037, 0]
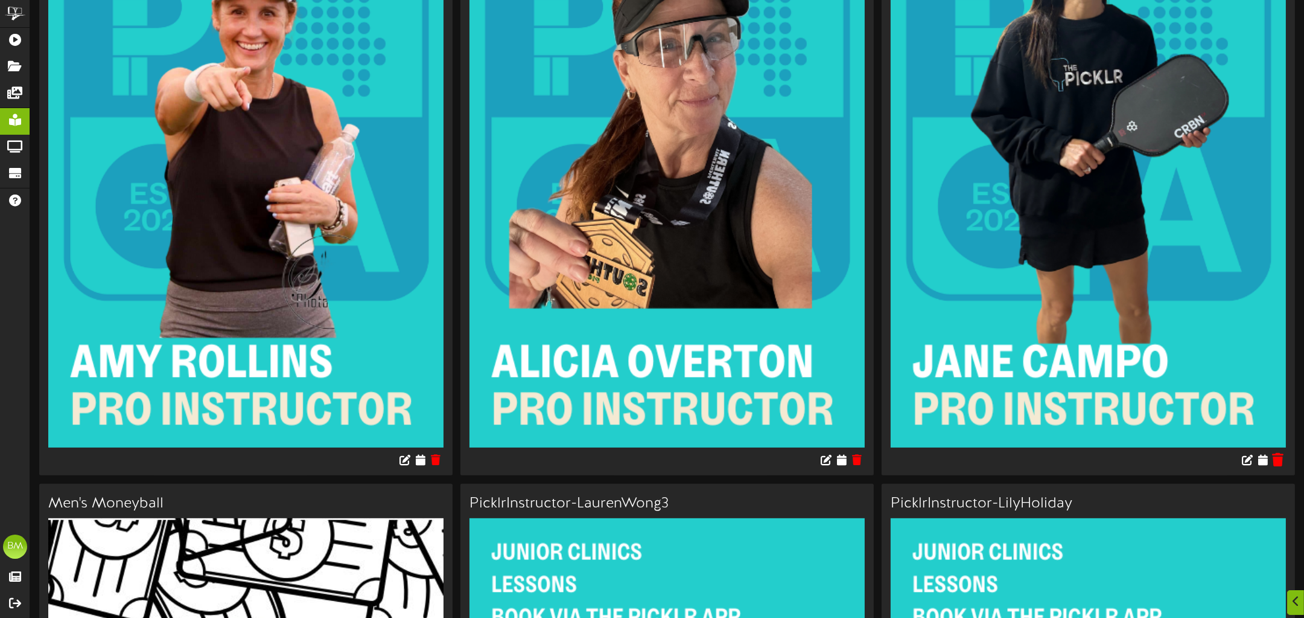
click at [1279, 459] on icon at bounding box center [1277, 459] width 11 height 13
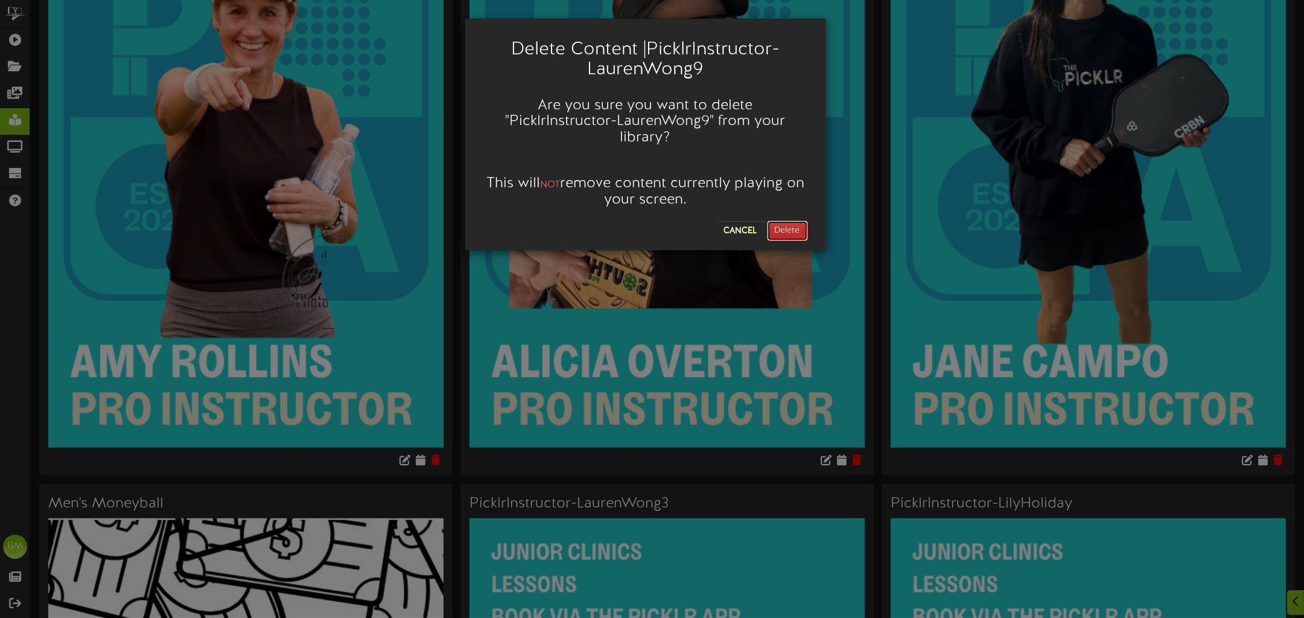
click at [792, 234] on button "Delete" at bounding box center [787, 230] width 41 height 21
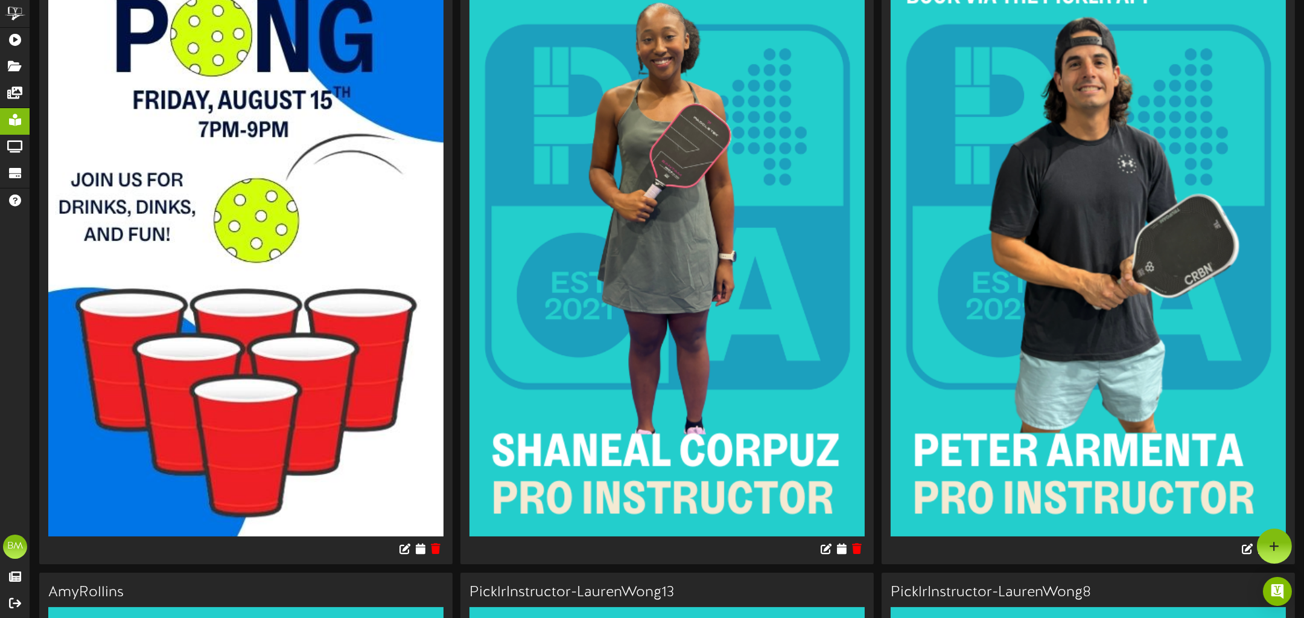
scroll to position [0, 0]
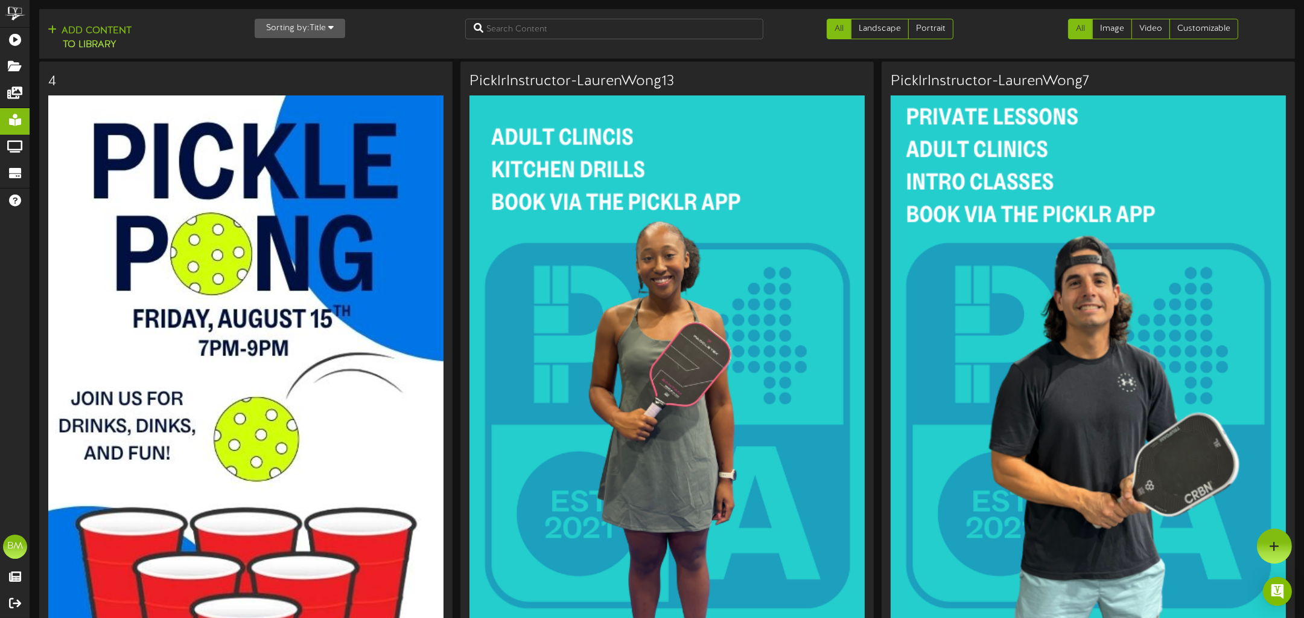
click at [581, 81] on h3 "PicklrInstructor-LaurenWong13" at bounding box center [667, 82] width 395 height 16
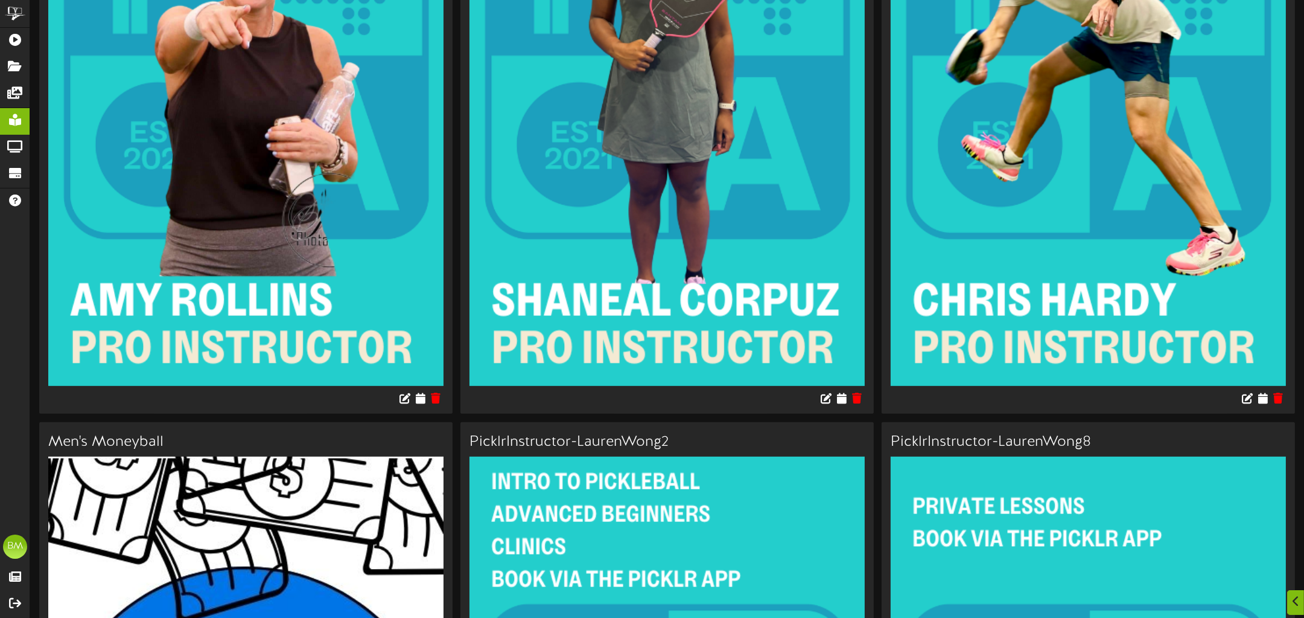
scroll to position [1100, 0]
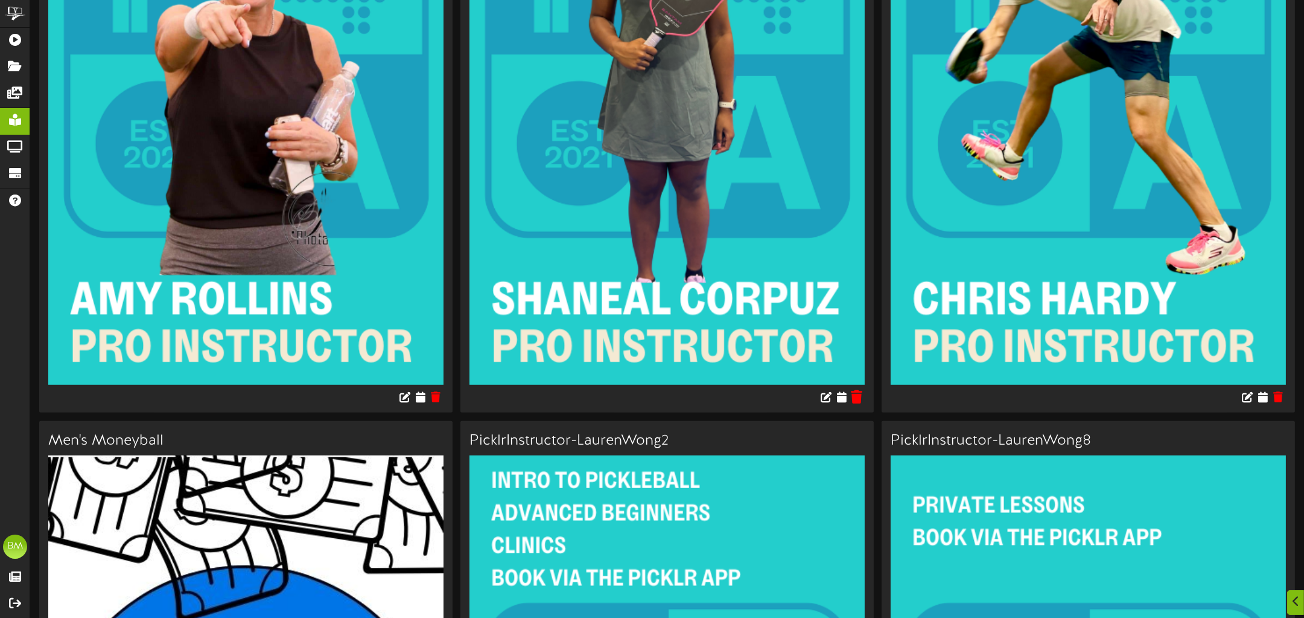
click at [858, 394] on icon at bounding box center [857, 396] width 11 height 13
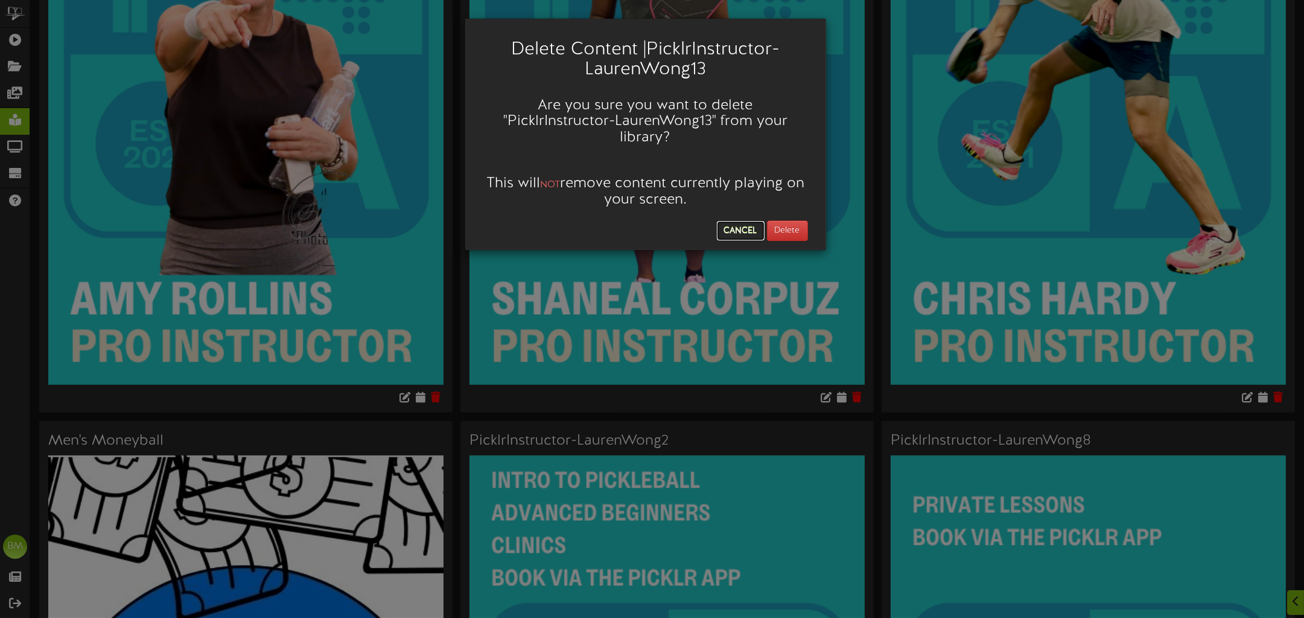
click at [735, 225] on button "Cancel" at bounding box center [741, 230] width 48 height 19
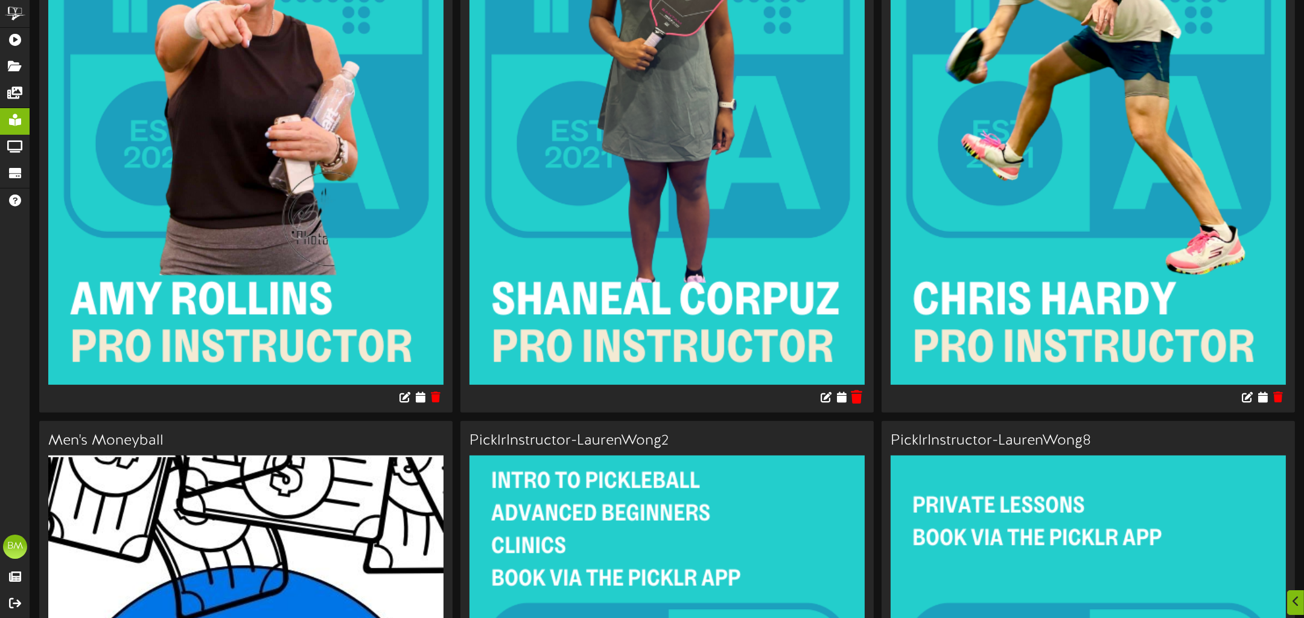
click at [857, 397] on icon at bounding box center [857, 396] width 11 height 13
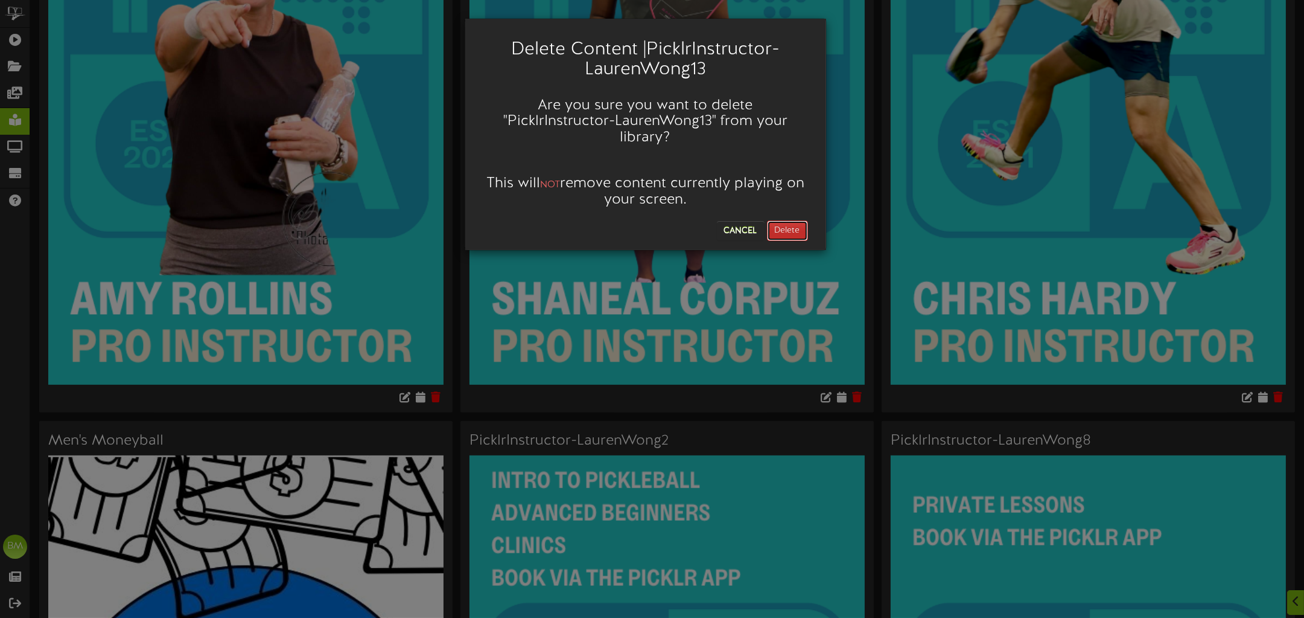
click at [794, 225] on button "Delete" at bounding box center [787, 230] width 41 height 21
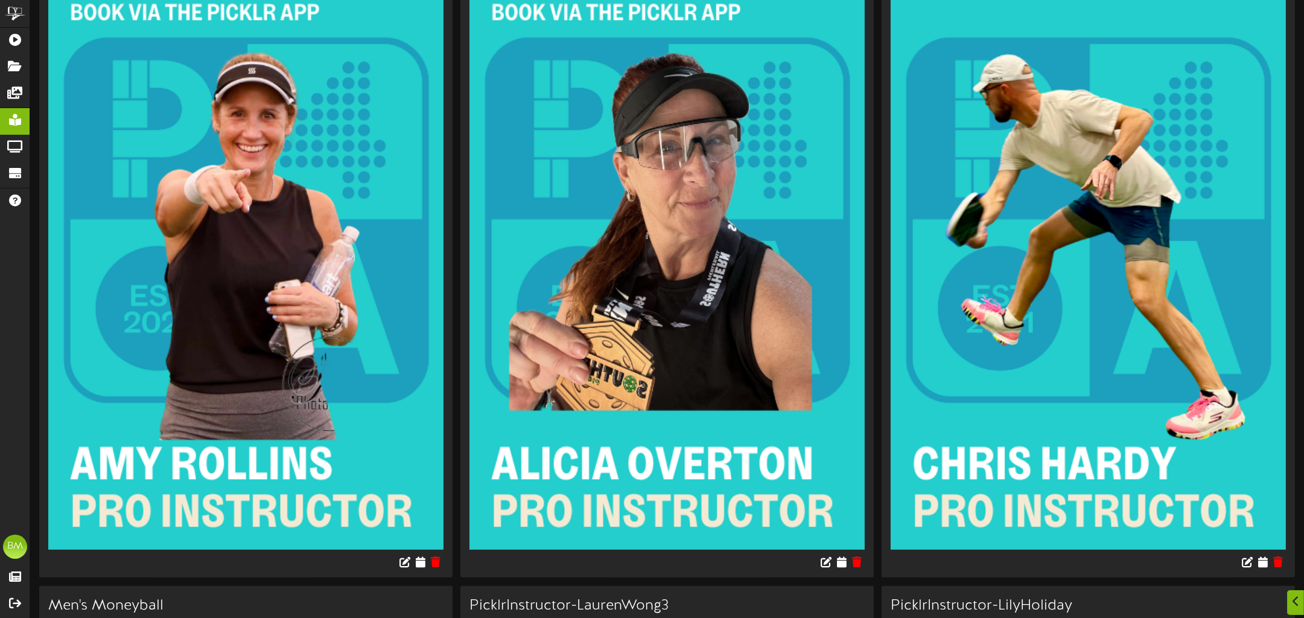
scroll to position [1007, 0]
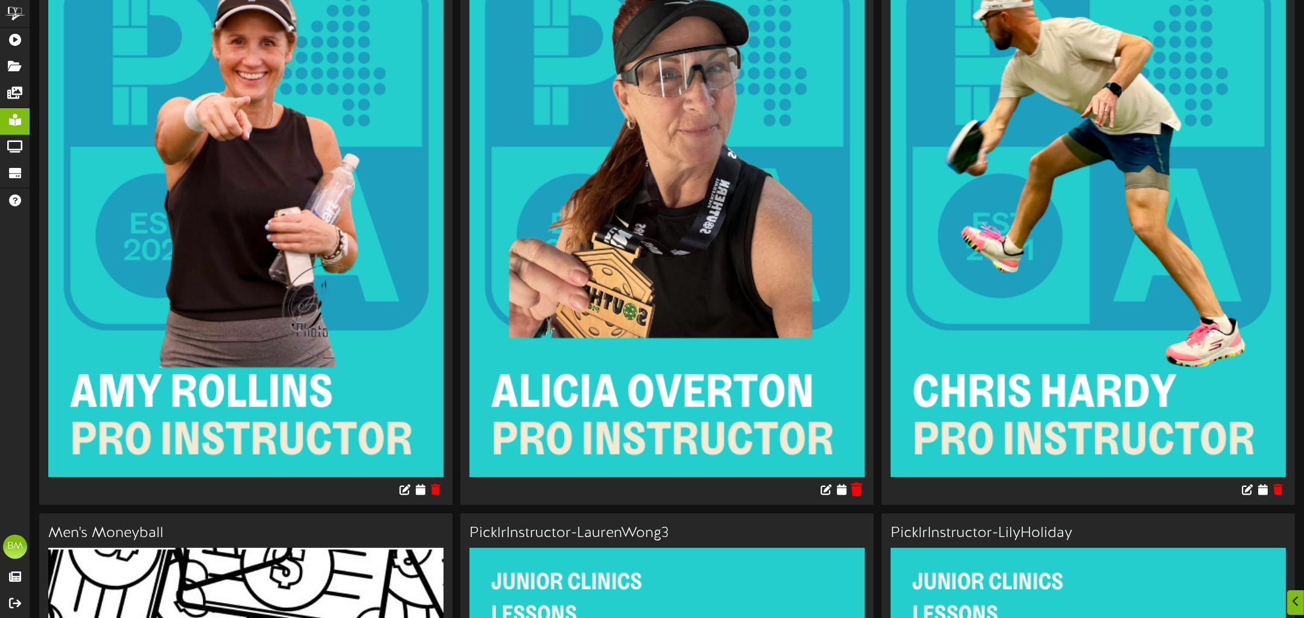
click at [858, 489] on icon at bounding box center [857, 488] width 11 height 13
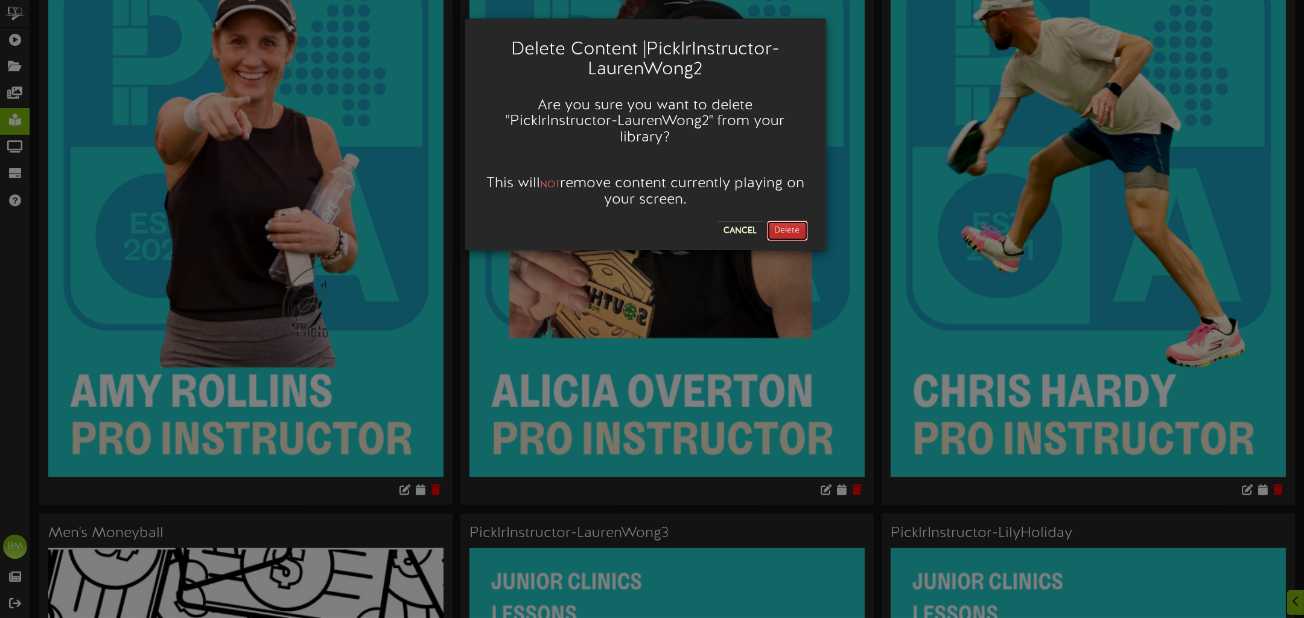
click at [796, 225] on button "Delete" at bounding box center [787, 230] width 41 height 21
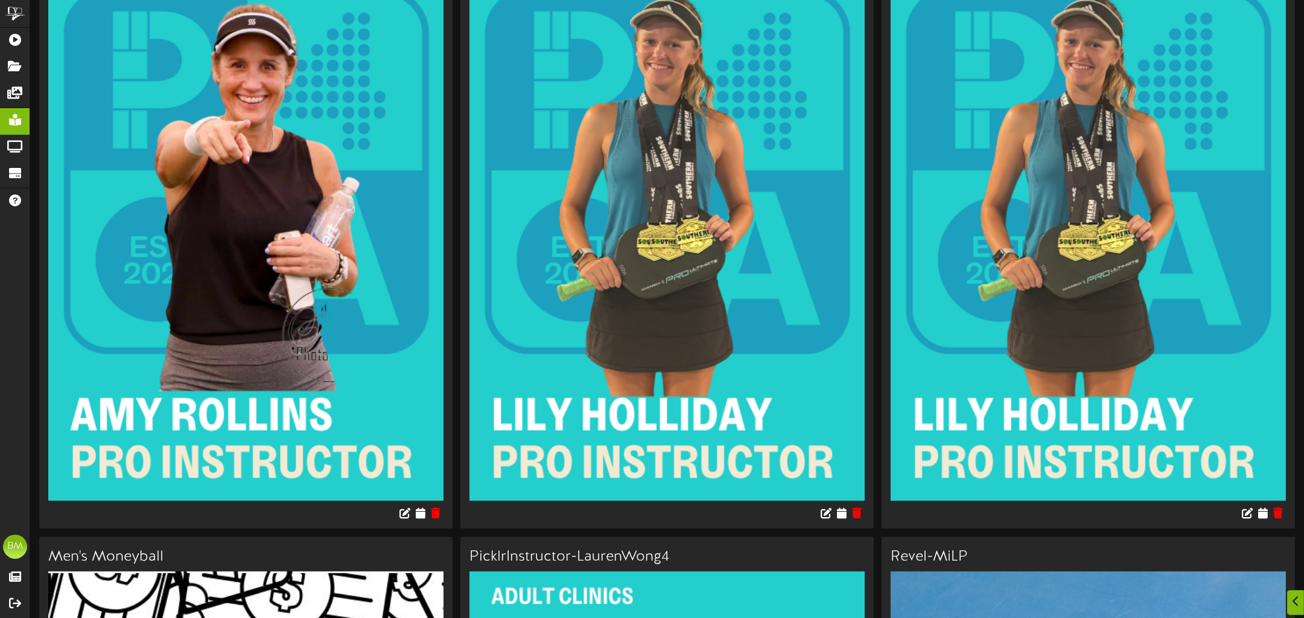
scroll to position [985, 0]
click at [1279, 512] on icon at bounding box center [1277, 511] width 11 height 13
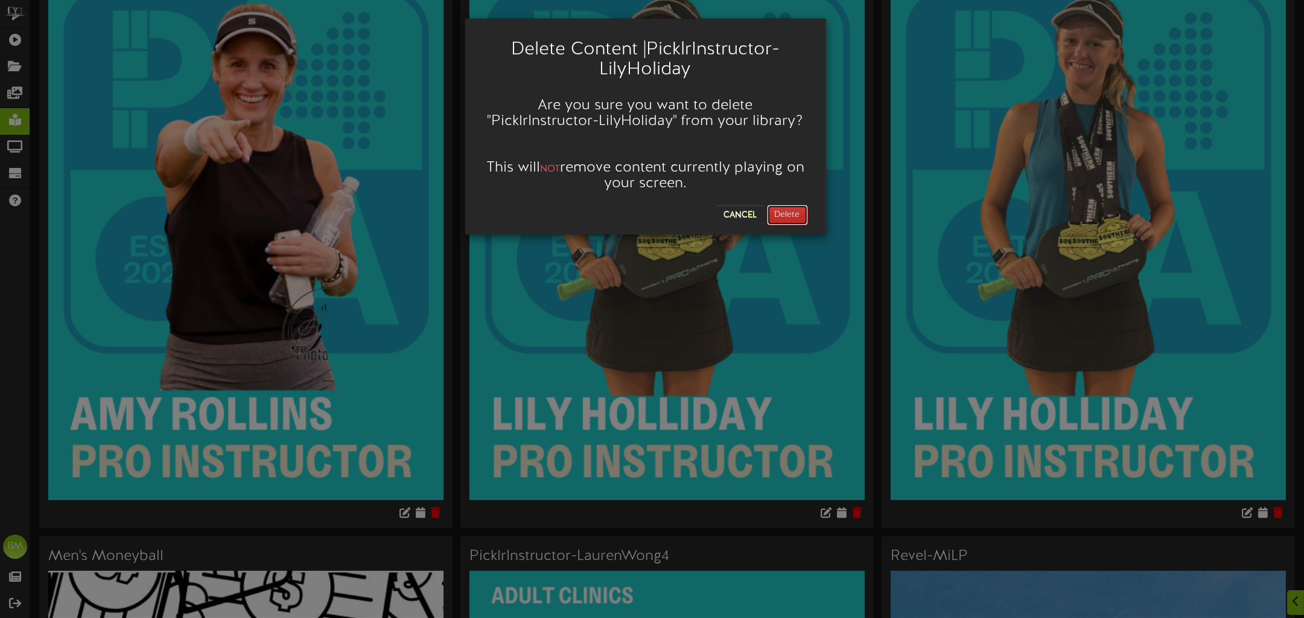
click at [789, 217] on button "Delete" at bounding box center [787, 215] width 41 height 21
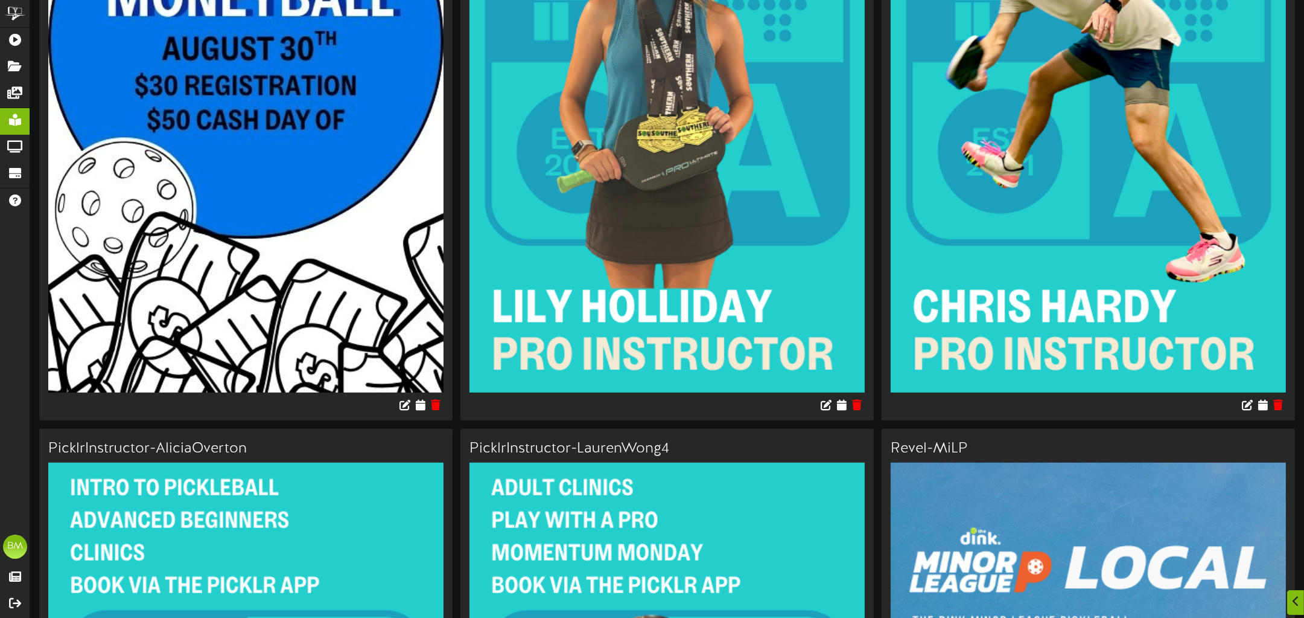
scroll to position [1824, 0]
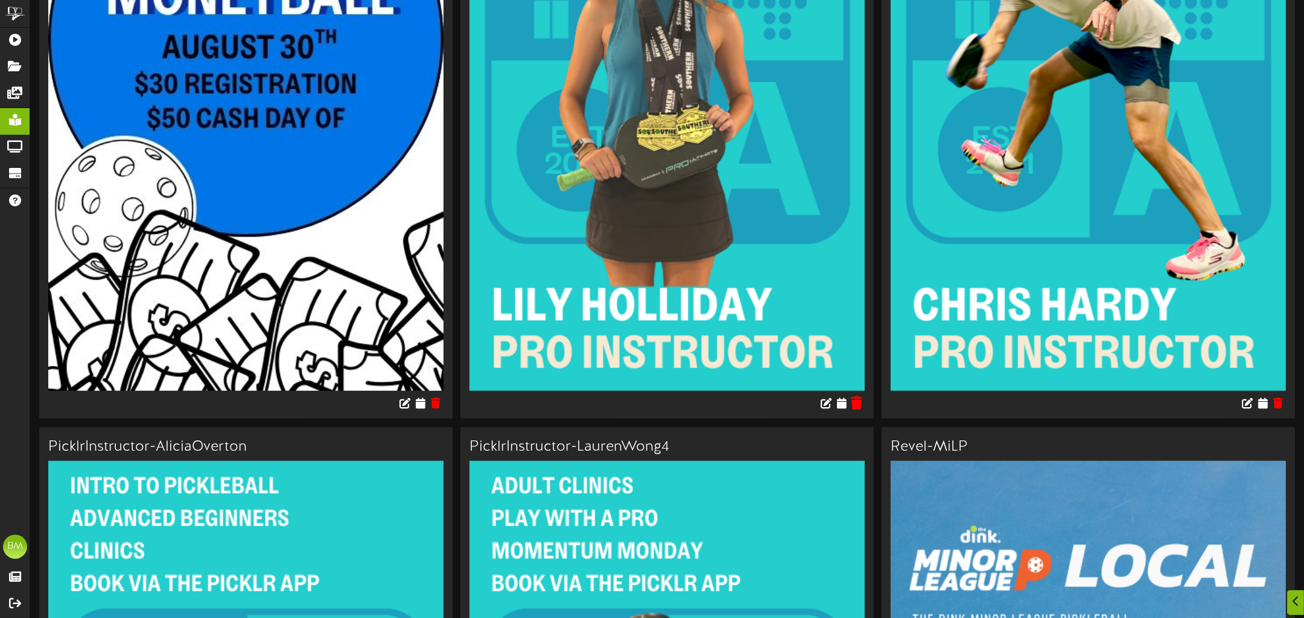
click at [857, 401] on icon at bounding box center [857, 402] width 11 height 13
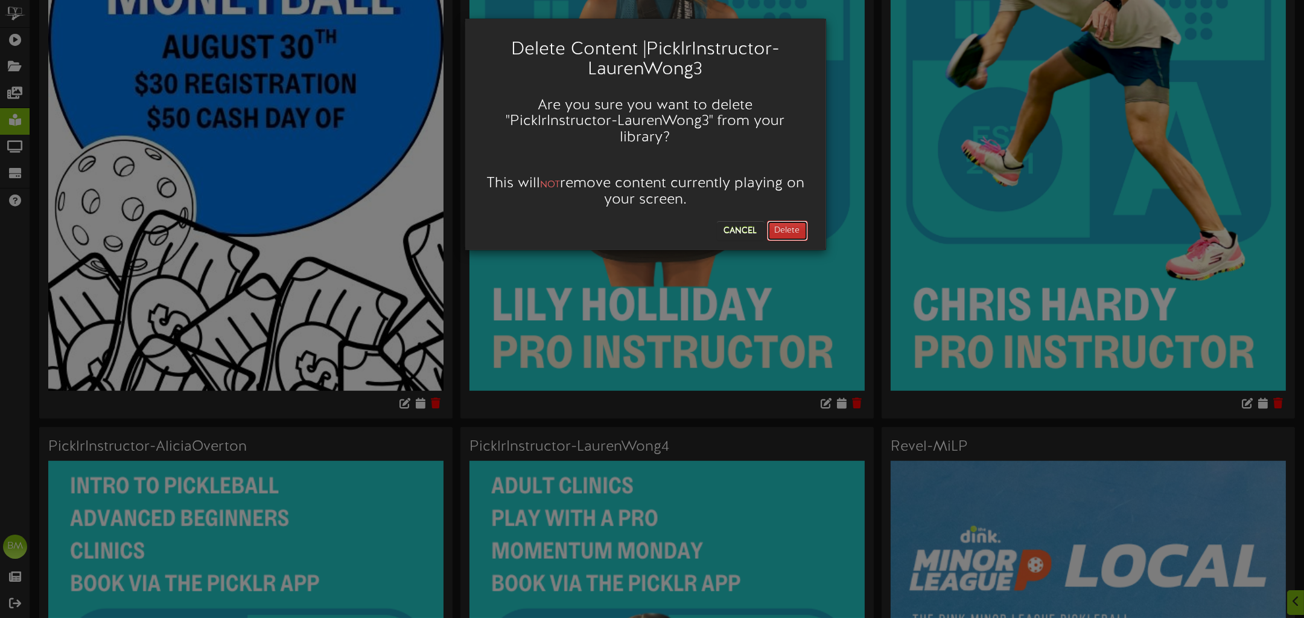
click at [793, 235] on button "Delete" at bounding box center [787, 230] width 41 height 21
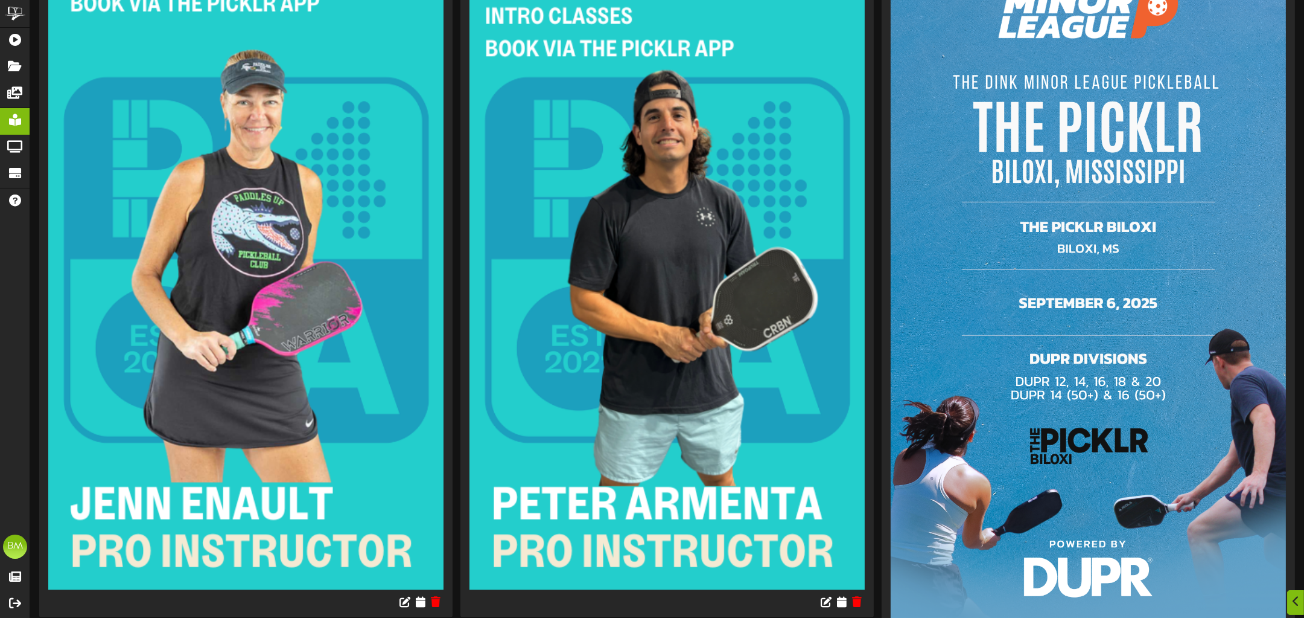
scroll to position [6005, 0]
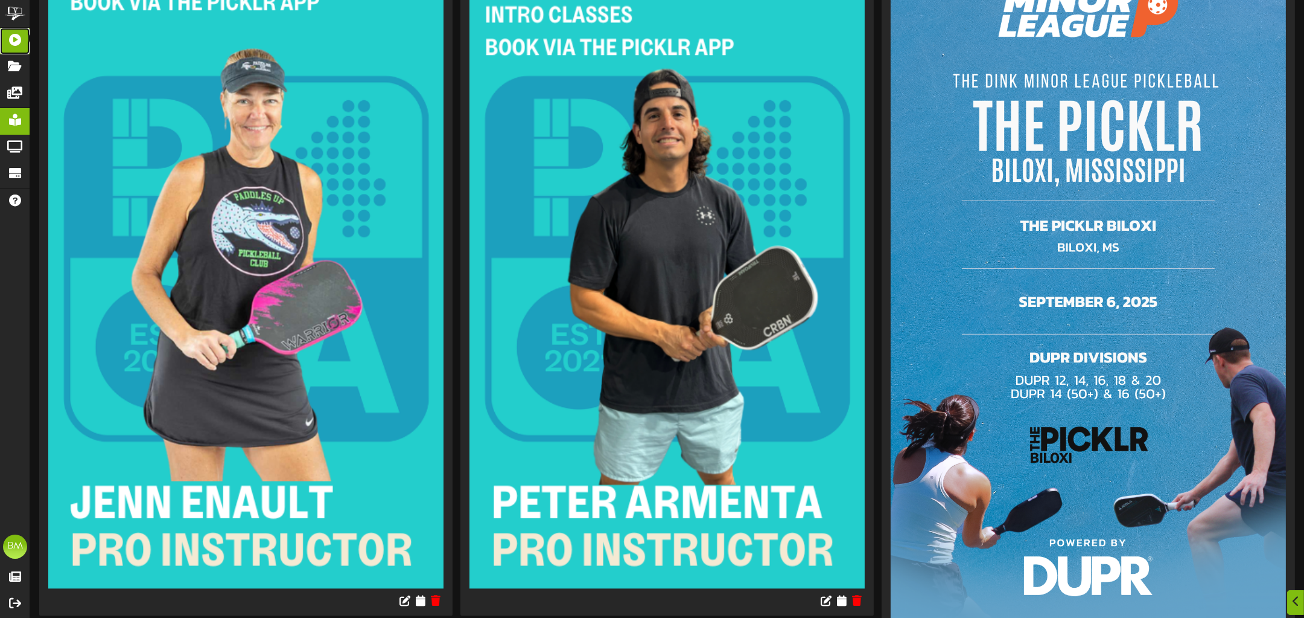
click at [15, 39] on icon at bounding box center [15, 38] width 30 height 9
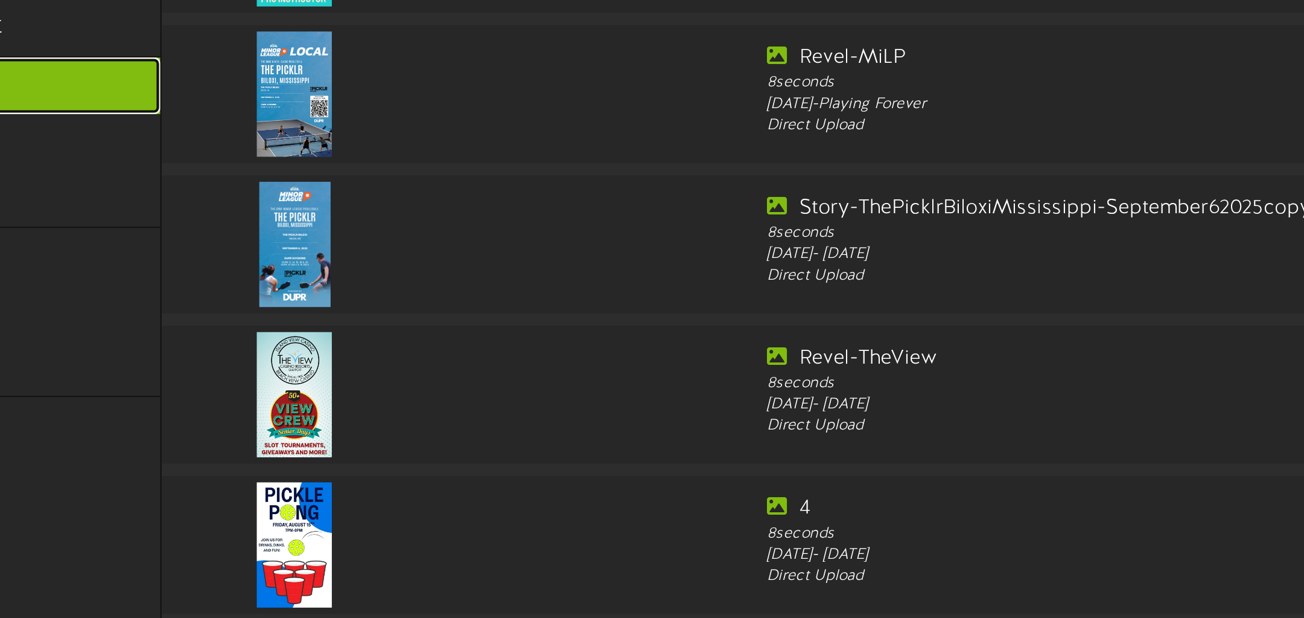
scroll to position [643, 0]
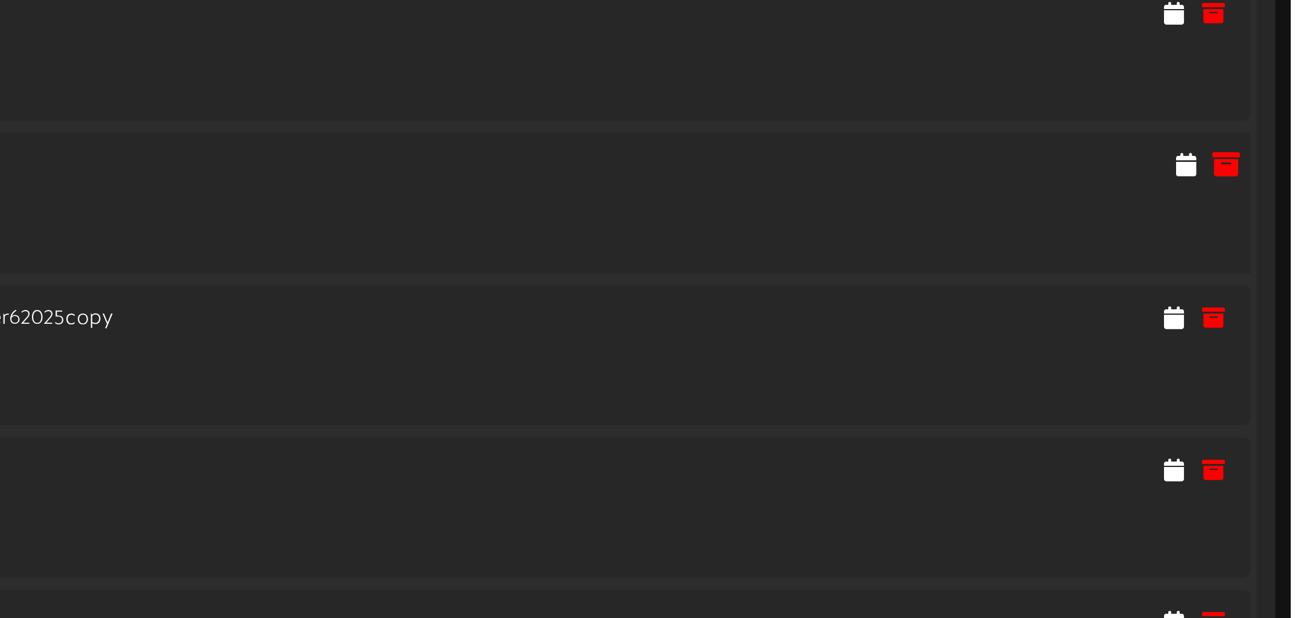
click at [1267, 80] on icon at bounding box center [1273, 80] width 13 height 13
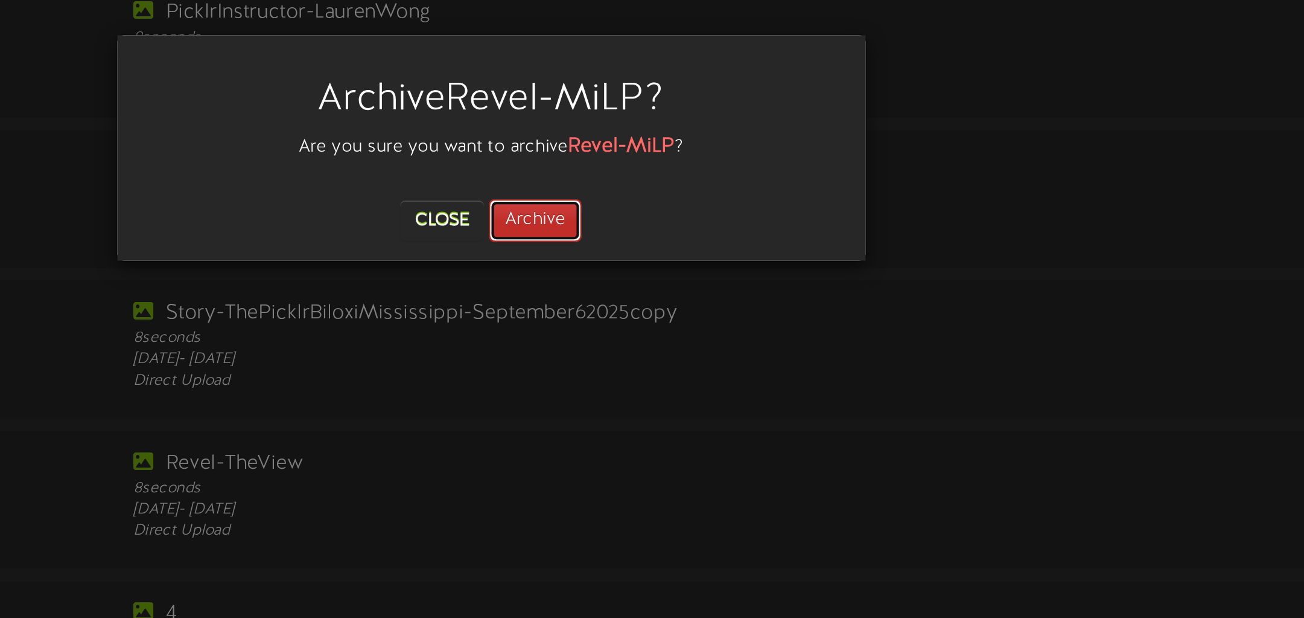
click at [674, 107] on button "Archive" at bounding box center [667, 108] width 45 height 21
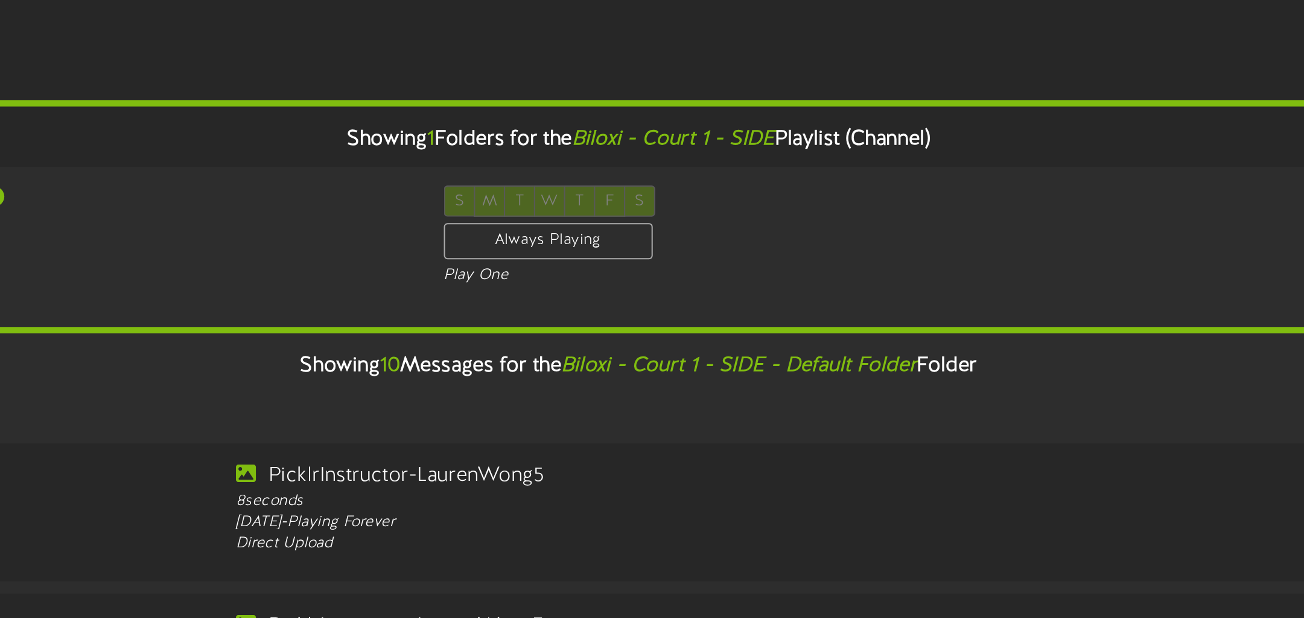
scroll to position [57, 0]
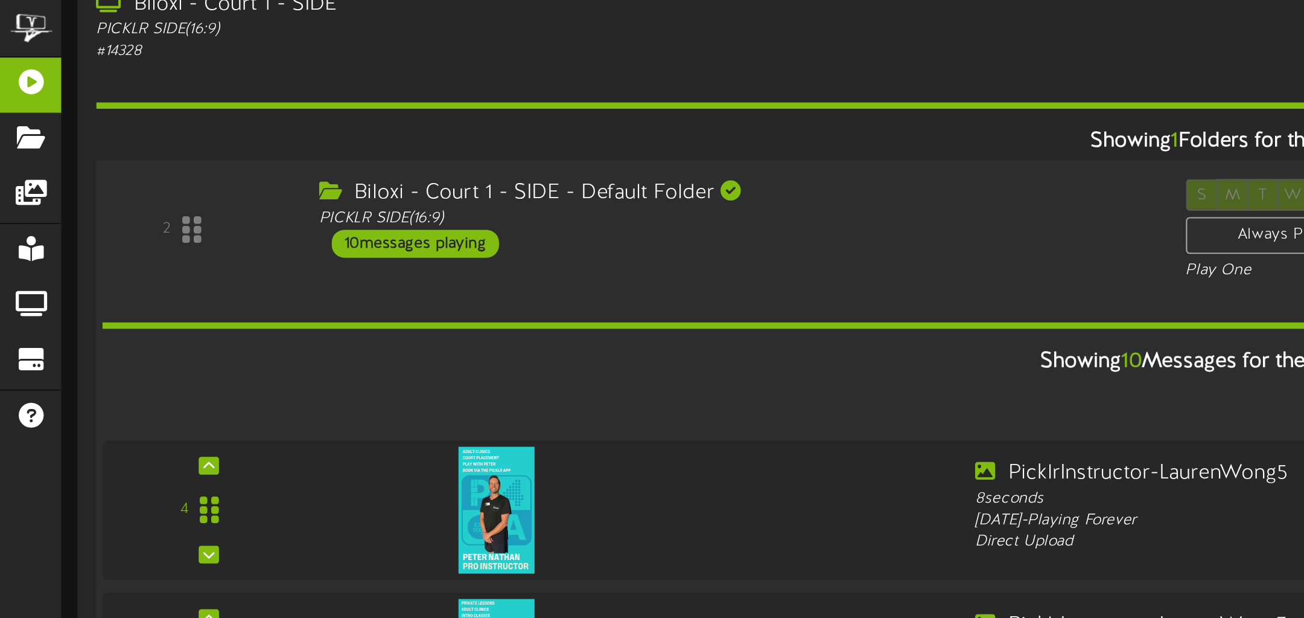
click at [194, 117] on div "10 messages playing" at bounding box center [200, 117] width 81 height 13
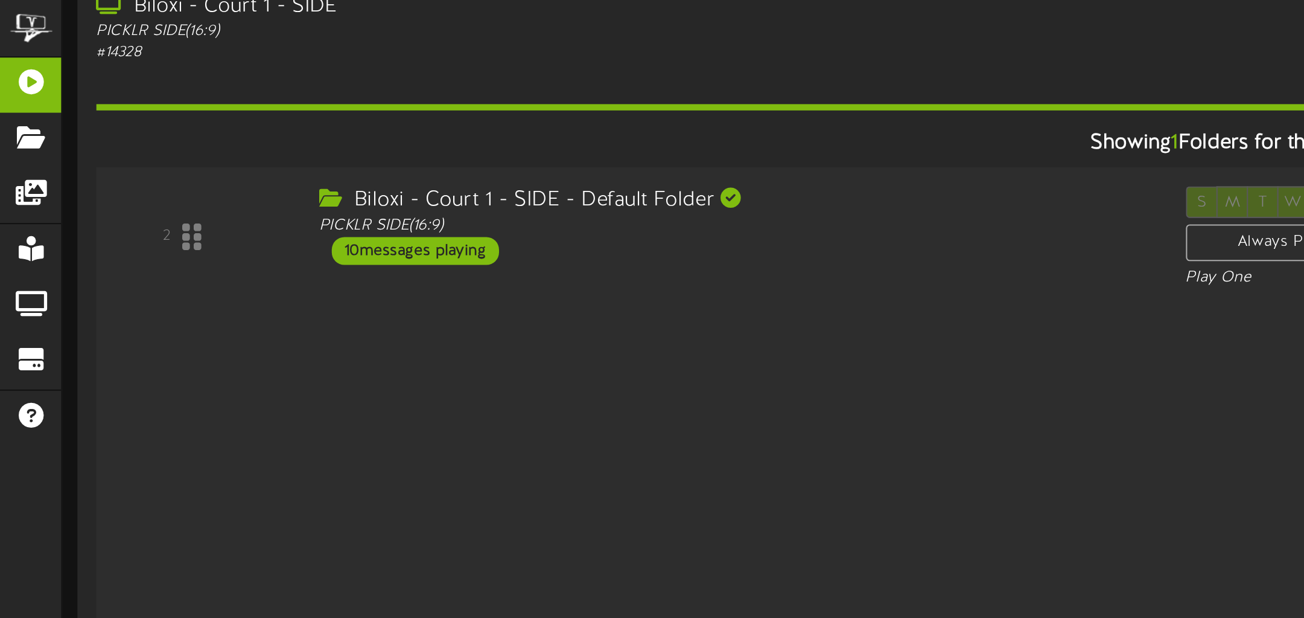
scroll to position [58, 0]
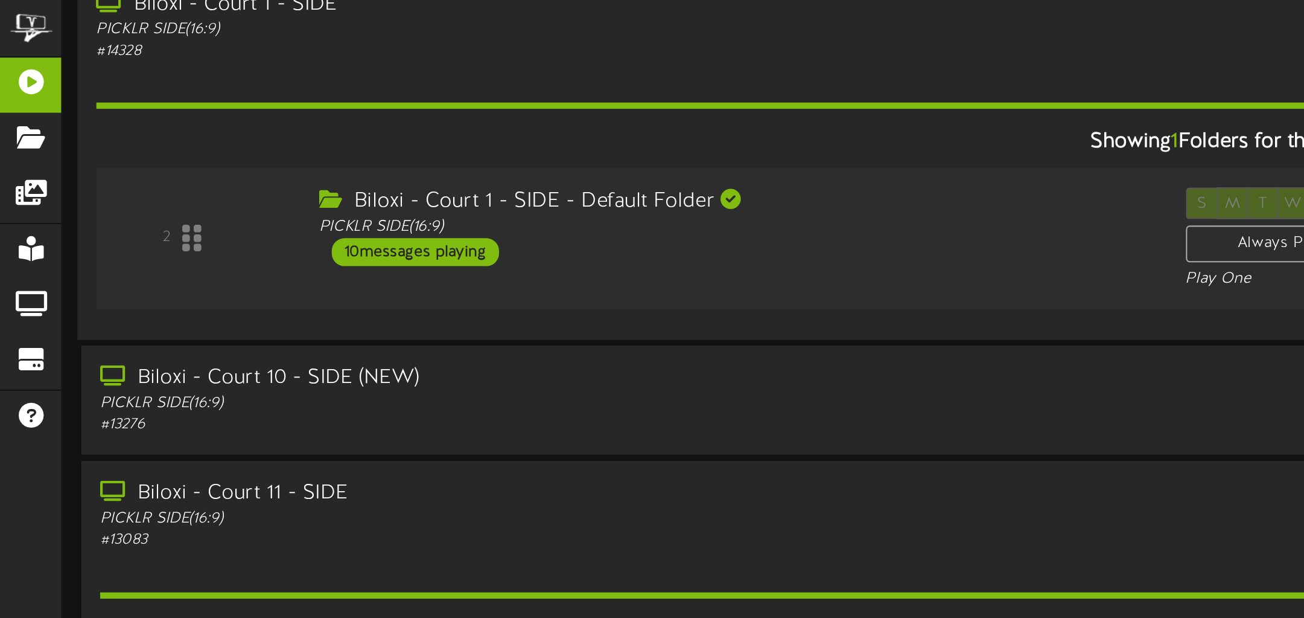
click at [211, 120] on div "10 messages playing" at bounding box center [200, 121] width 81 height 13
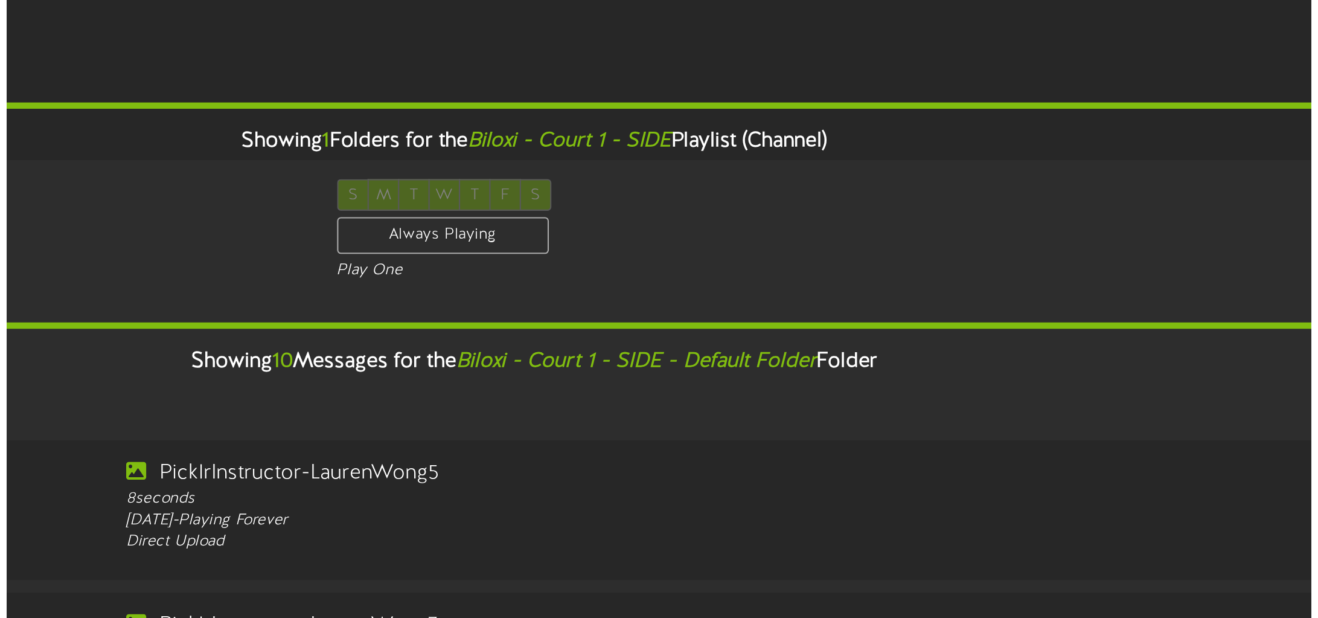
scroll to position [0, 0]
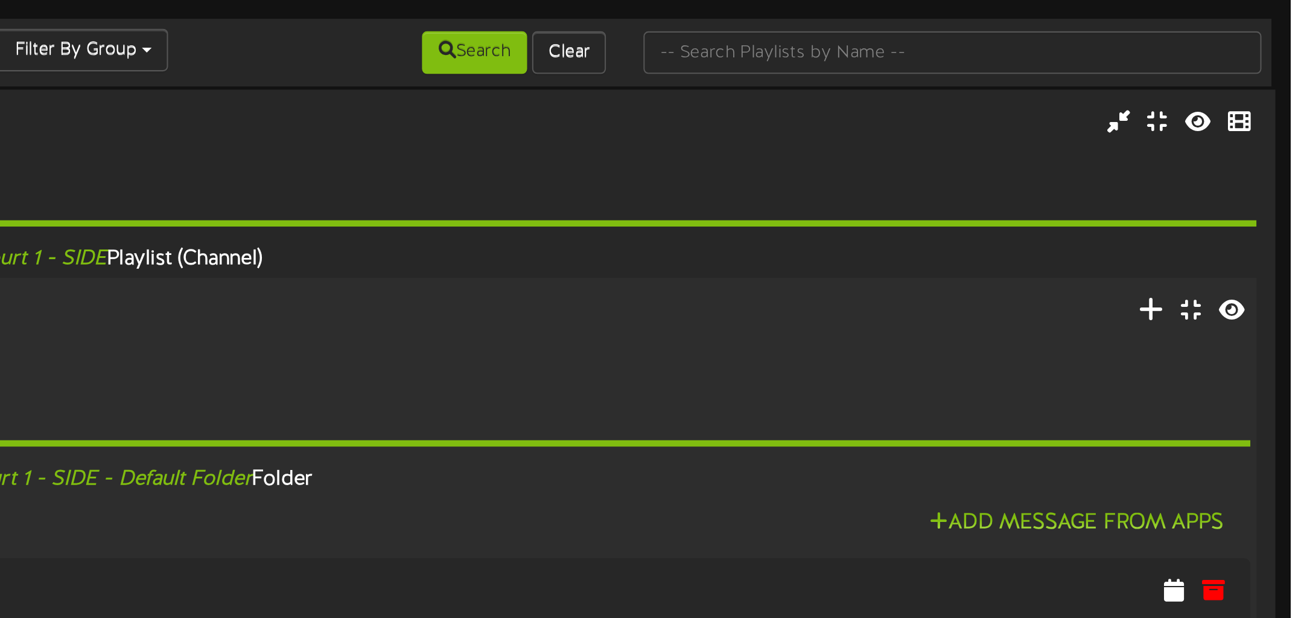
click at [1236, 153] on icon at bounding box center [1237, 148] width 13 height 13
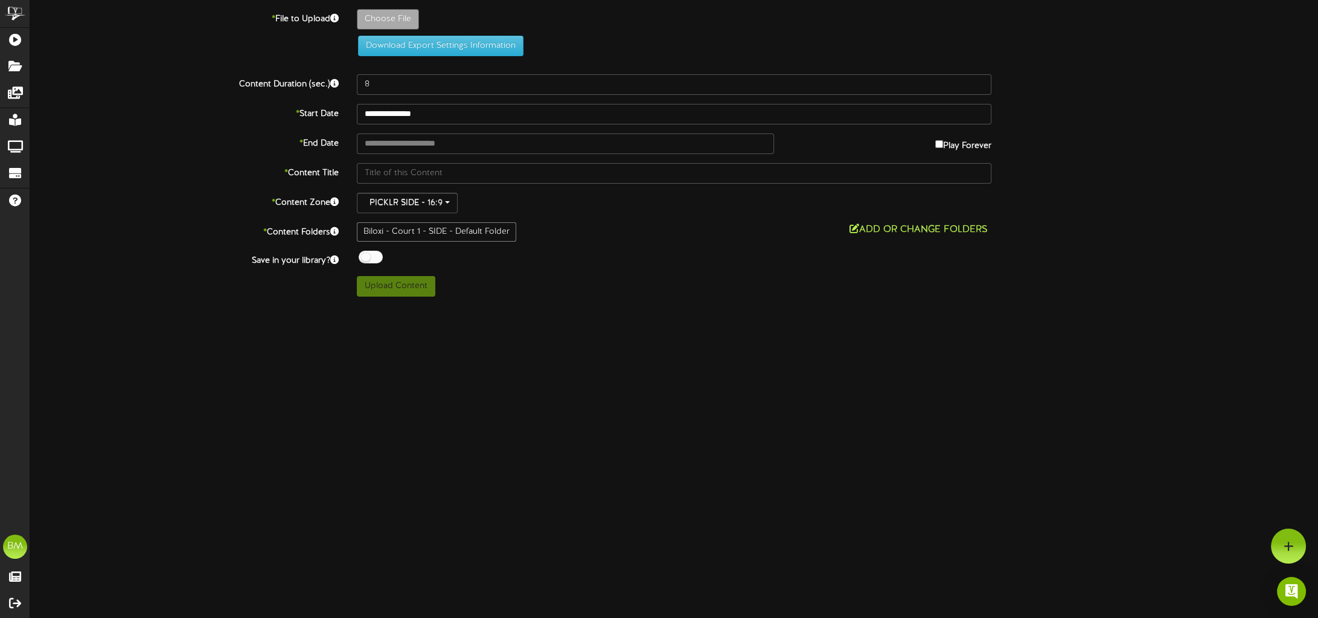
click at [971, 234] on button "Add or Change Folders" at bounding box center [918, 229] width 145 height 15
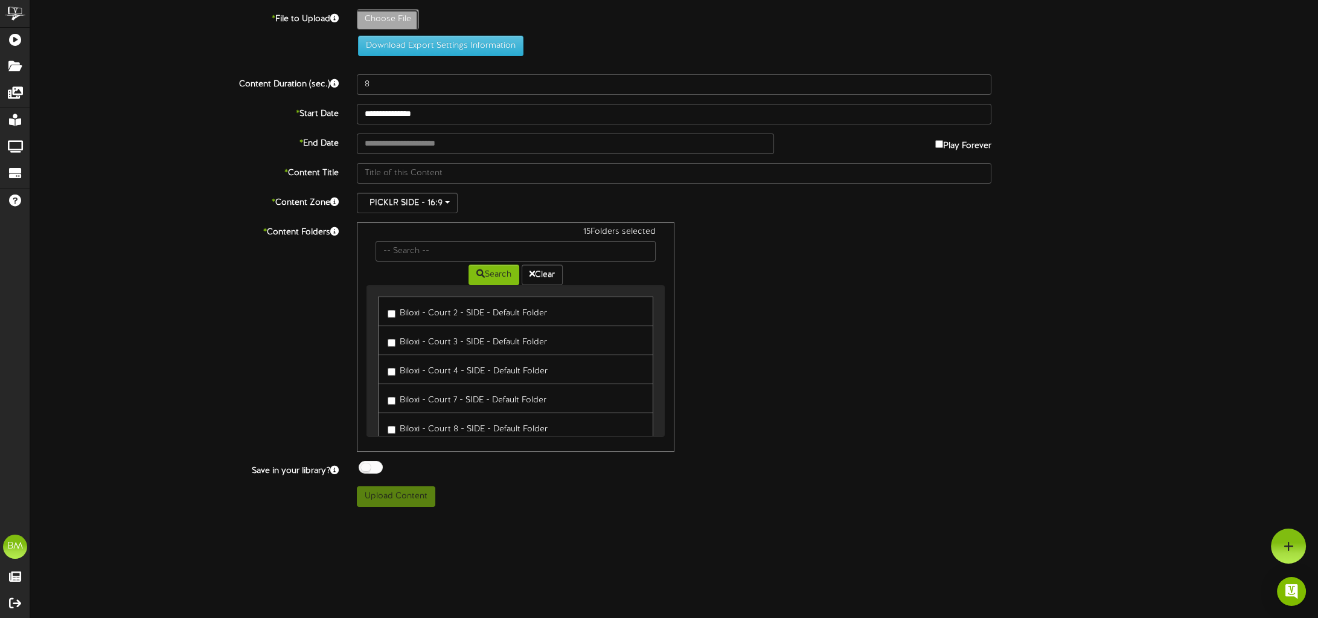
type input "**********"
type input "Revel-Swinging"
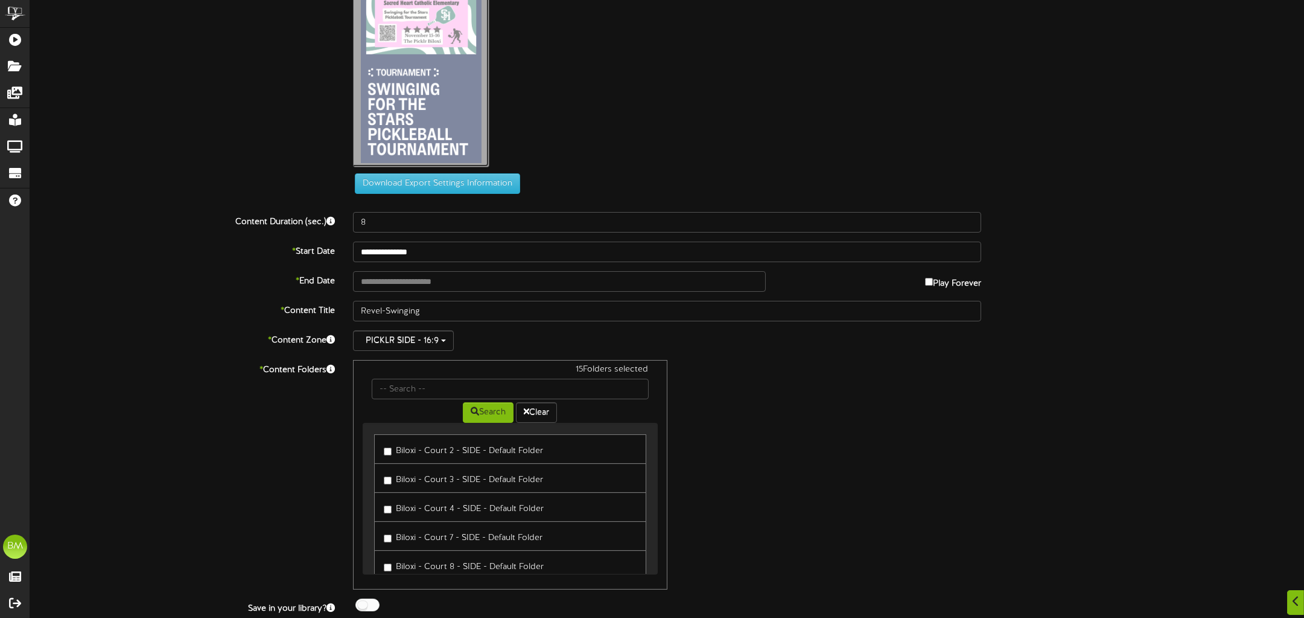
scroll to position [96, 0]
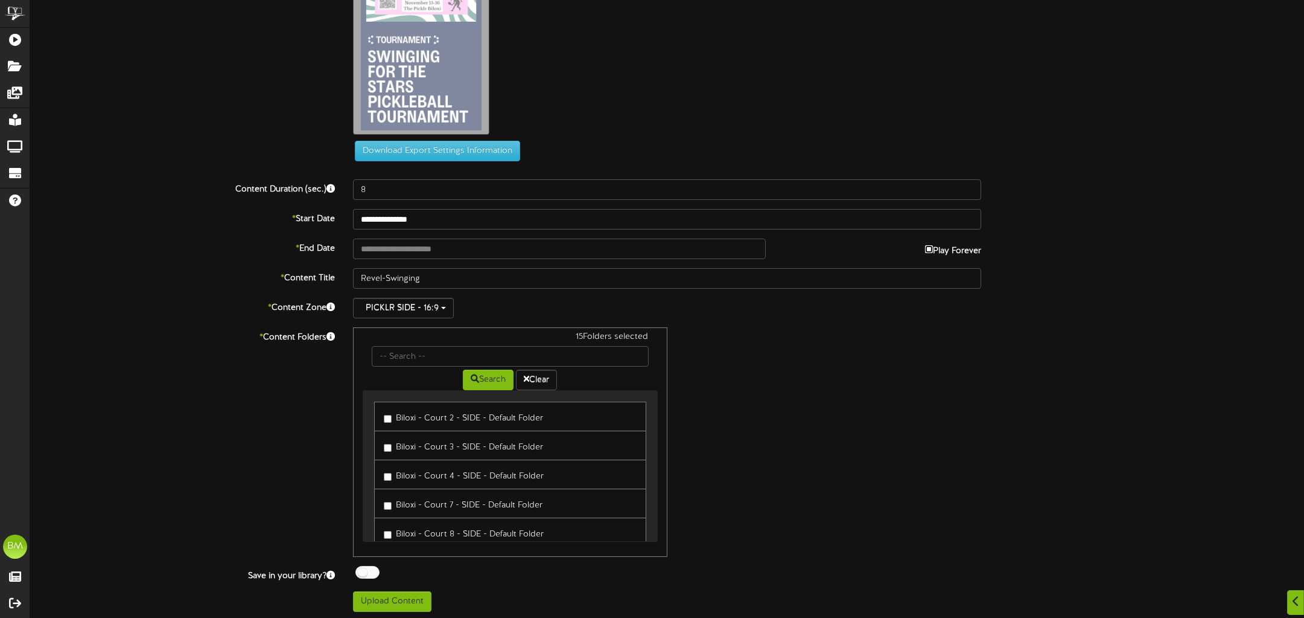
type input "**********"
click at [463, 246] on input "**********" at bounding box center [559, 248] width 413 height 21
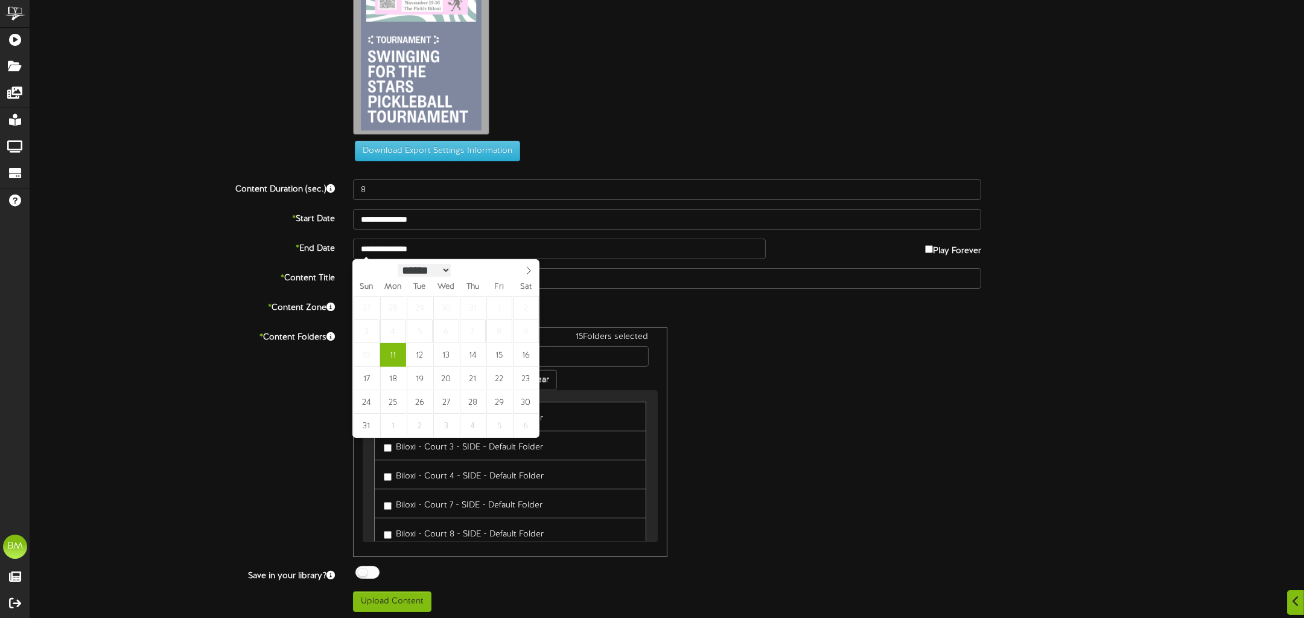
click at [449, 273] on select "****** ********* ******* ******** ********" at bounding box center [424, 270] width 53 height 13
select select "**"
click at [398, 263] on select "****** ********* ******* ******** ********" at bounding box center [424, 269] width 53 height 13
type input "**********"
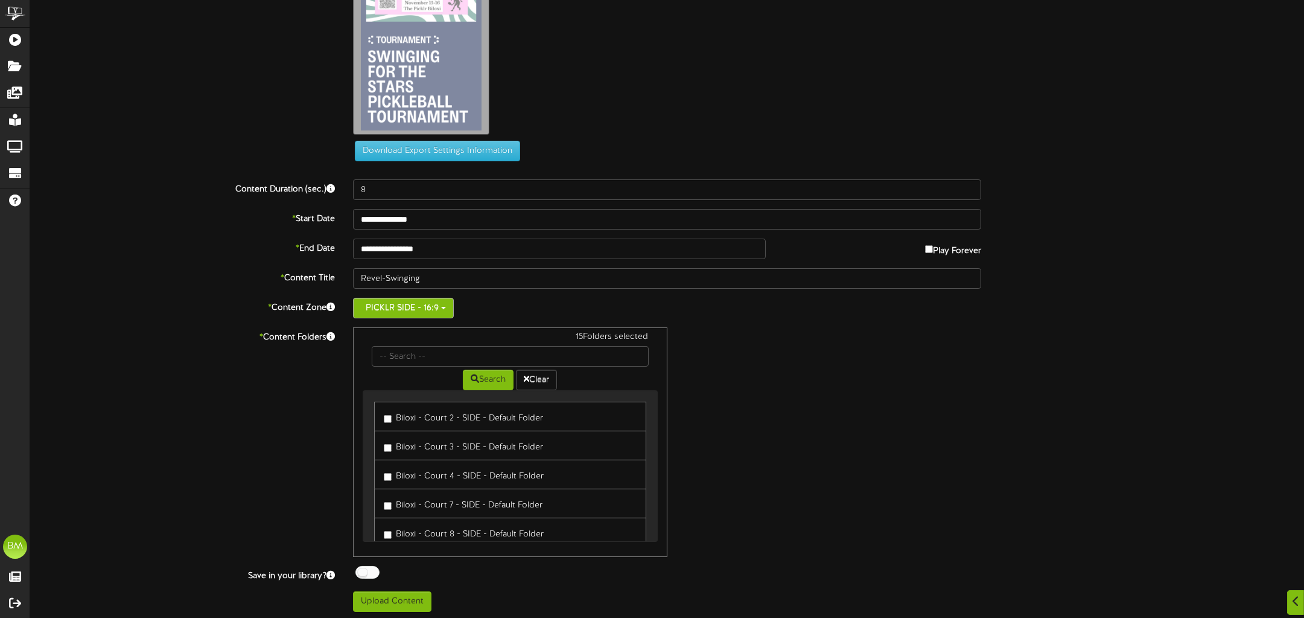
click at [444, 307] on span "button" at bounding box center [443, 308] width 5 height 2
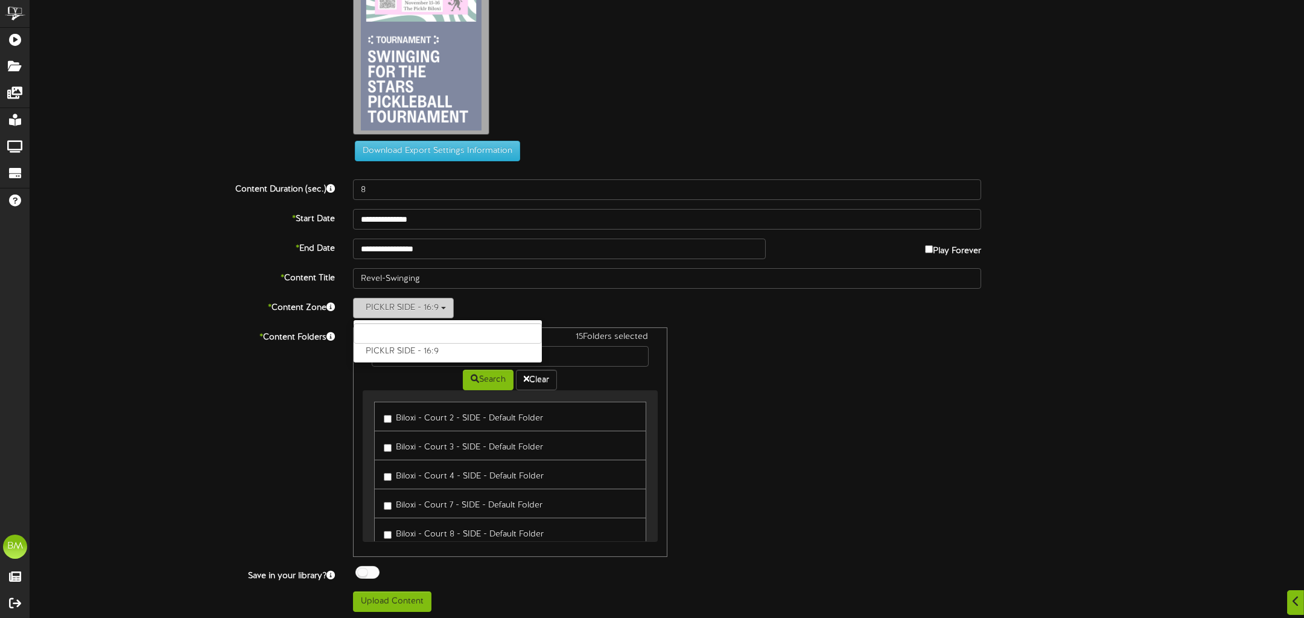
click at [427, 309] on button "PICKLR SIDE - 16:9" at bounding box center [403, 308] width 101 height 21
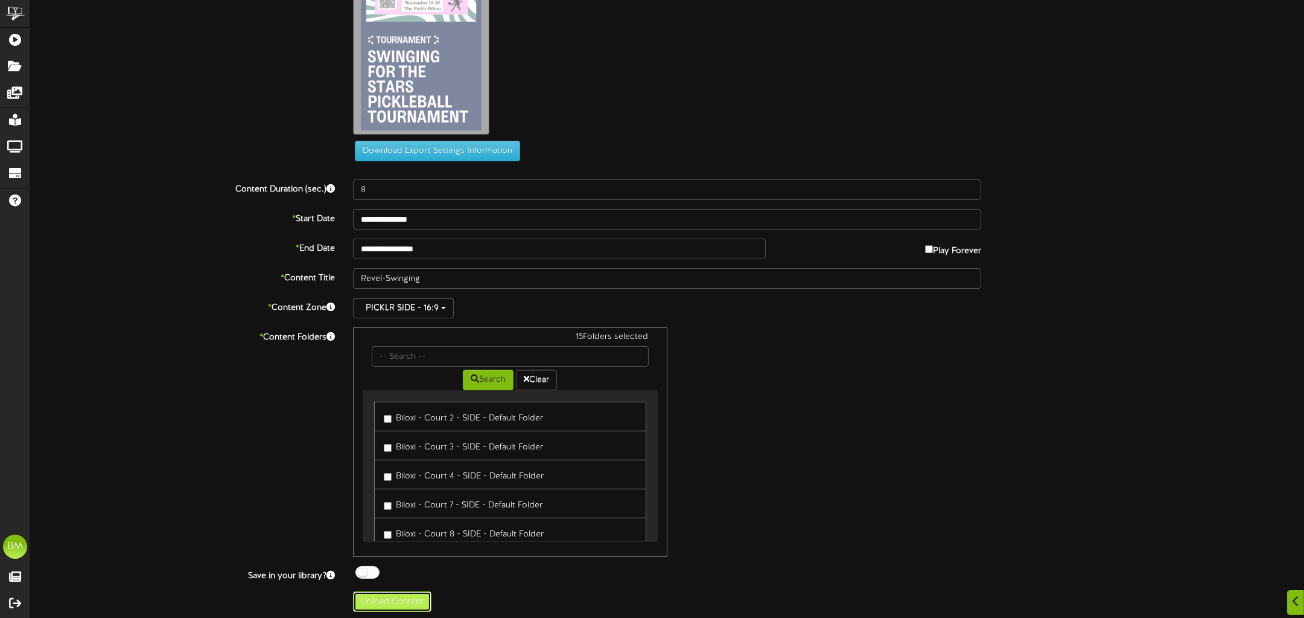
click at [406, 598] on button "Upload Content" at bounding box center [392, 601] width 78 height 21
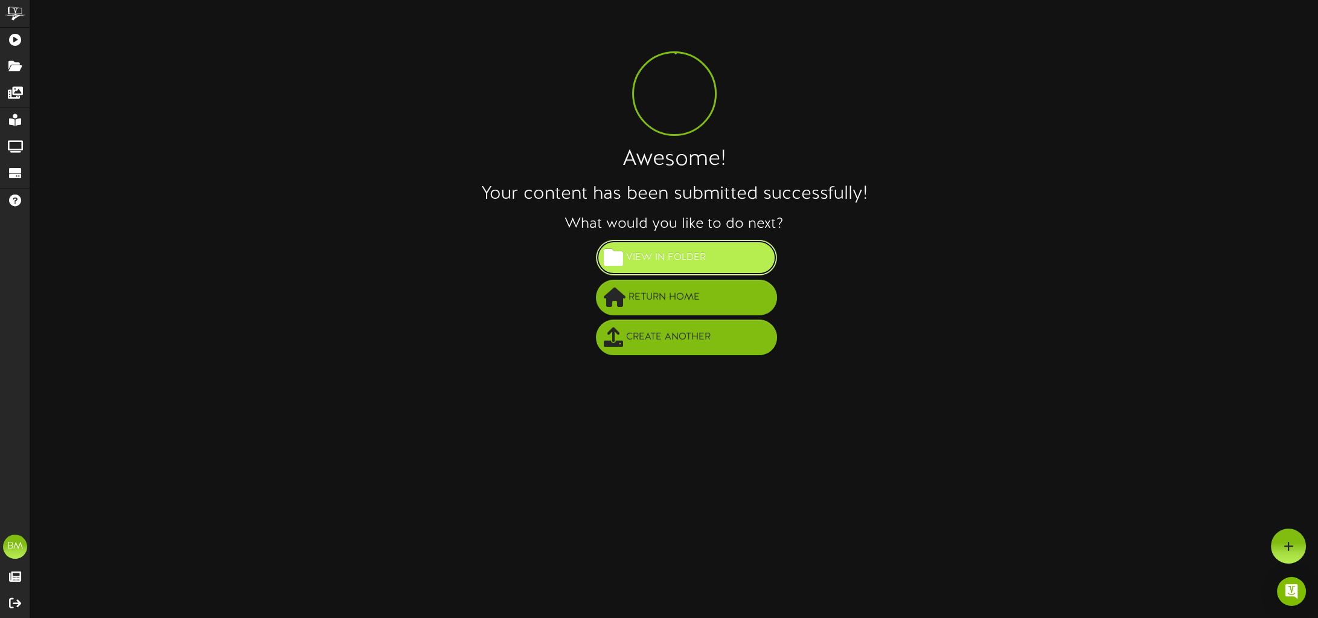
click at [701, 255] on span "View in Folder" at bounding box center [666, 257] width 86 height 20
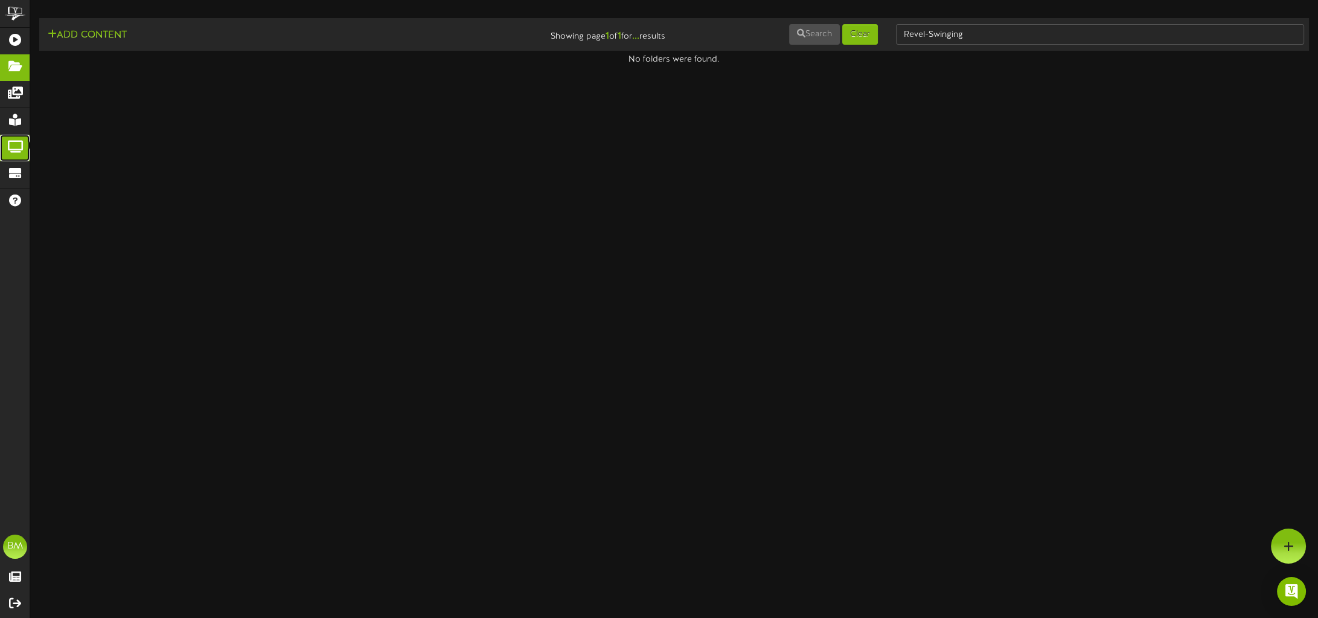
click at [15, 143] on icon at bounding box center [15, 145] width 30 height 9
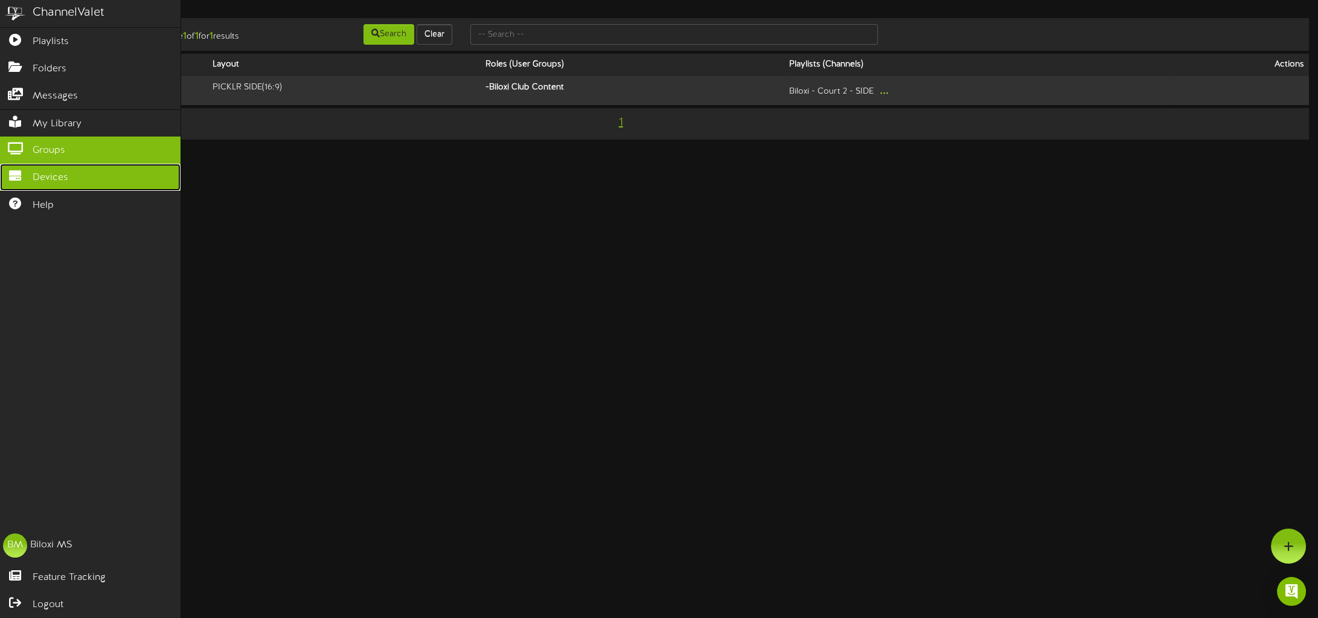
click at [59, 182] on link "Devices" at bounding box center [90, 177] width 180 height 27
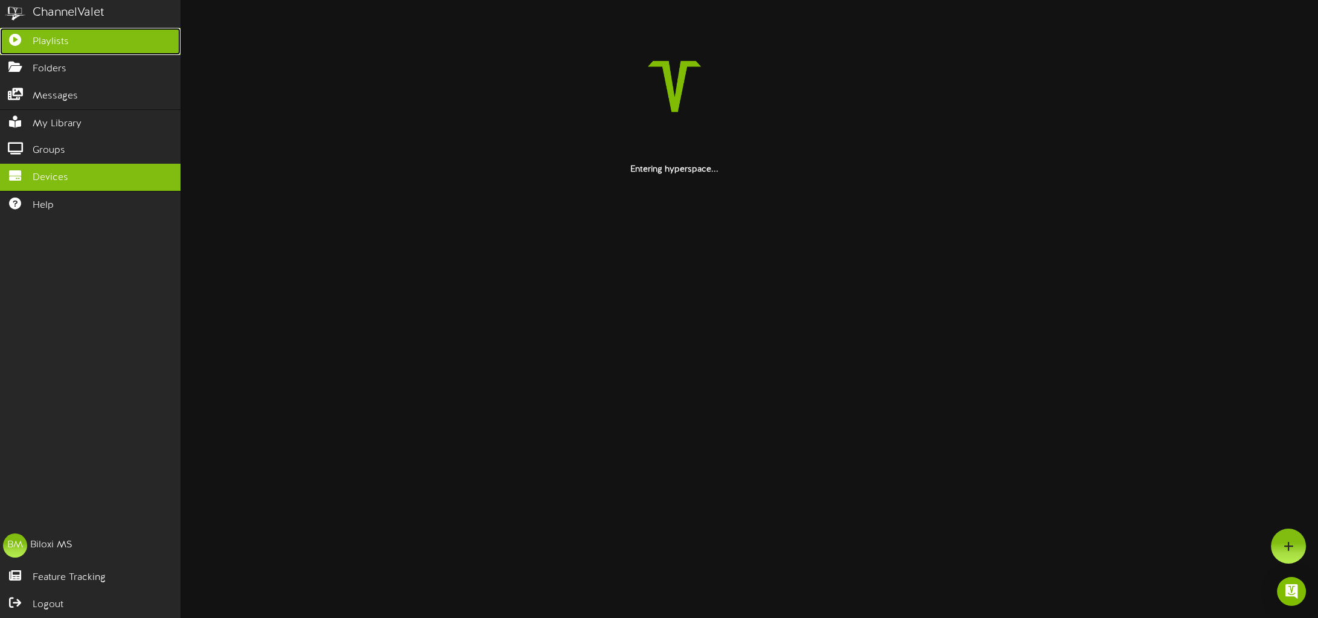
click at [59, 45] on span "Playlists" at bounding box center [51, 42] width 36 height 14
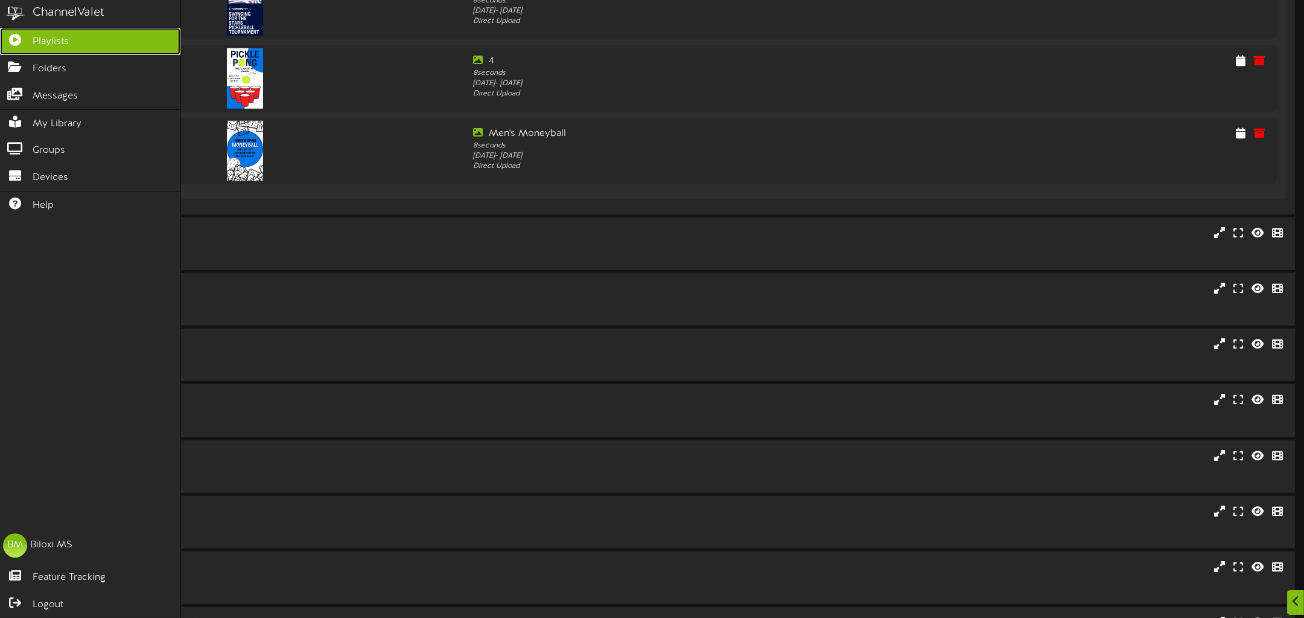
scroll to position [2107, 0]
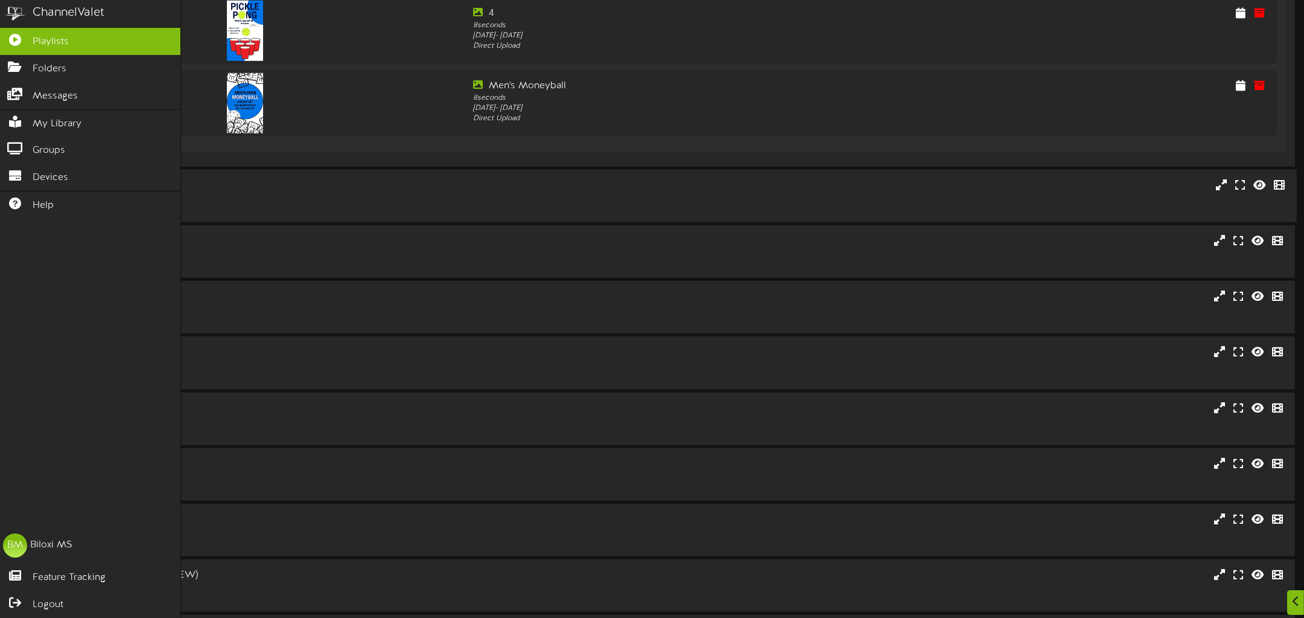
click at [693, 188] on div "Biloxi - Court 12 - SIDE PICKLR SIDE ( 16:9 ) # 13086" at bounding box center [667, 196] width 1260 height 34
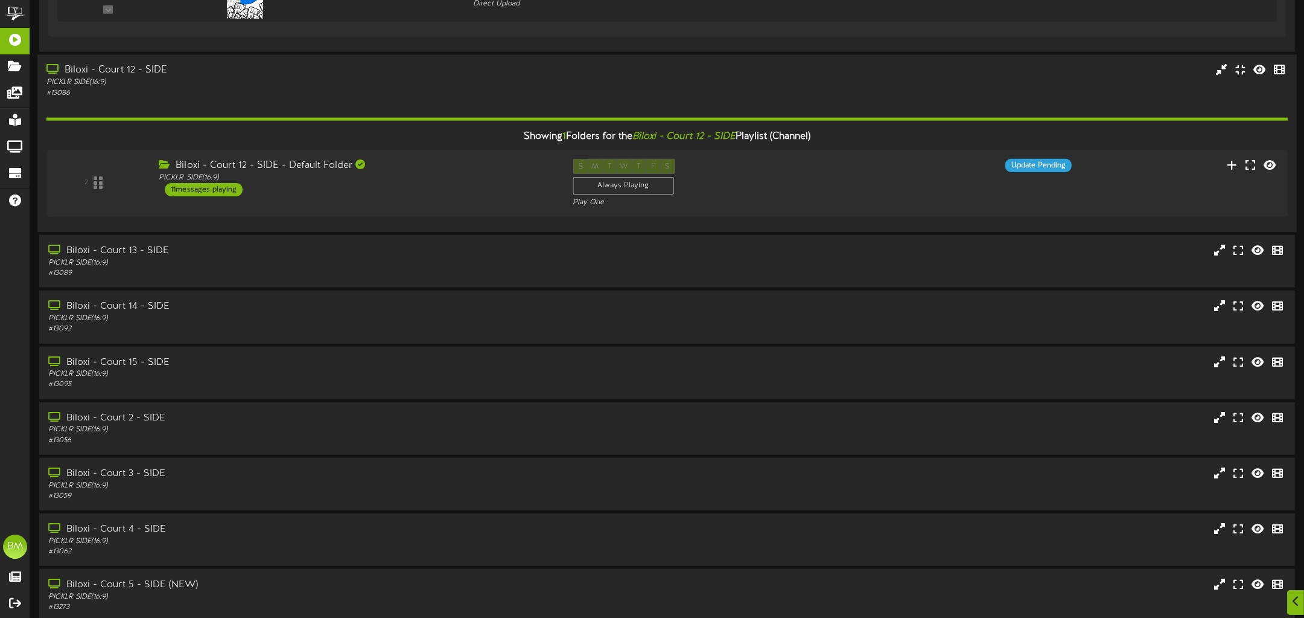
scroll to position [2385, 0]
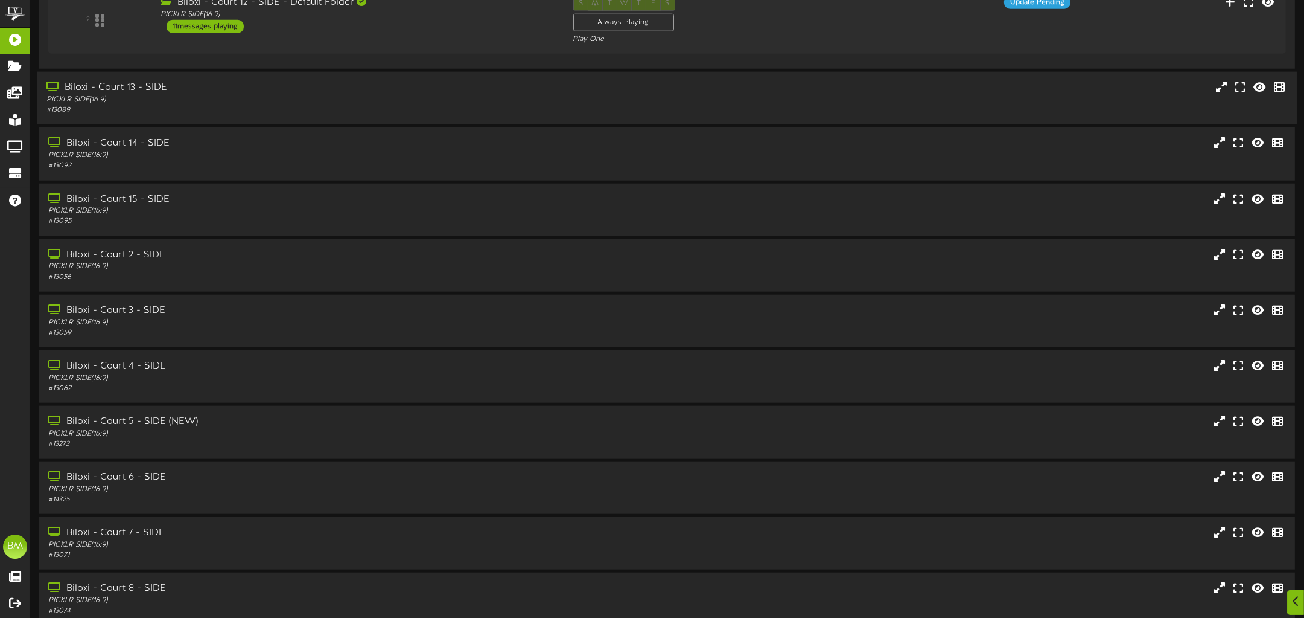
click at [679, 95] on div "Biloxi - Court 13 - SIDE PICKLR SIDE ( 16:9 ) # 13089" at bounding box center [667, 98] width 1260 height 34
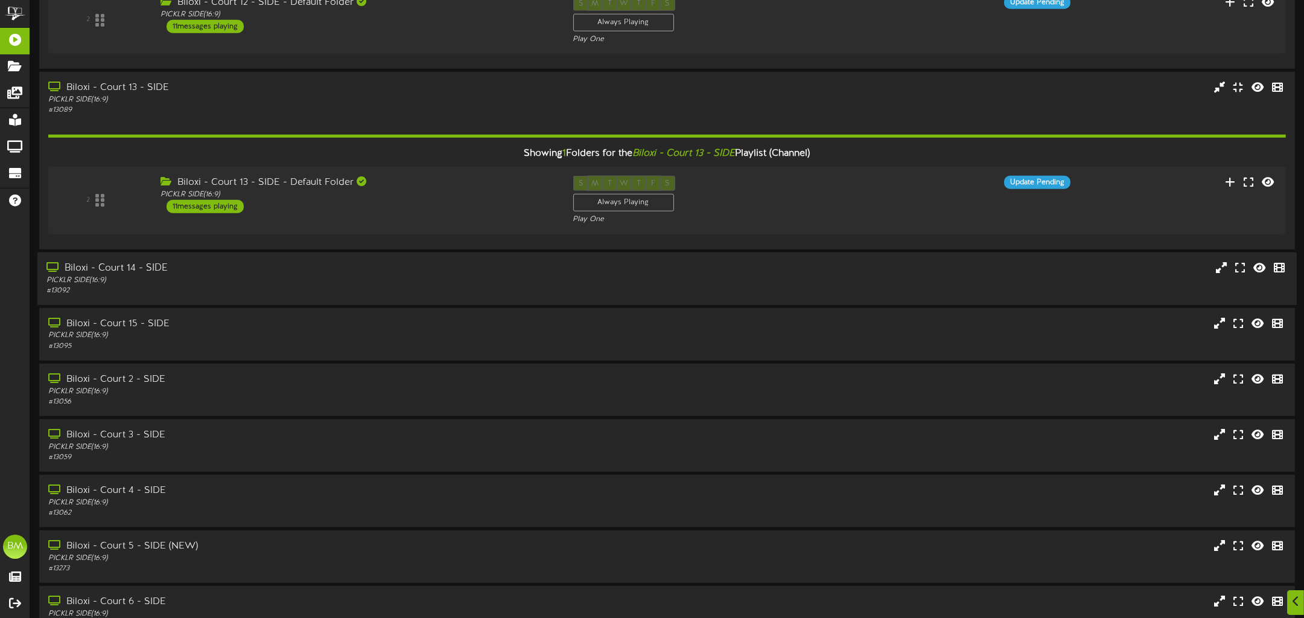
click at [398, 281] on div "PICKLR SIDE ( 16:9 )" at bounding box center [299, 280] width 507 height 10
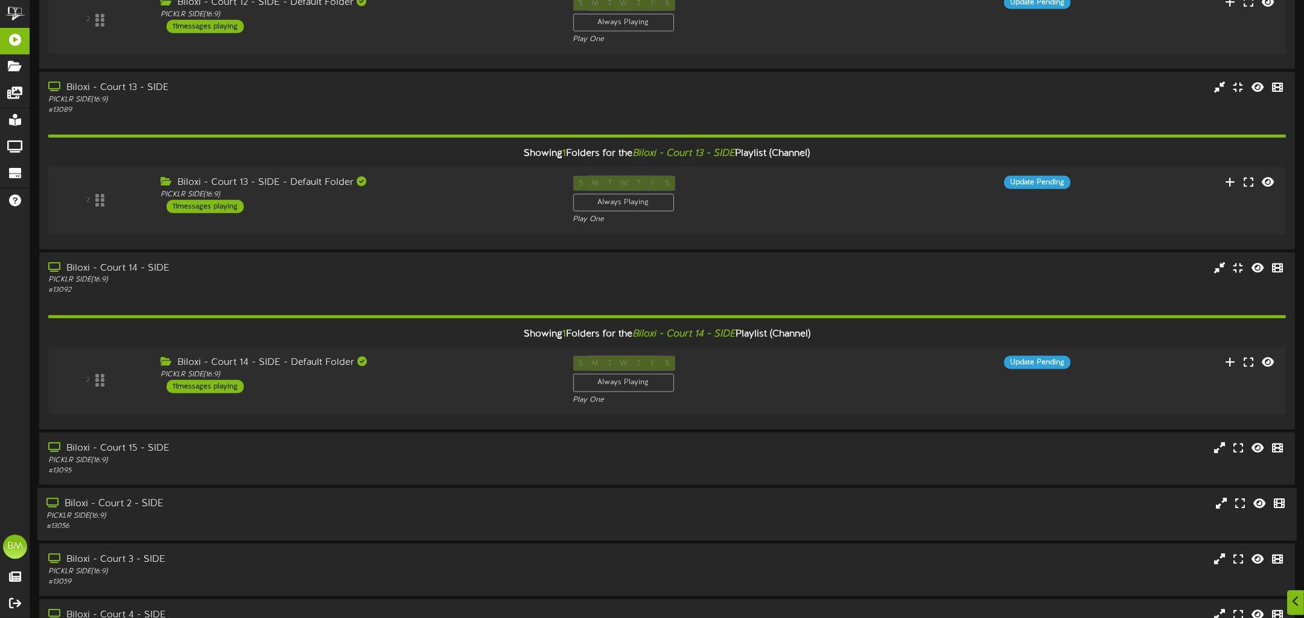
click at [299, 489] on div "Biloxi - Court 2 - SIDE PICKLR SIDE ( 16:9 ) # 13056" at bounding box center [667, 514] width 1260 height 53
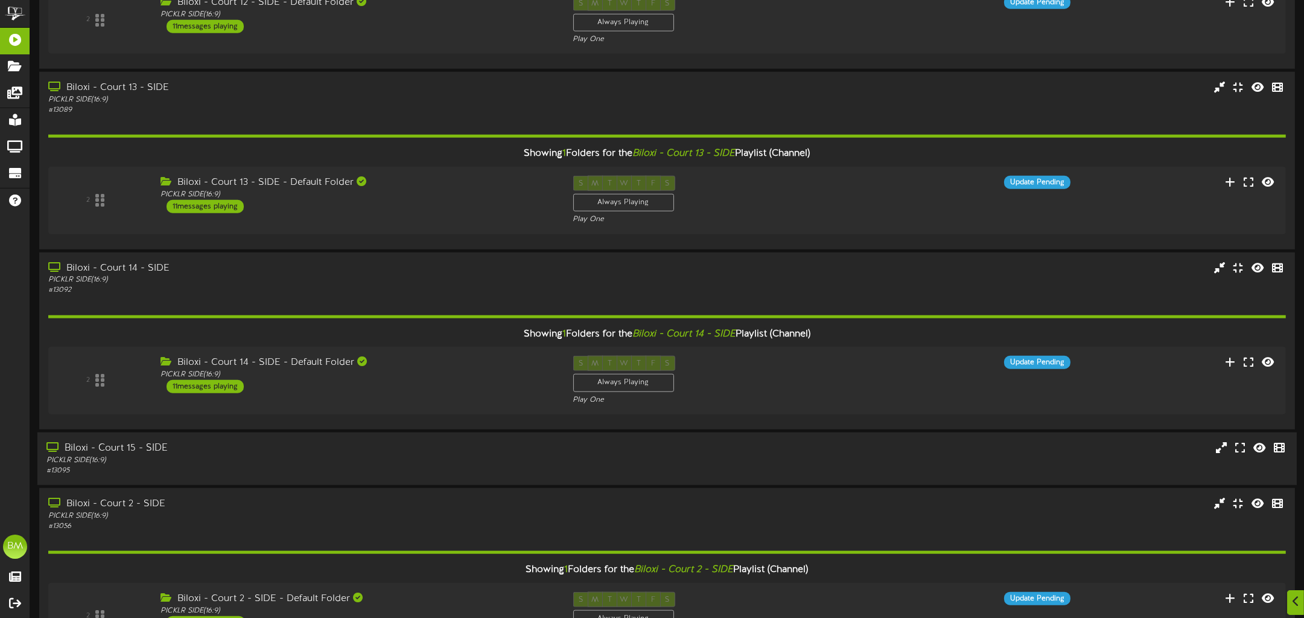
click at [293, 459] on div "PICKLR SIDE ( 16:9 )" at bounding box center [299, 460] width 507 height 10
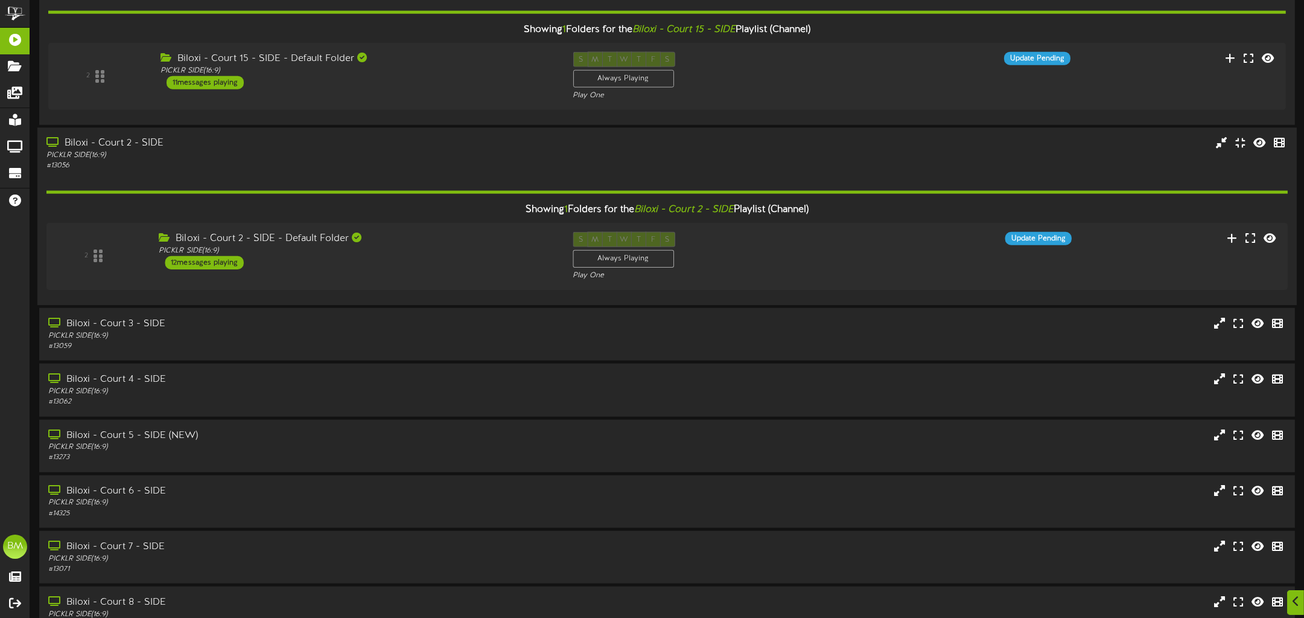
click at [374, 145] on div "Biloxi - Court 2 - SIDE" at bounding box center [299, 144] width 507 height 14
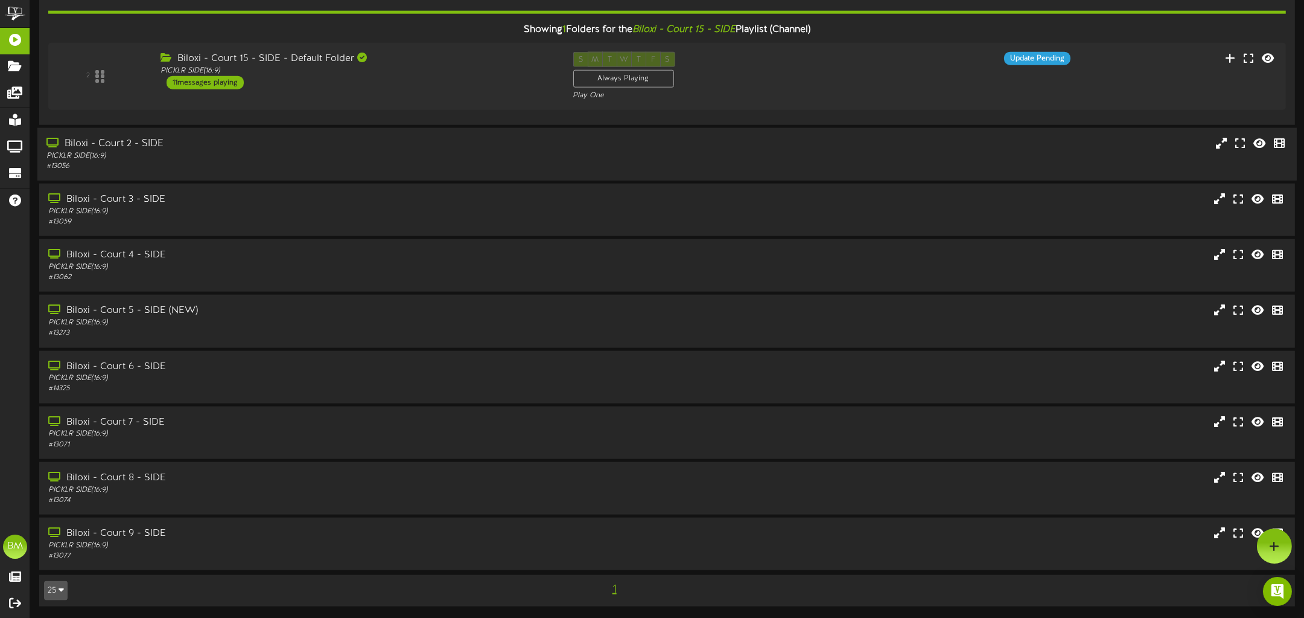
scroll to position [2864, 0]
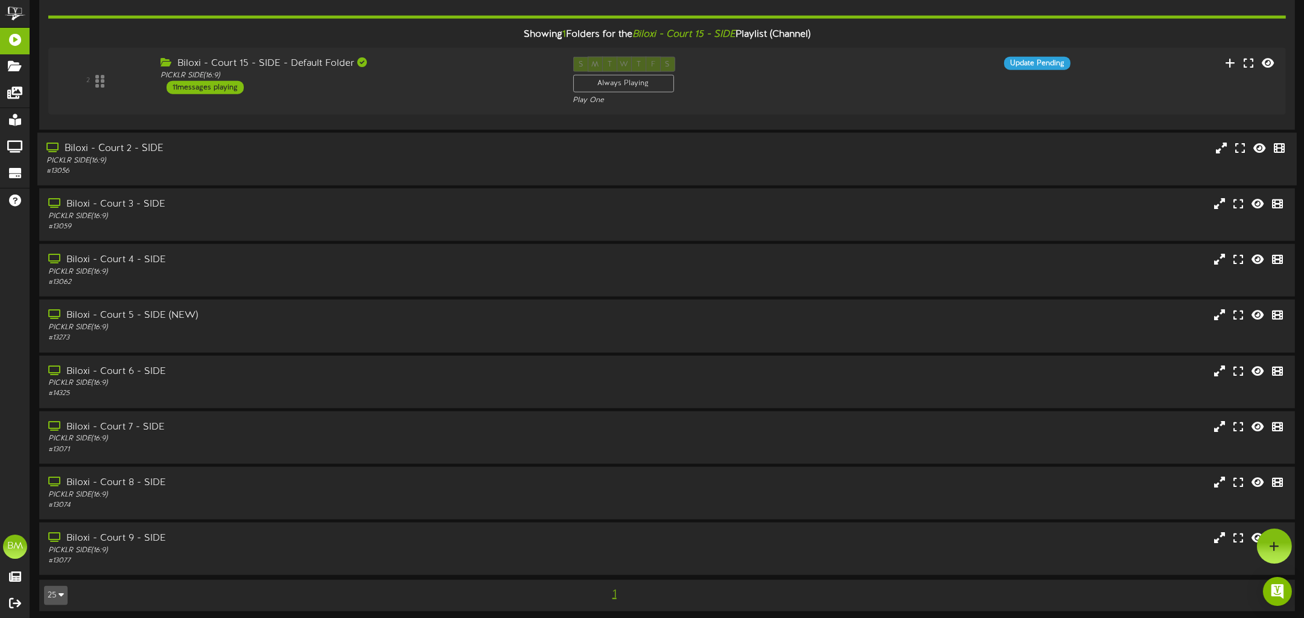
click at [360, 166] on div "# 13056" at bounding box center [299, 171] width 507 height 10
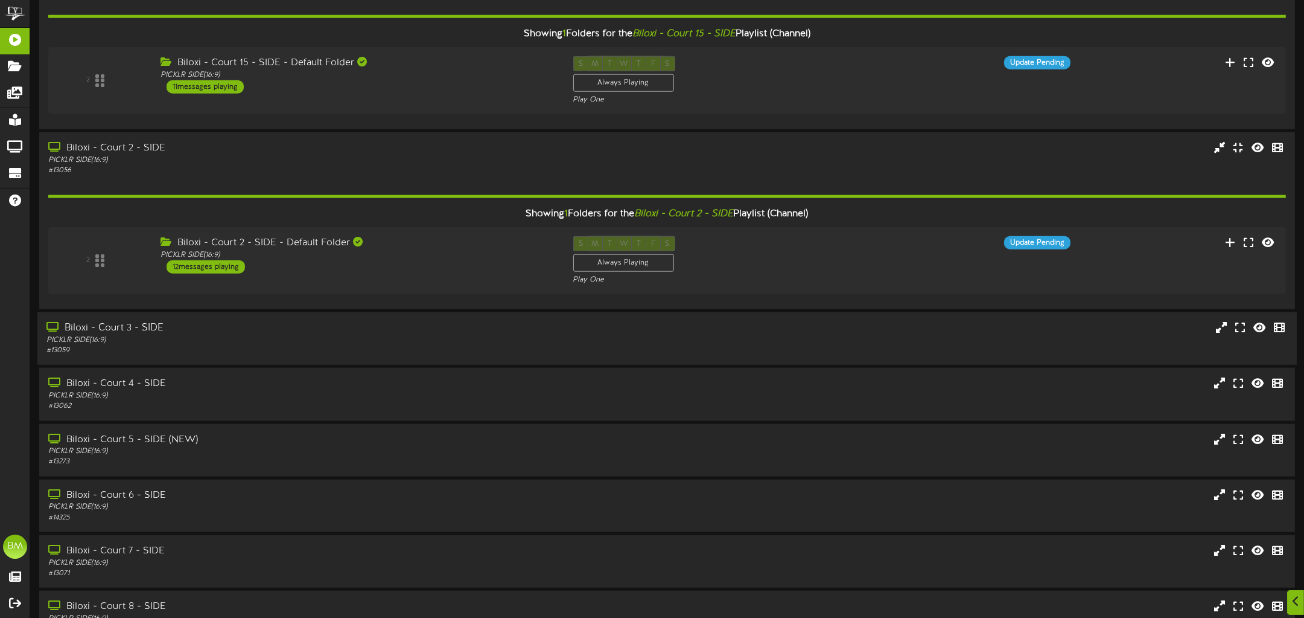
click at [291, 345] on div "# 13059" at bounding box center [299, 350] width 507 height 10
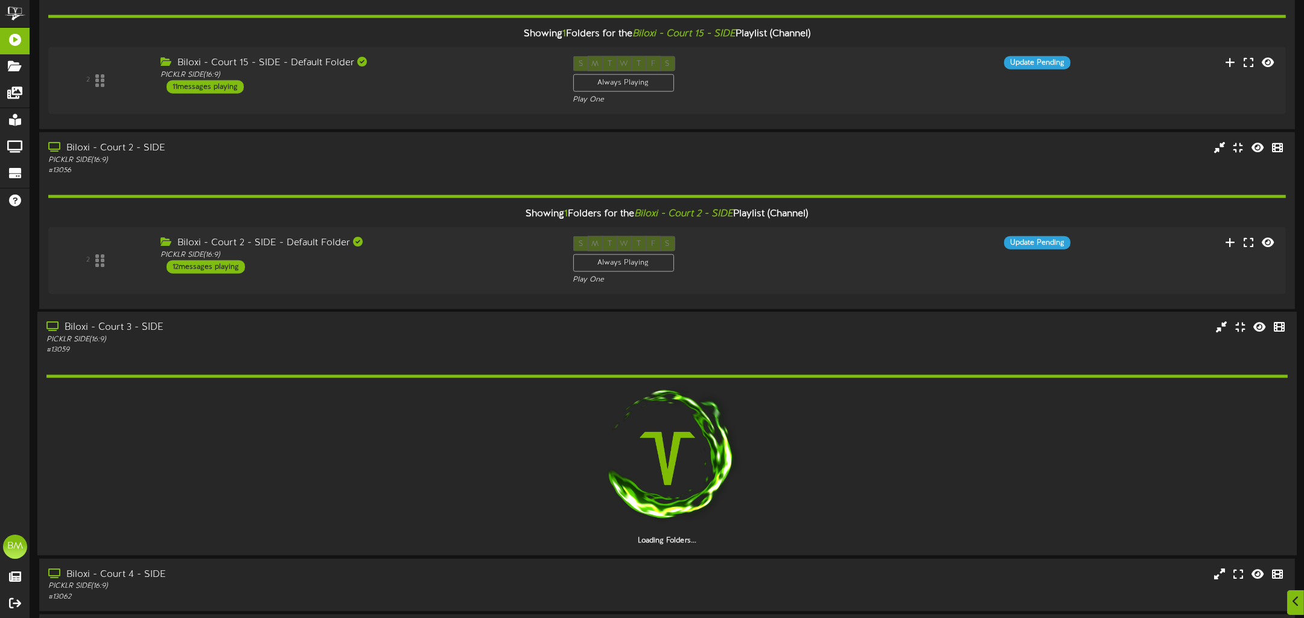
click at [278, 436] on div at bounding box center [667, 458] width 1242 height 155
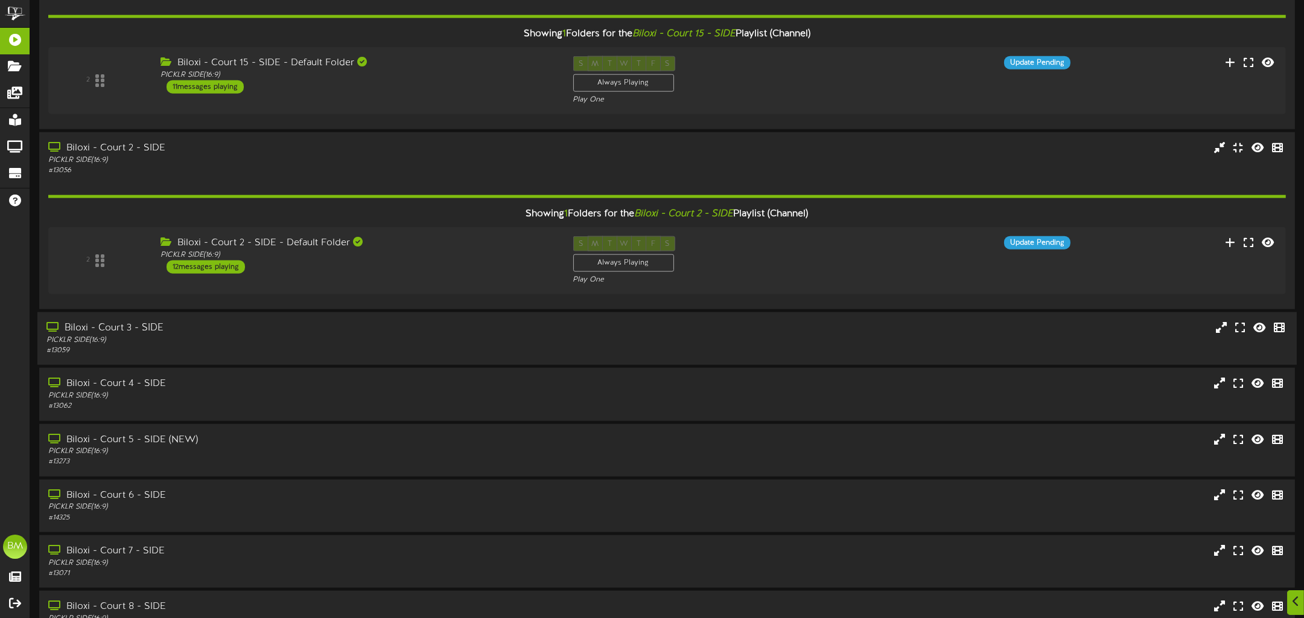
scroll to position [2988, 0]
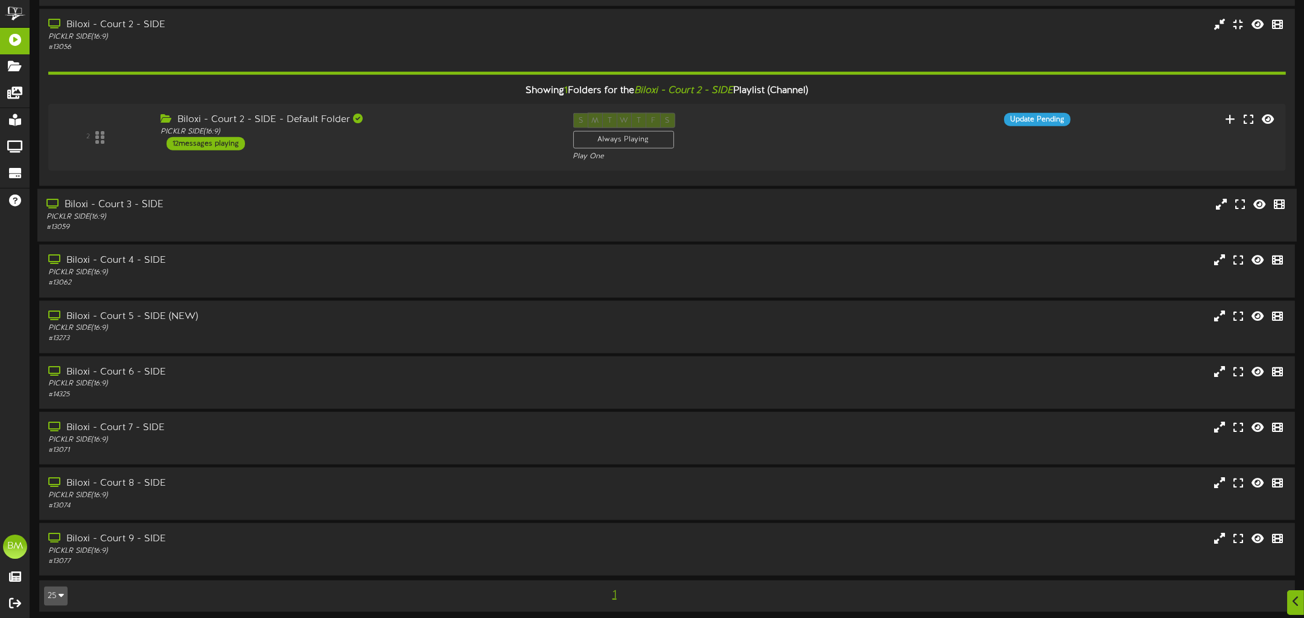
click at [327, 212] on div "PICKLR SIDE ( 16:9 )" at bounding box center [299, 217] width 507 height 10
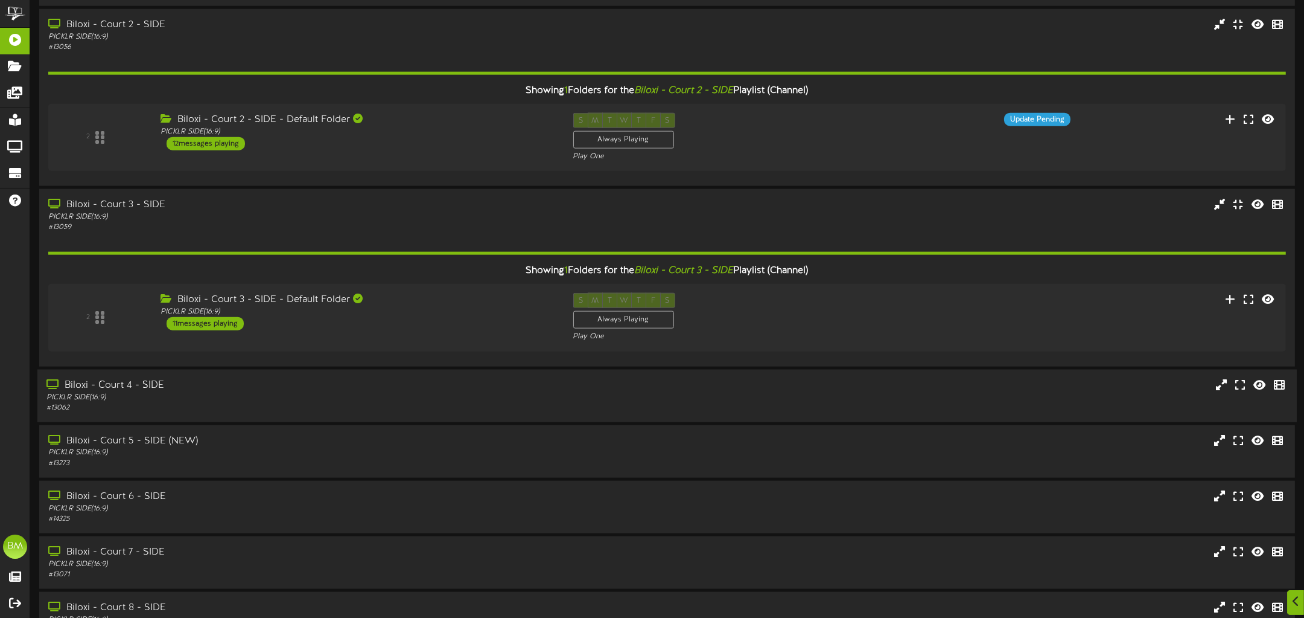
click at [257, 403] on div "# 13062" at bounding box center [299, 408] width 507 height 10
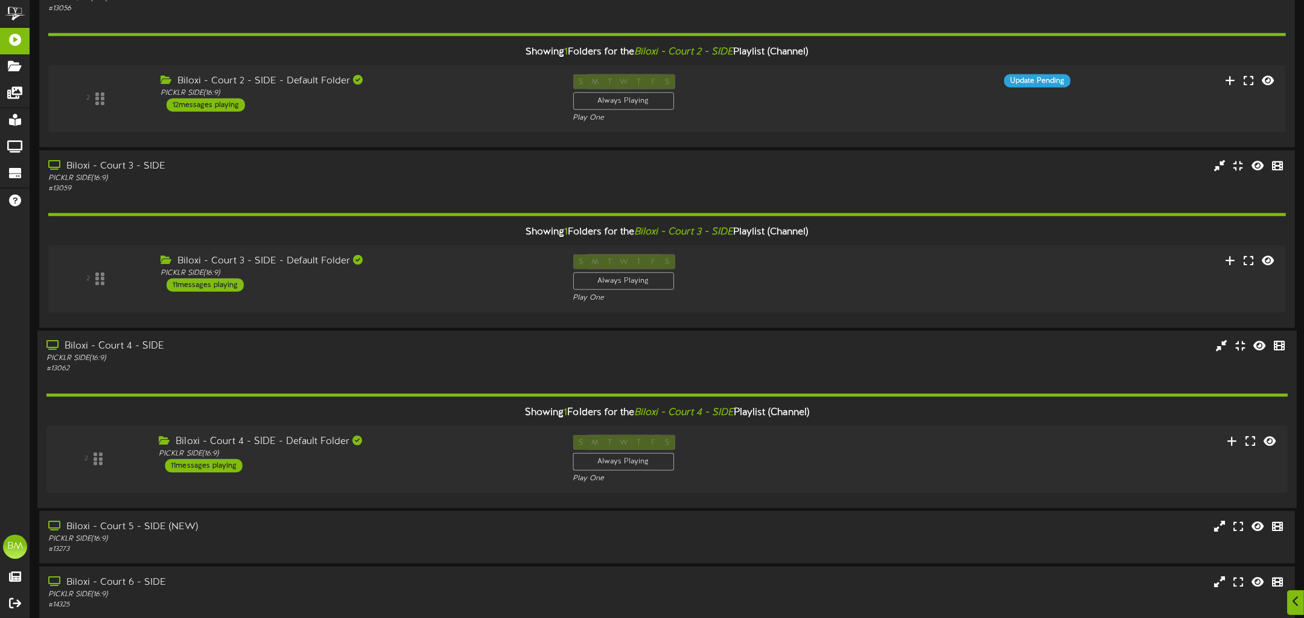
scroll to position [3236, 0]
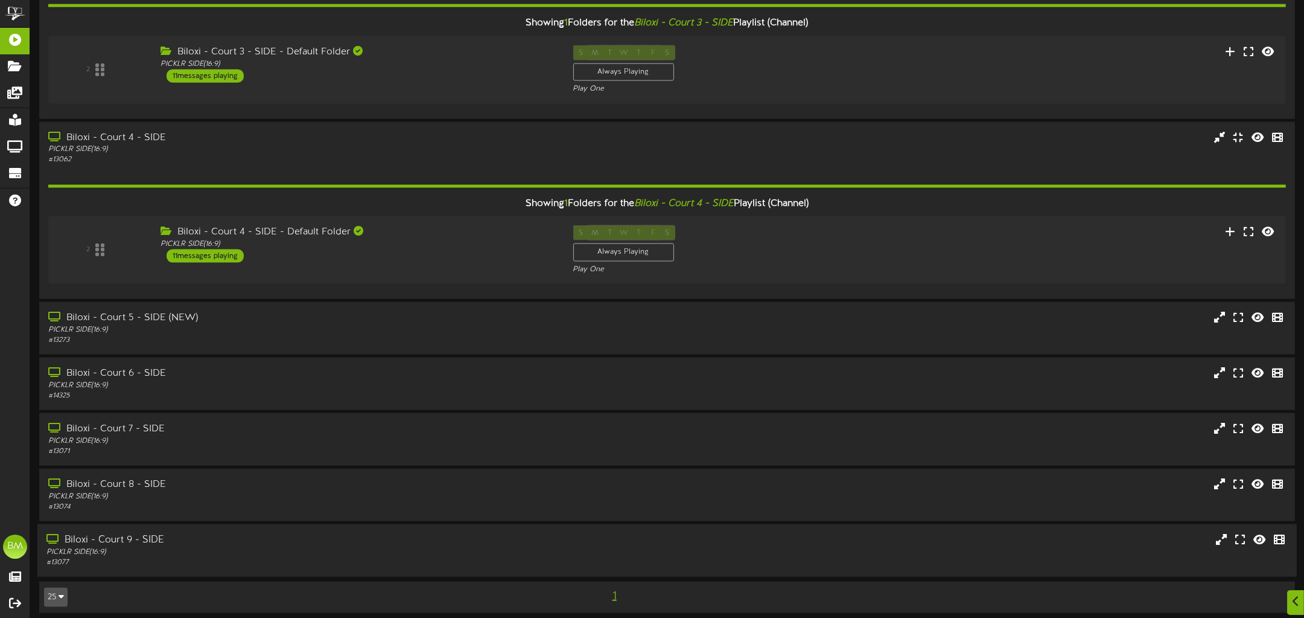
click at [260, 557] on div "# 13077" at bounding box center [299, 562] width 507 height 10
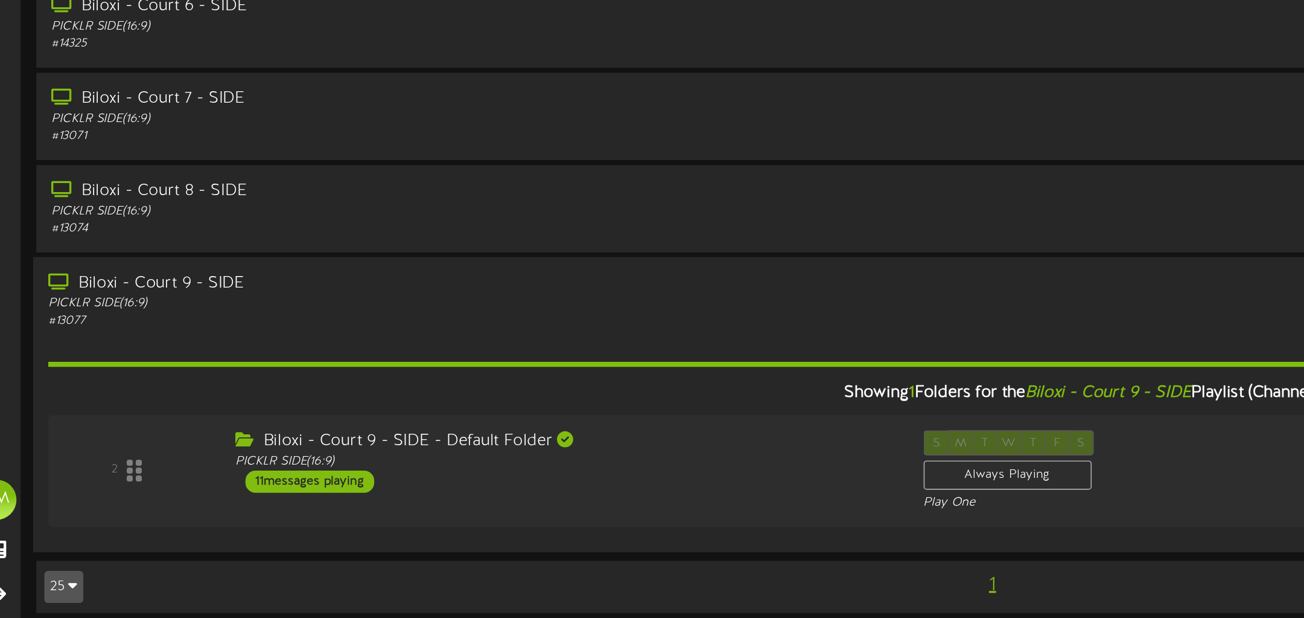
scroll to position [3359, 0]
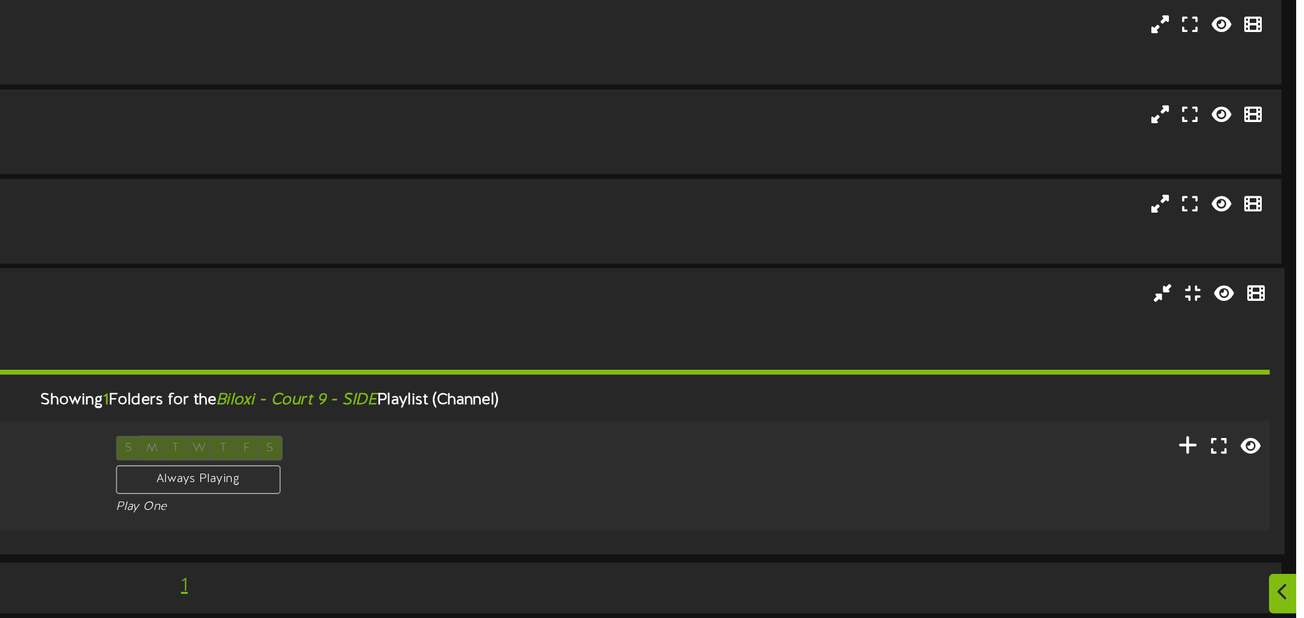
click at [1231, 505] on icon at bounding box center [1237, 509] width 13 height 13
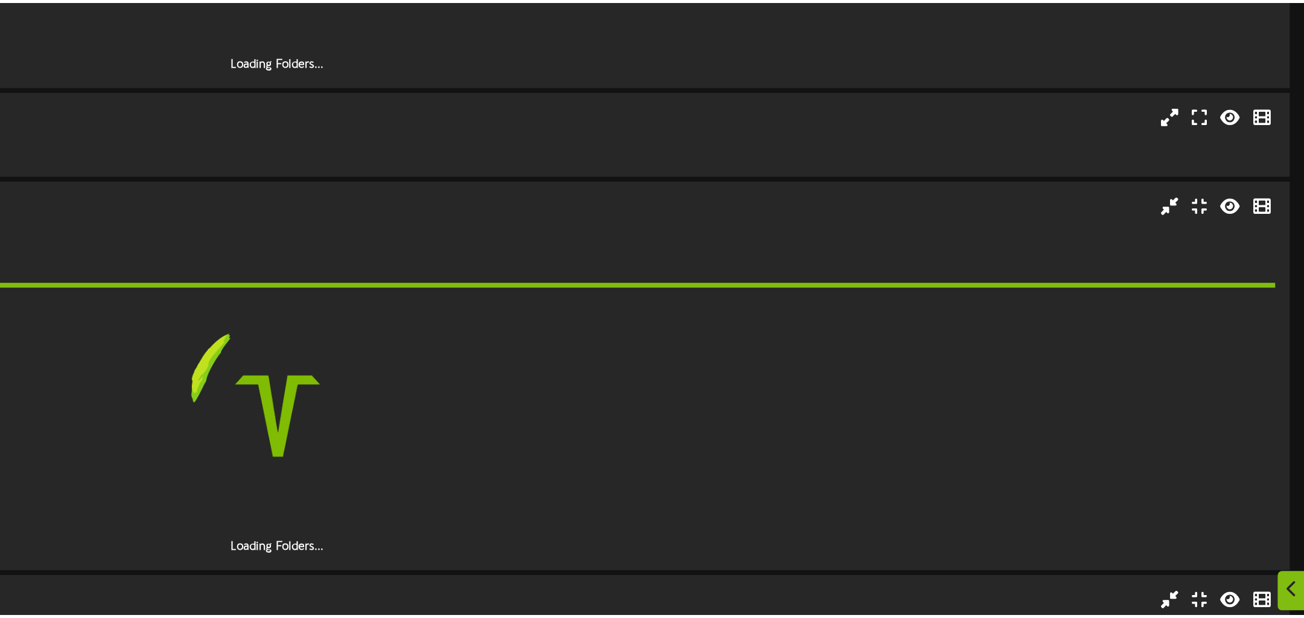
scroll to position [2206, 0]
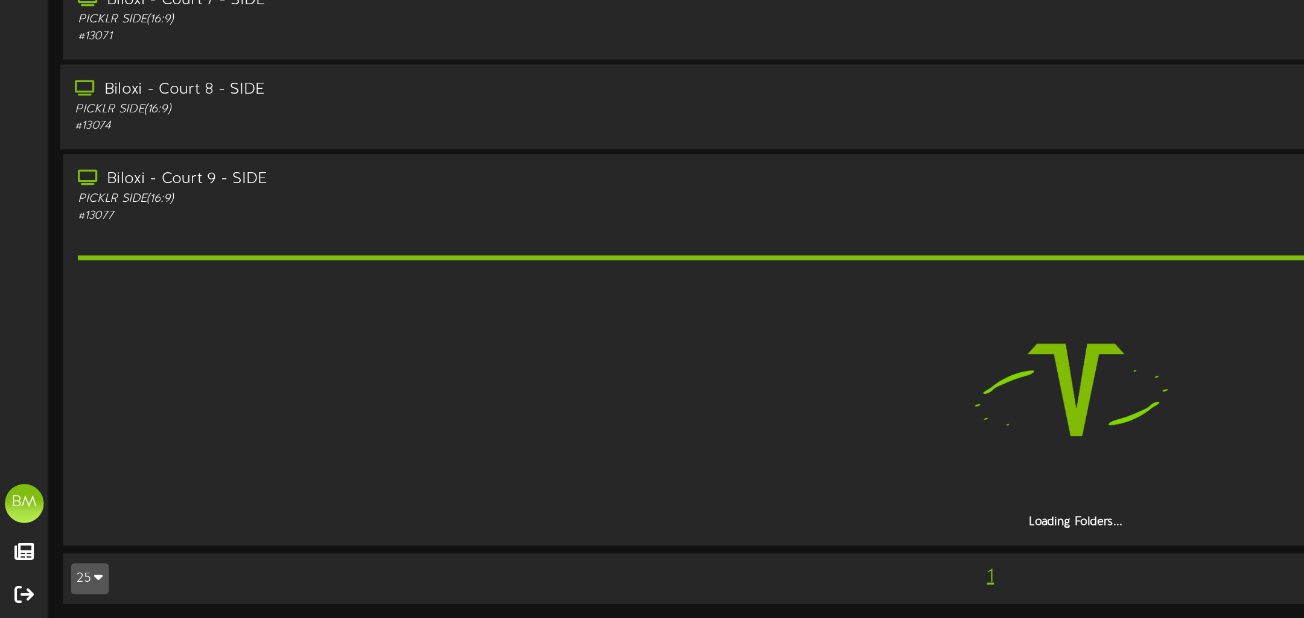
click at [196, 302] on div "PICKLR SIDE ( 16:9 )" at bounding box center [299, 302] width 507 height 10
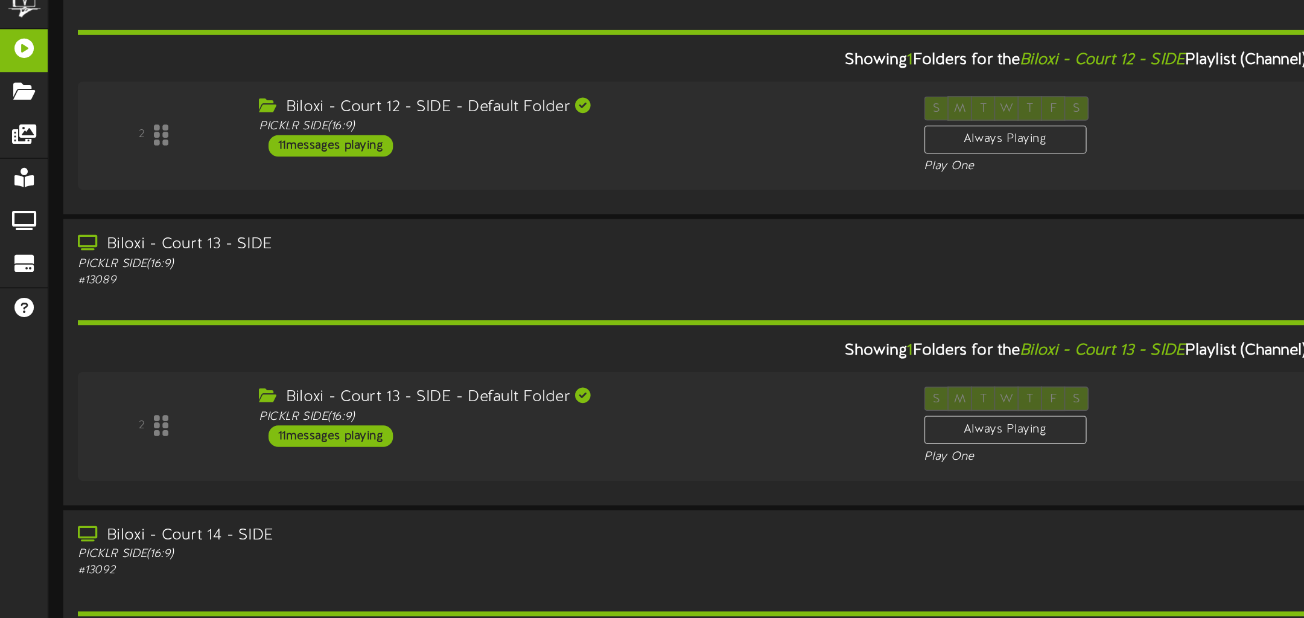
scroll to position [3681, 0]
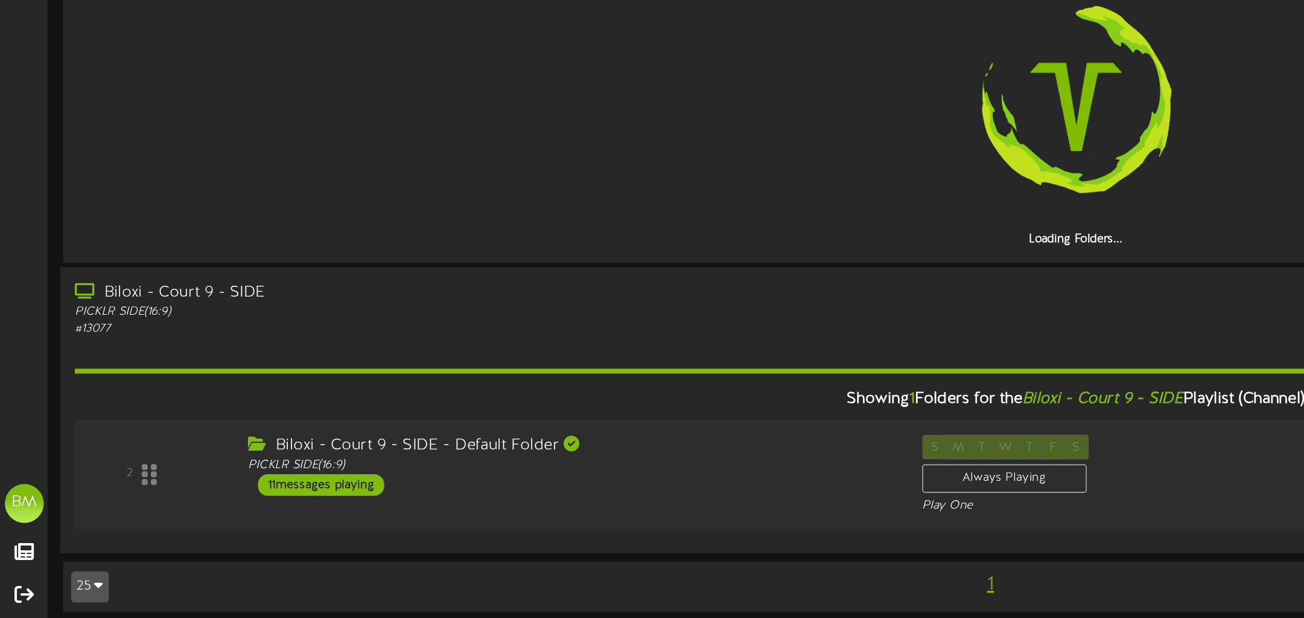
click at [228, 529] on div "11 messages playing" at bounding box center [199, 535] width 78 height 13
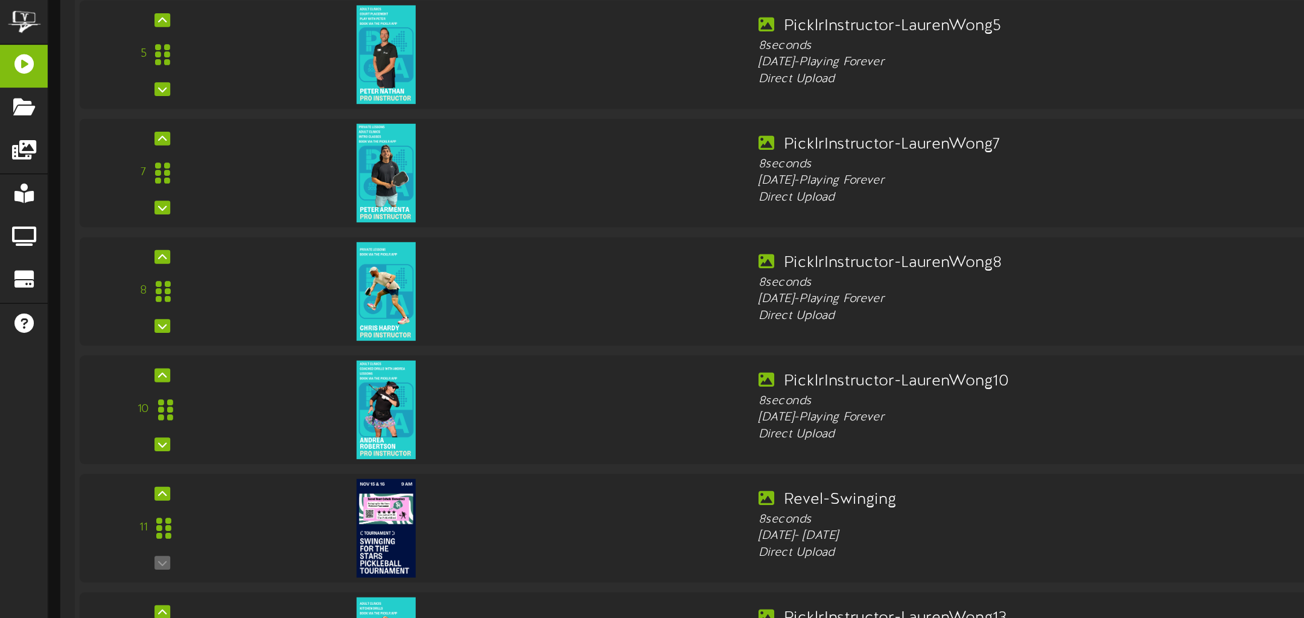
scroll to position [4149, 0]
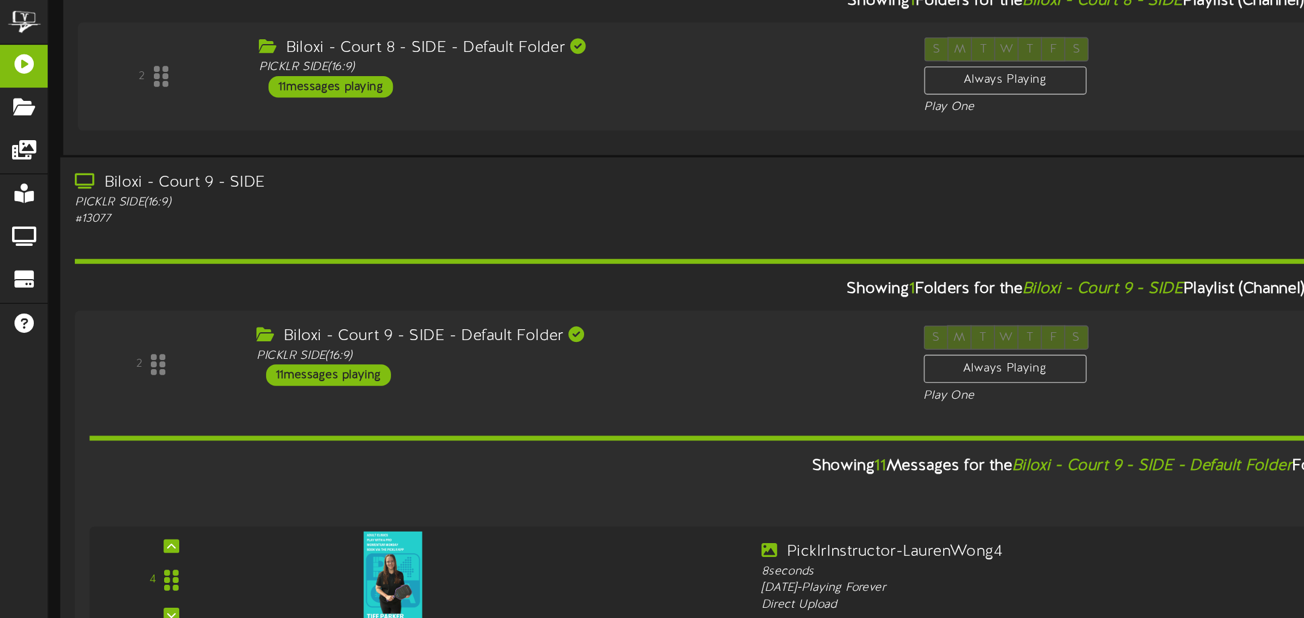
click at [254, 131] on div "# 13077" at bounding box center [299, 136] width 507 height 10
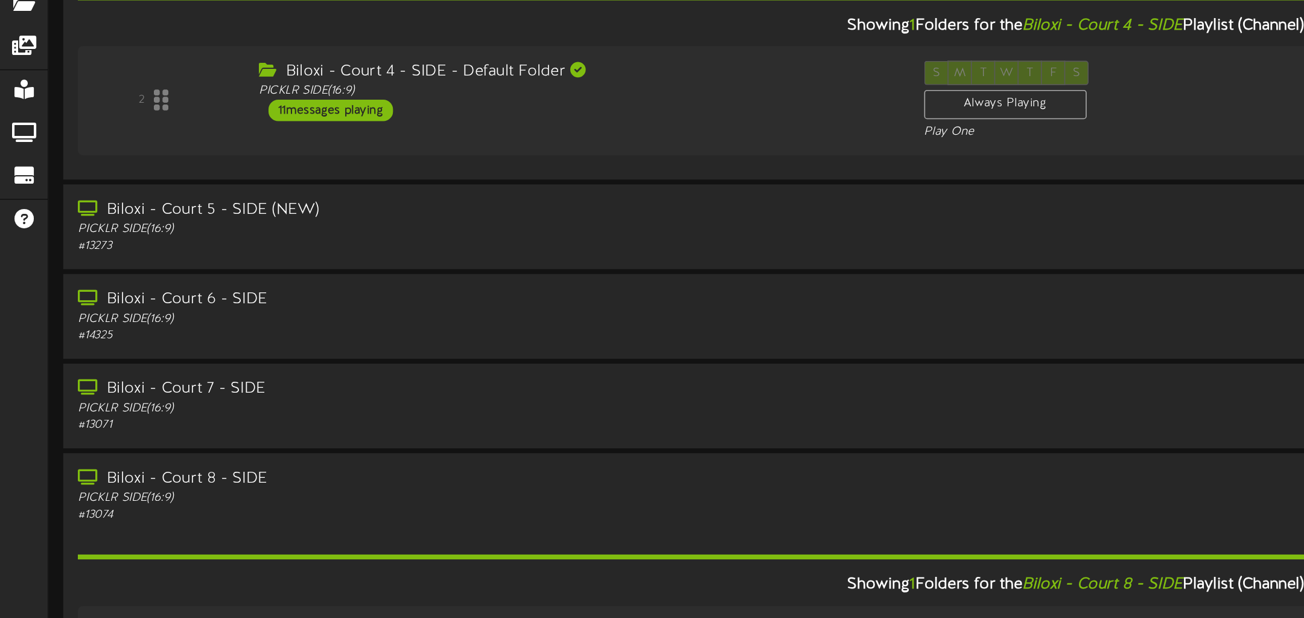
scroll to position [3359, 0]
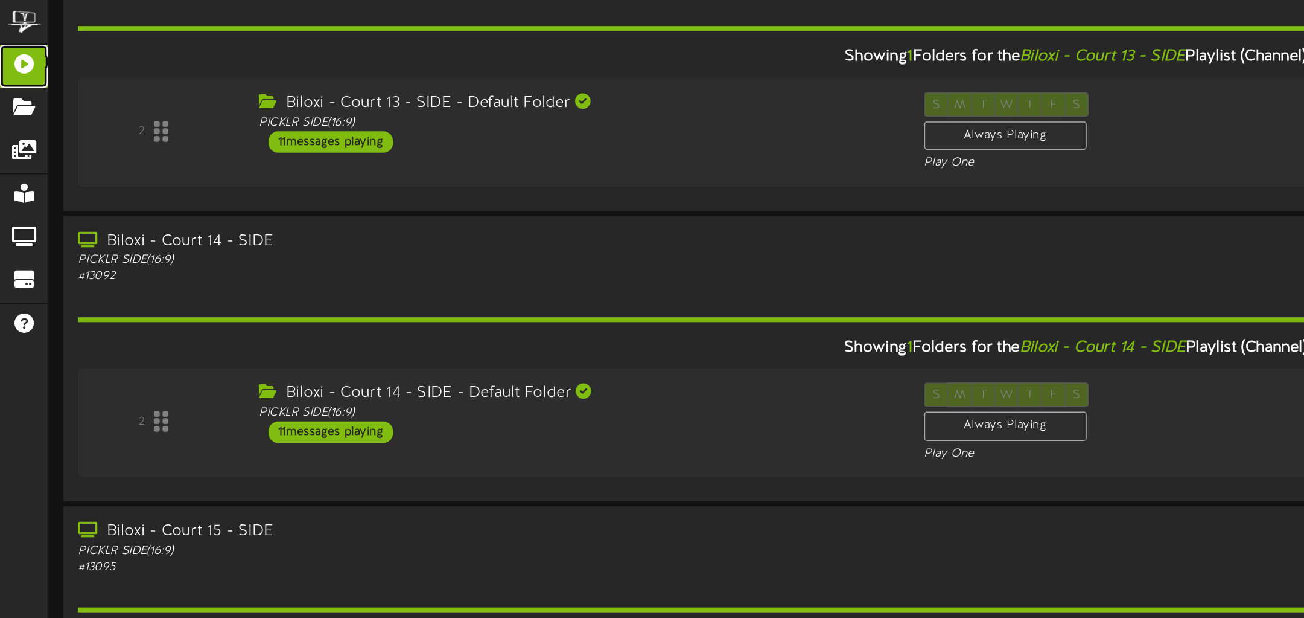
click at [18, 39] on icon at bounding box center [15, 38] width 30 height 9
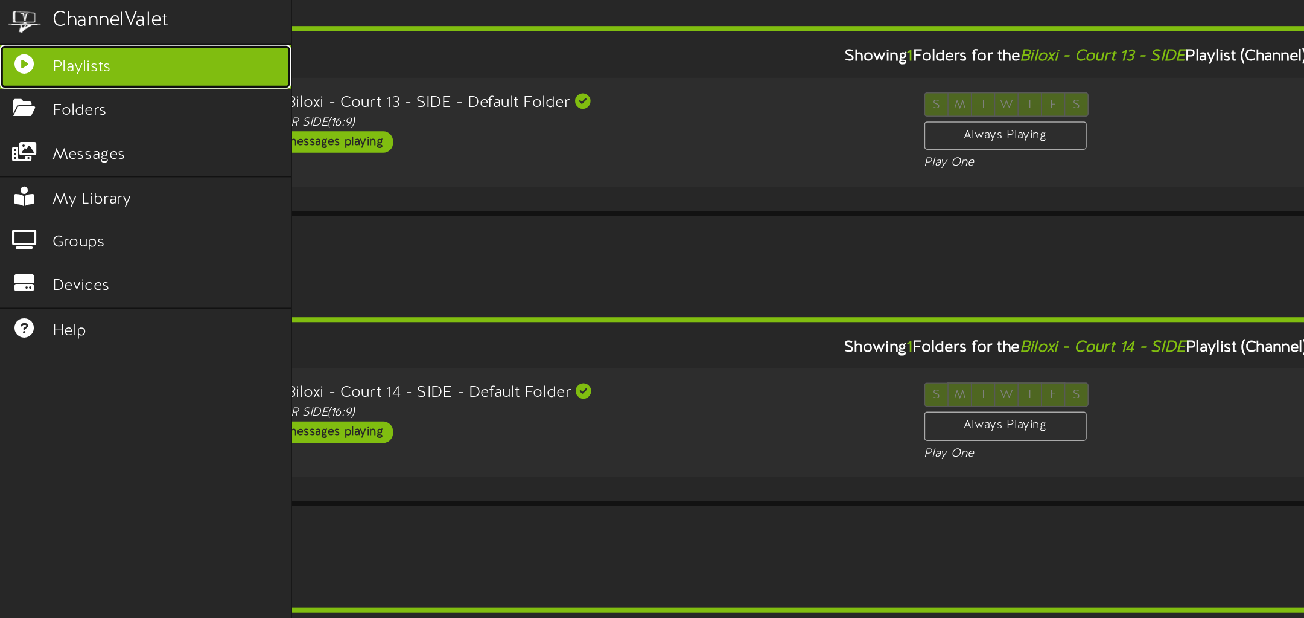
scroll to position [2499, 0]
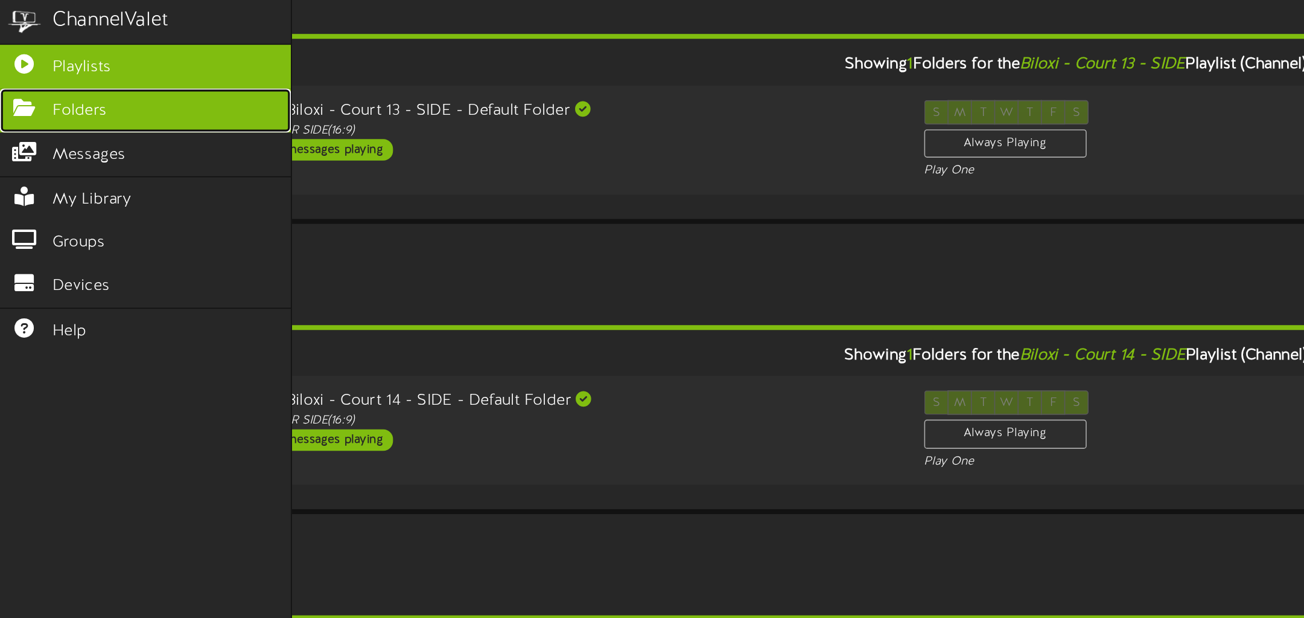
click at [46, 69] on span "Folders" at bounding box center [50, 69] width 34 height 14
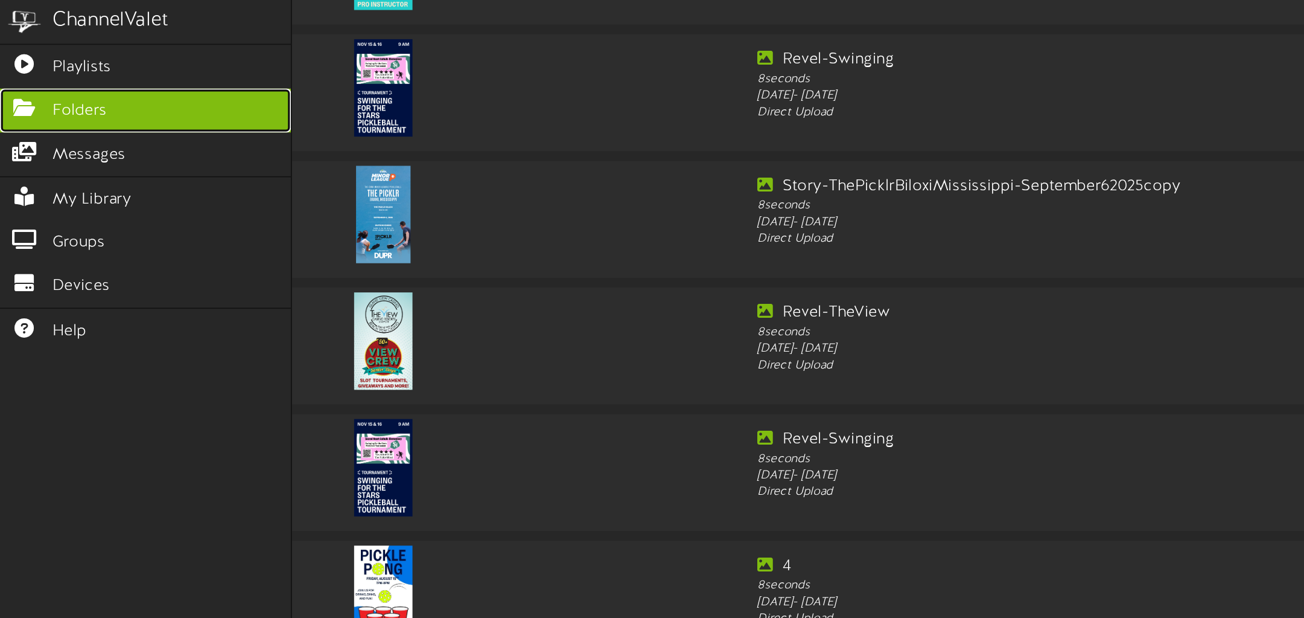
scroll to position [1991, 0]
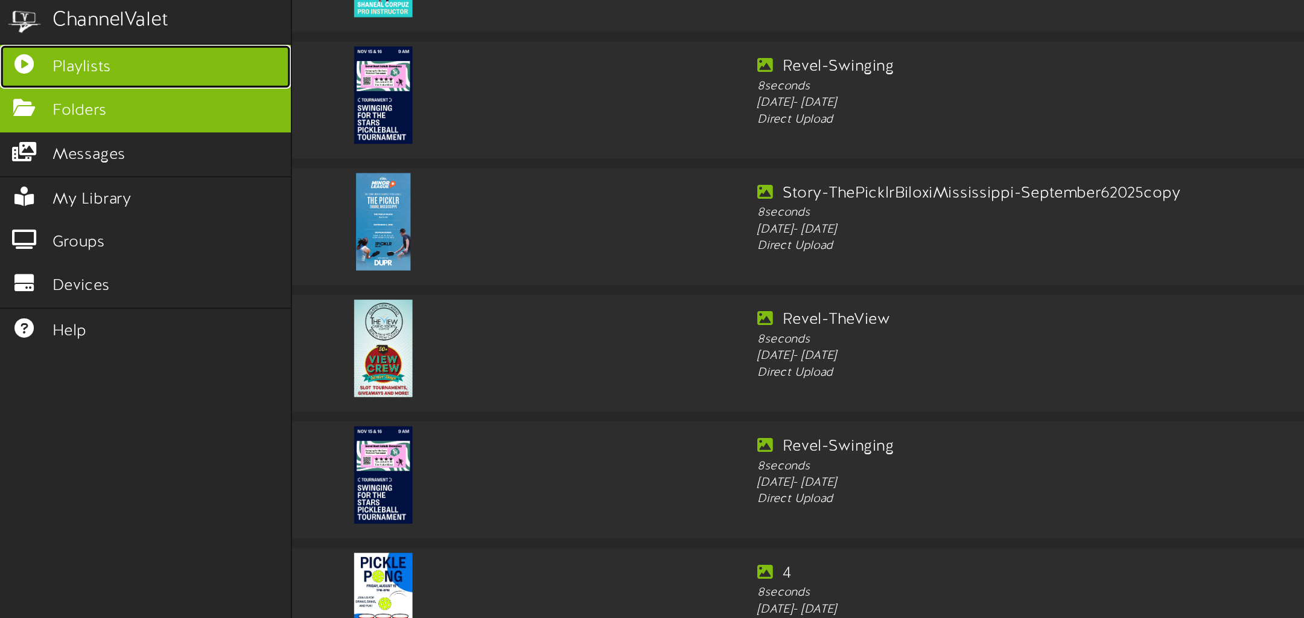
click at [71, 43] on link "Playlists" at bounding box center [90, 41] width 180 height 27
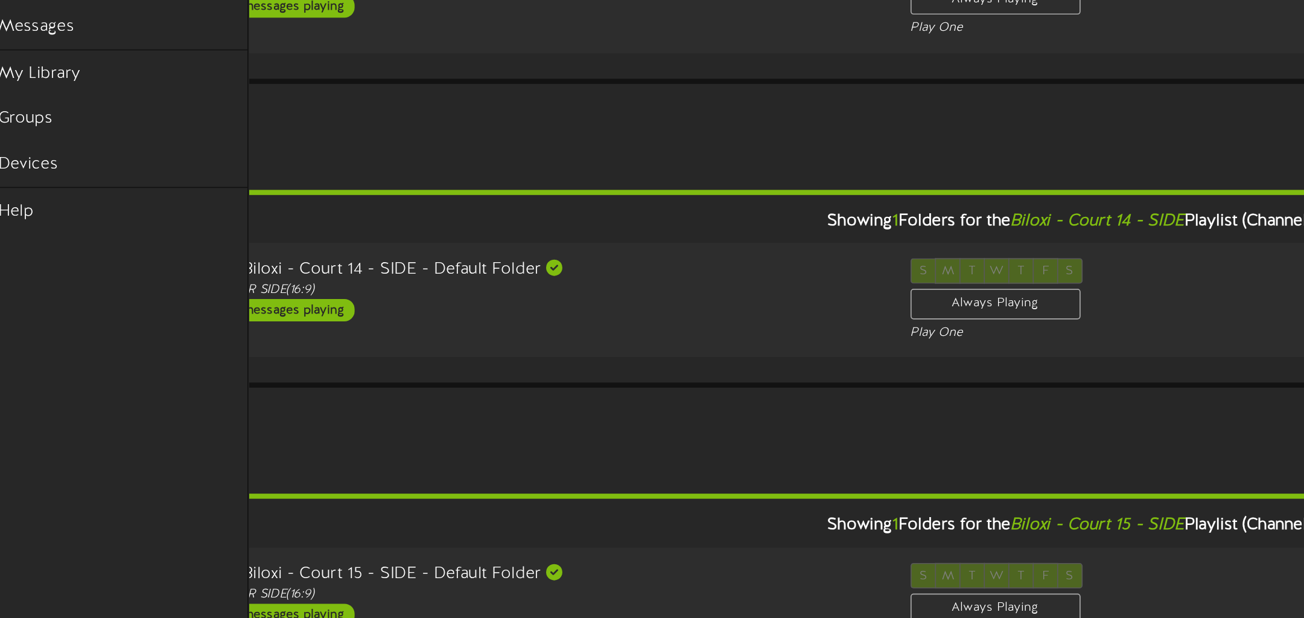
scroll to position [2508, 0]
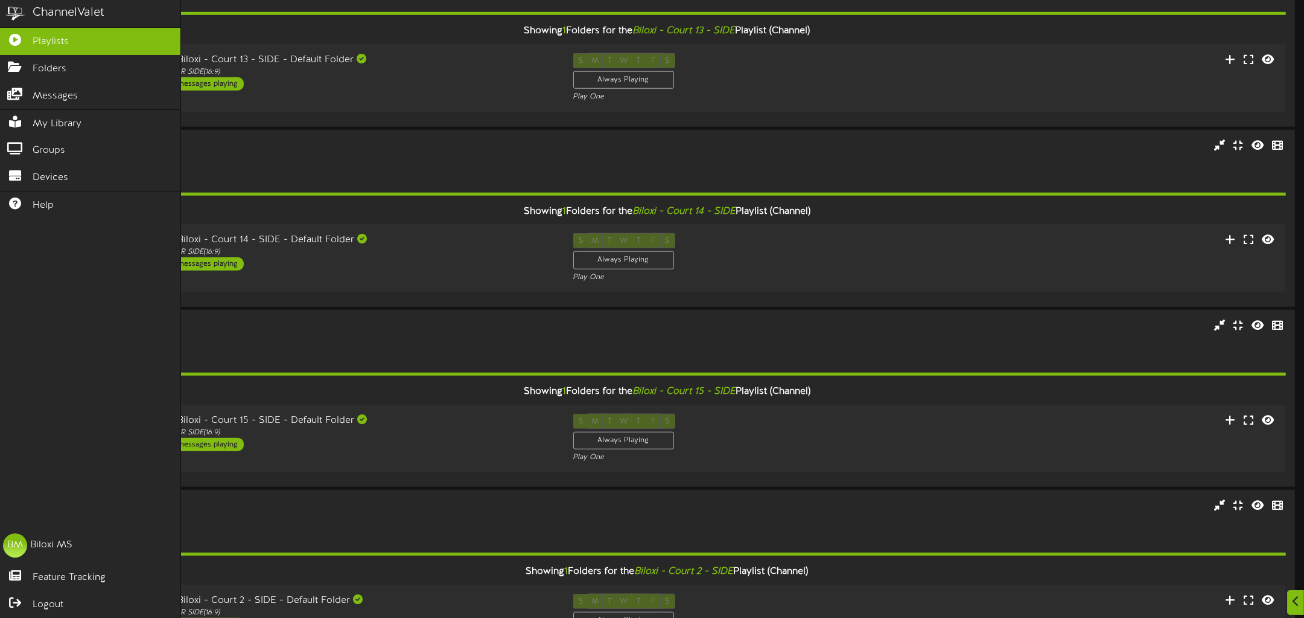
click at [73, 443] on div "ChannelValet Playlists Folders Messages My Library Groups Devices Help BM Bilox…" at bounding box center [90, 309] width 181 height 618
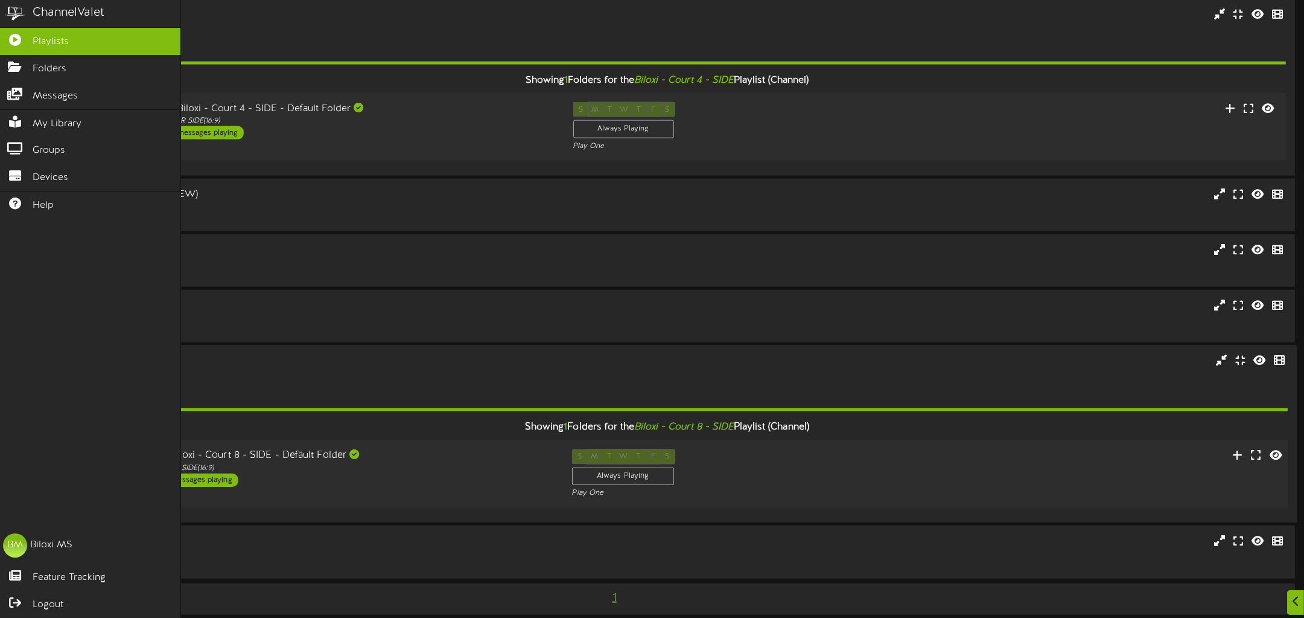
click at [324, 463] on div "PICKLR SIDE ( 16:9 )" at bounding box center [354, 468] width 400 height 10
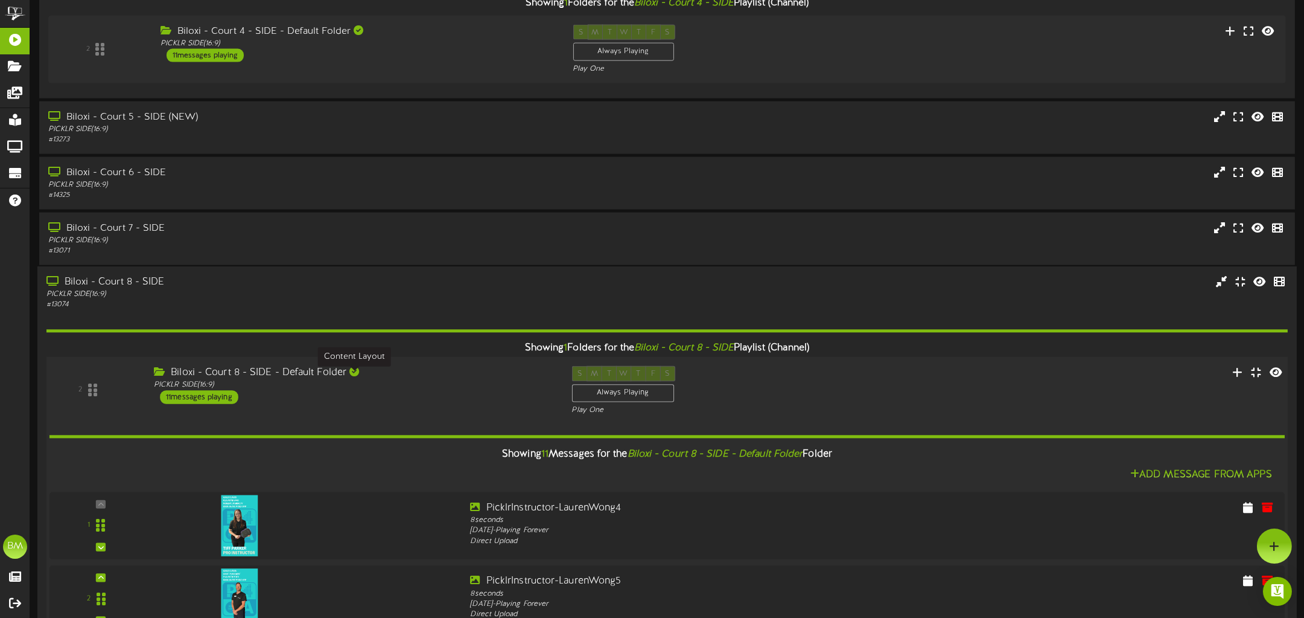
scroll to position [3434, 0]
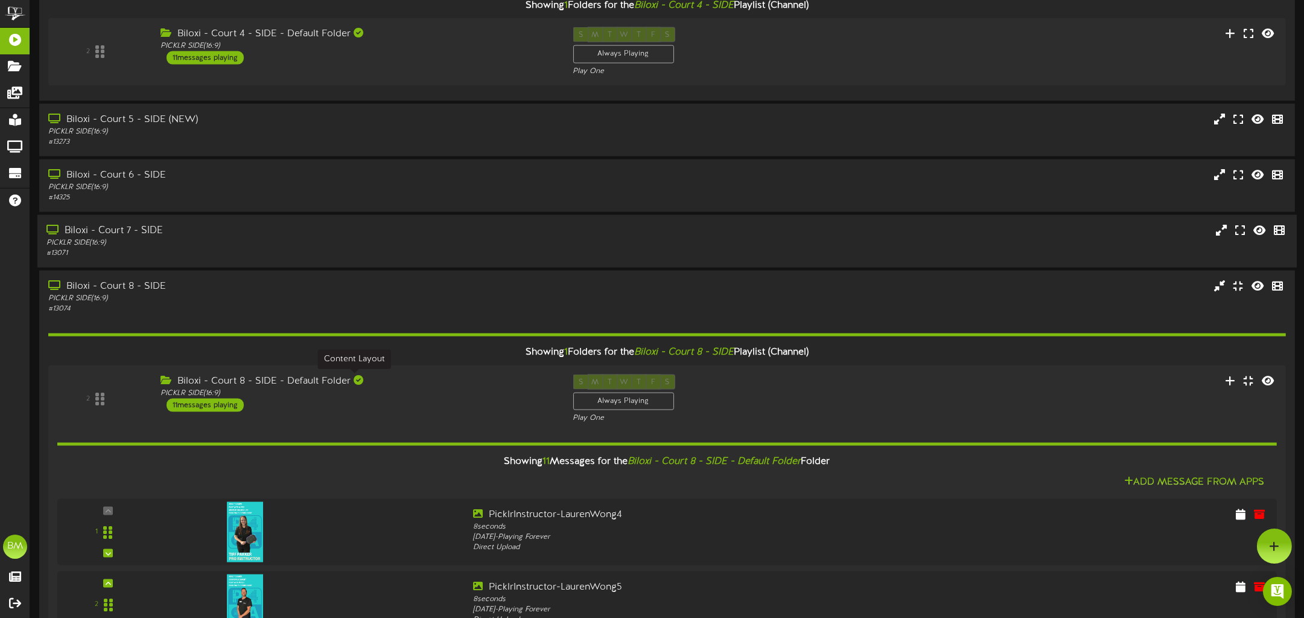
click at [287, 238] on div "PICKLR SIDE ( 16:9 )" at bounding box center [299, 243] width 507 height 10
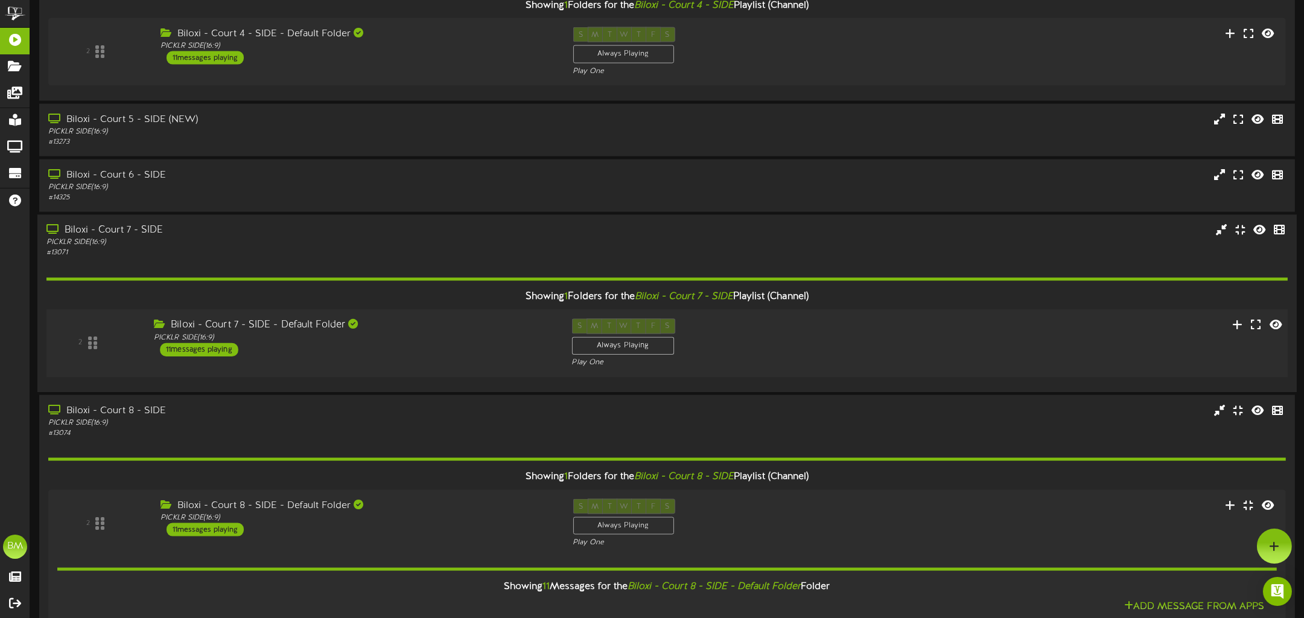
click at [202, 343] on div "11 messages playing" at bounding box center [199, 349] width 78 height 13
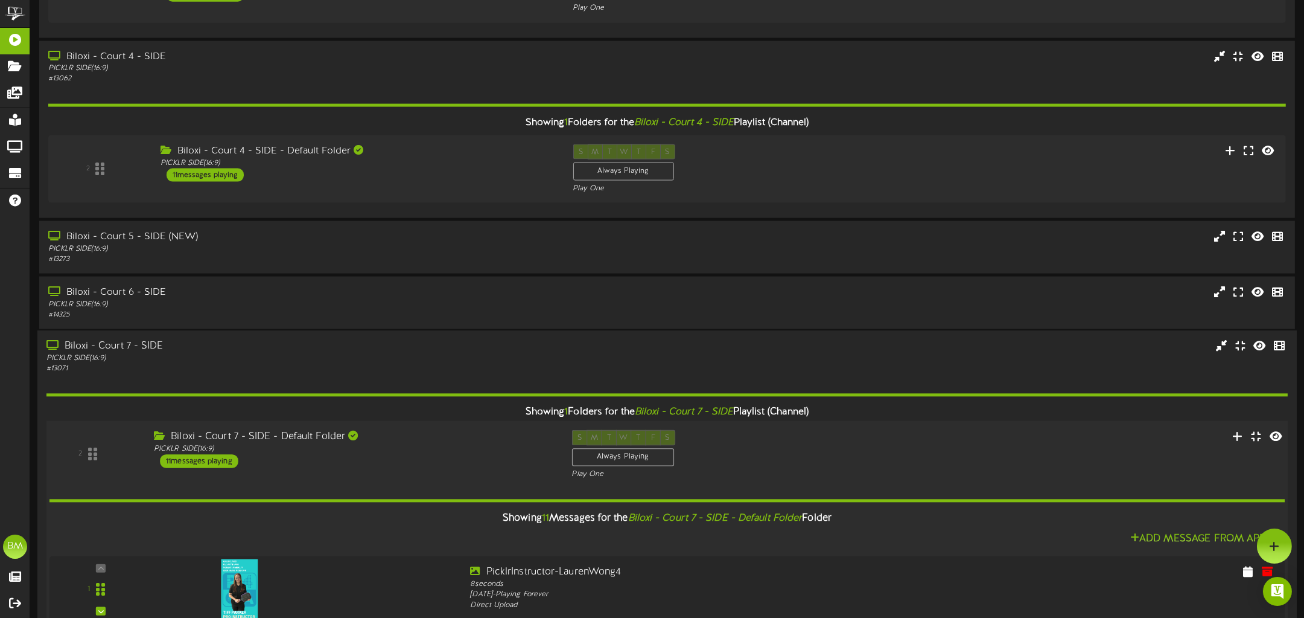
scroll to position [3277, 0]
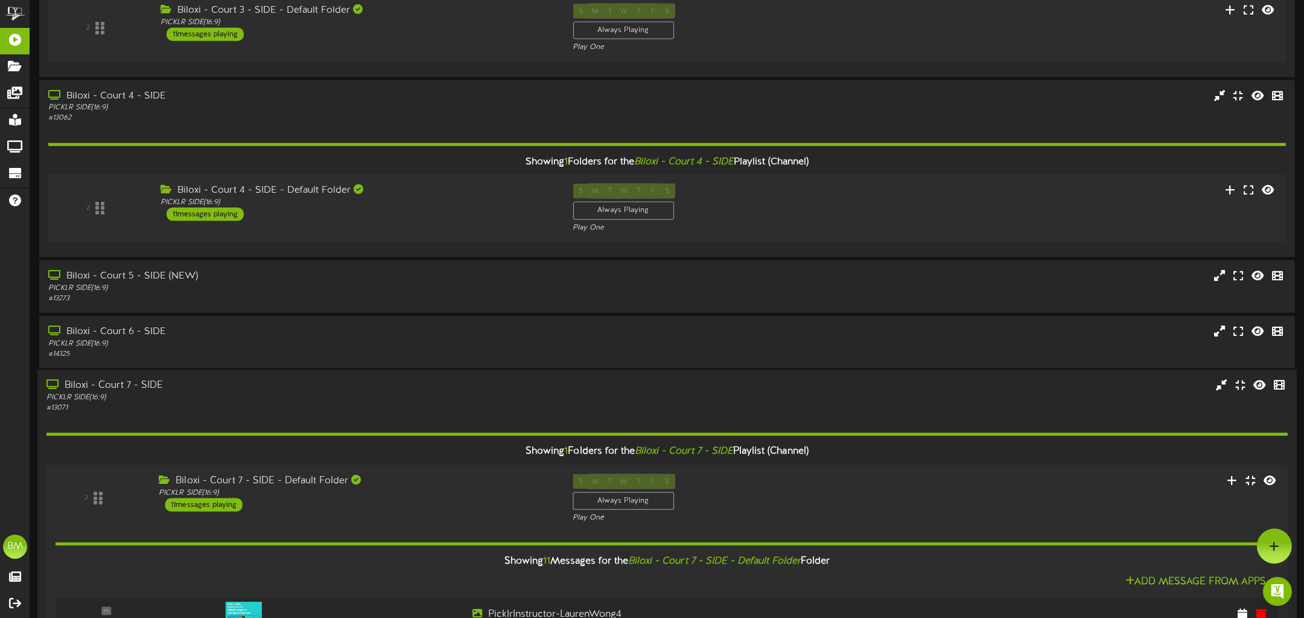
click at [283, 392] on div "PICKLR SIDE ( 16:9 )" at bounding box center [299, 397] width 507 height 10
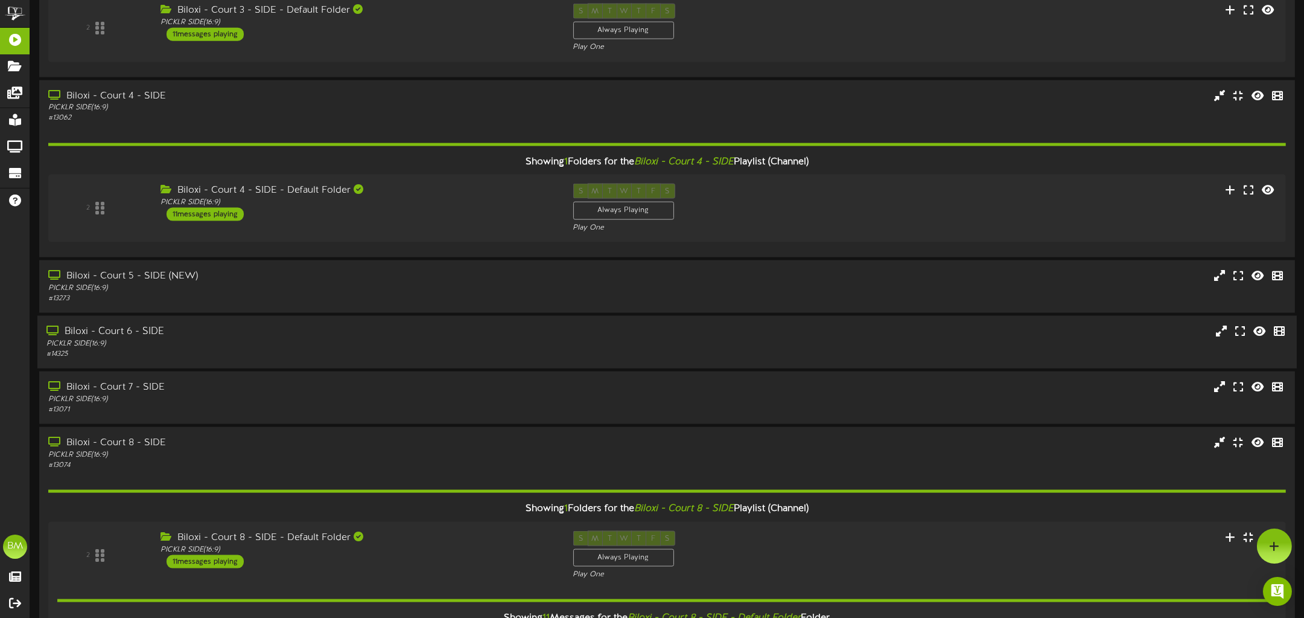
click at [297, 349] on div "# 14325" at bounding box center [299, 354] width 507 height 10
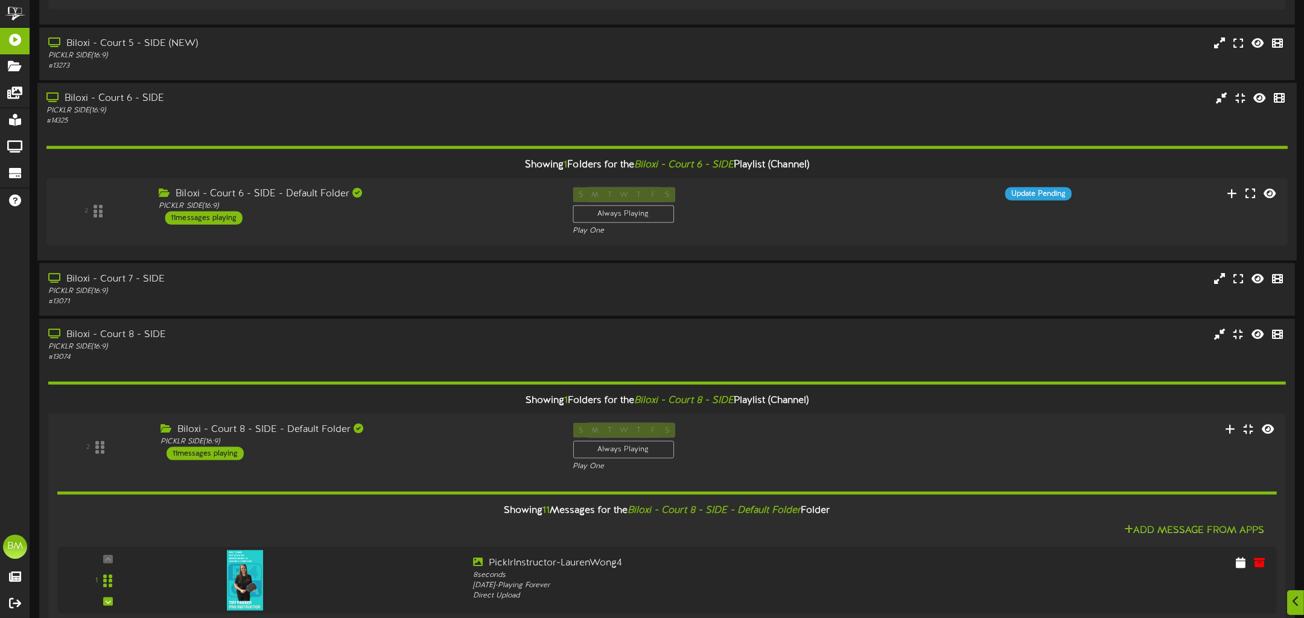
scroll to position [3592, 0]
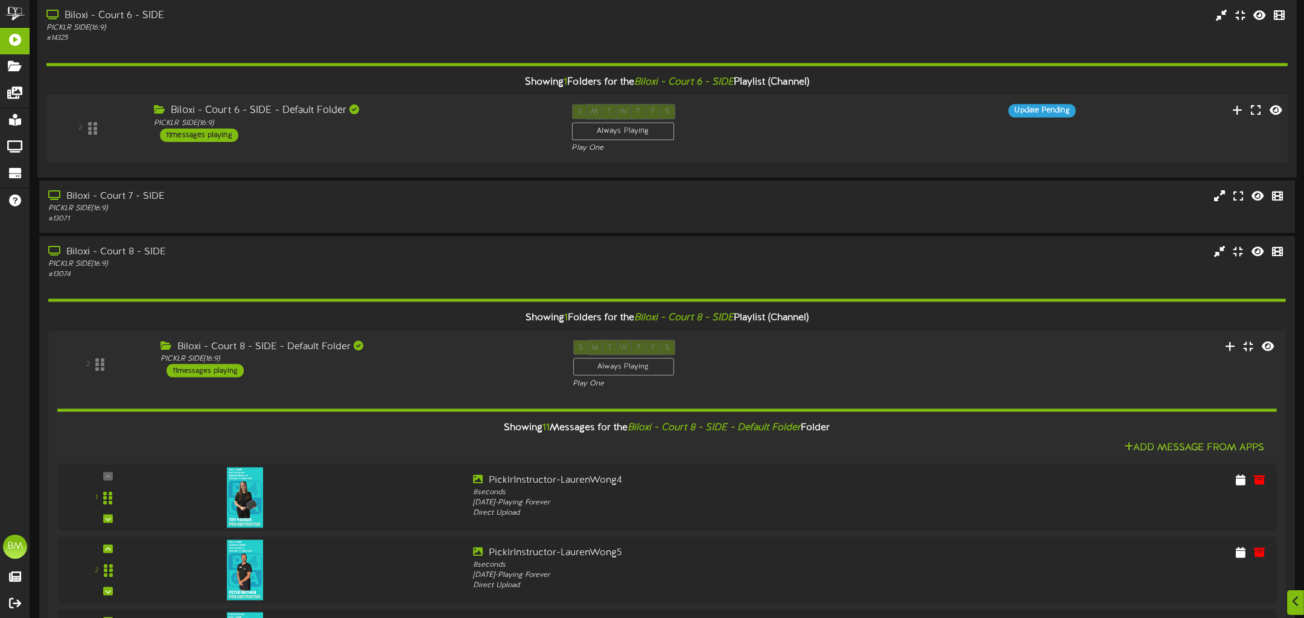
click at [228, 129] on div "11 messages playing" at bounding box center [199, 135] width 78 height 13
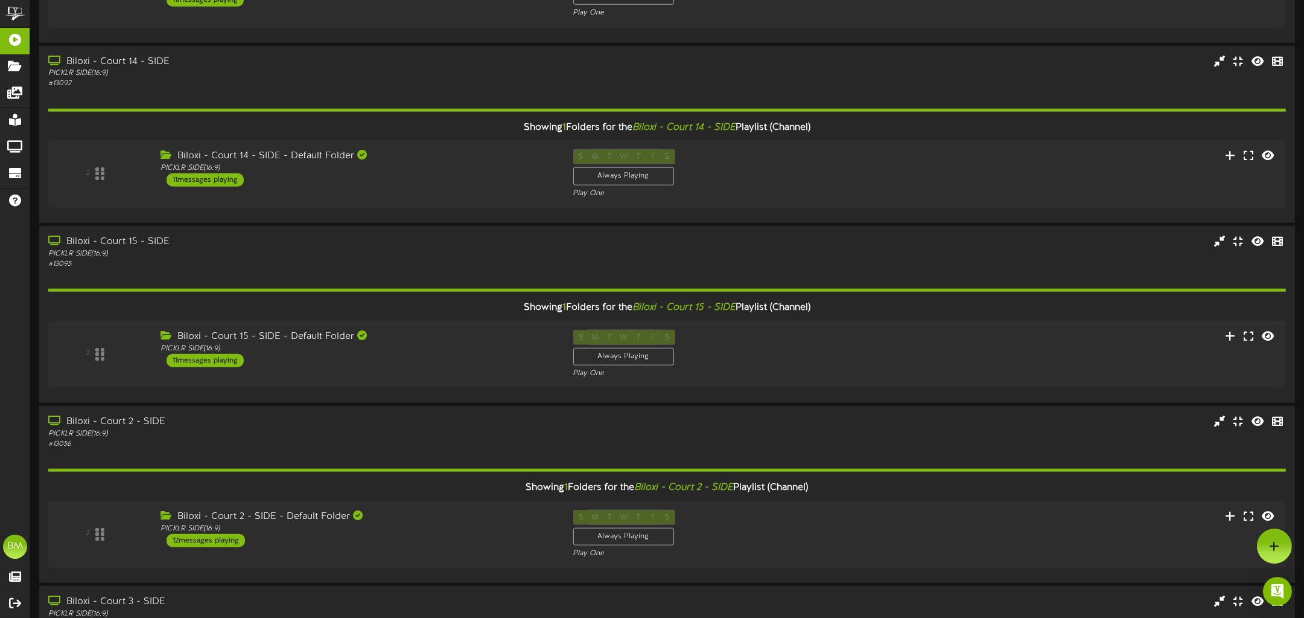
scroll to position [2591, 0]
click at [222, 167] on div "PICKLR SIDE ( 16:9 )" at bounding box center [354, 169] width 400 height 10
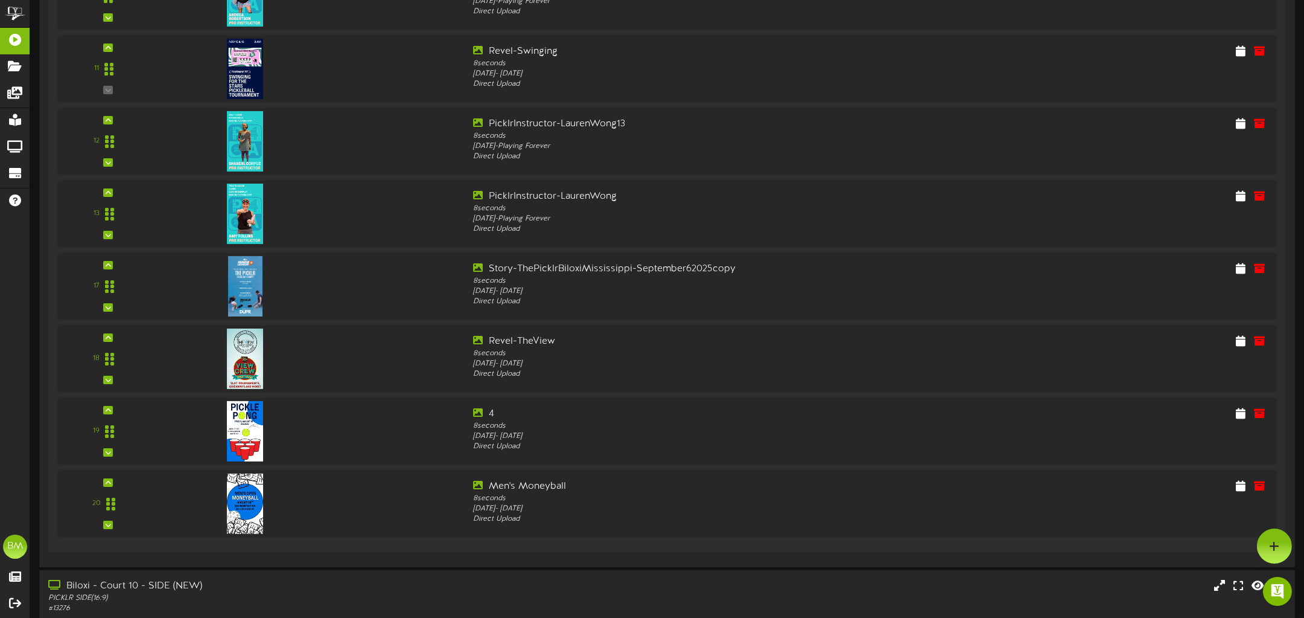
scroll to position [0, 0]
